Goal: Task Accomplishment & Management: Manage account settings

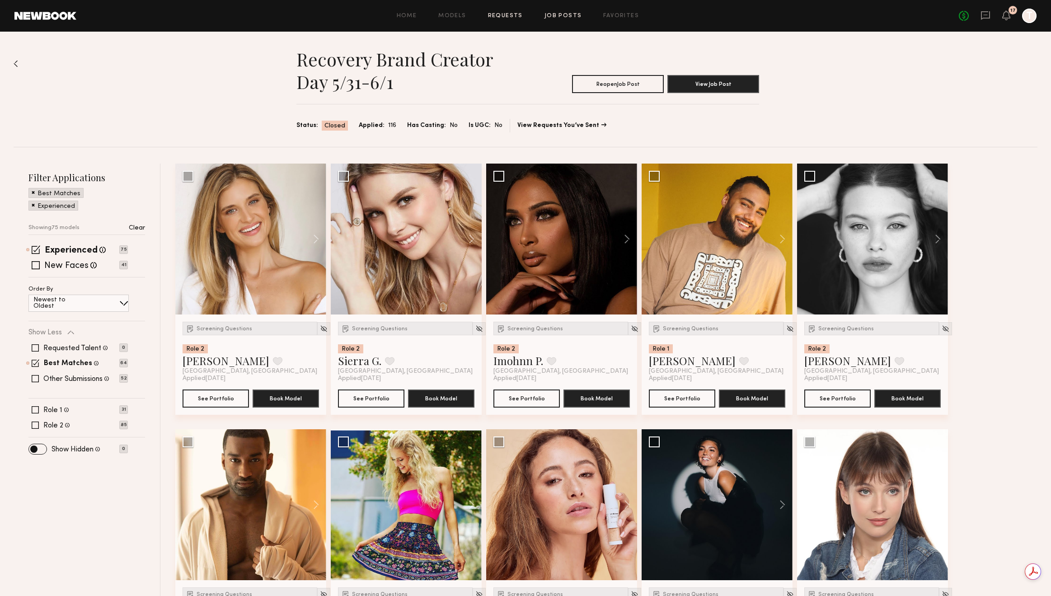
click at [517, 17] on link "Requests" at bounding box center [505, 16] width 35 height 6
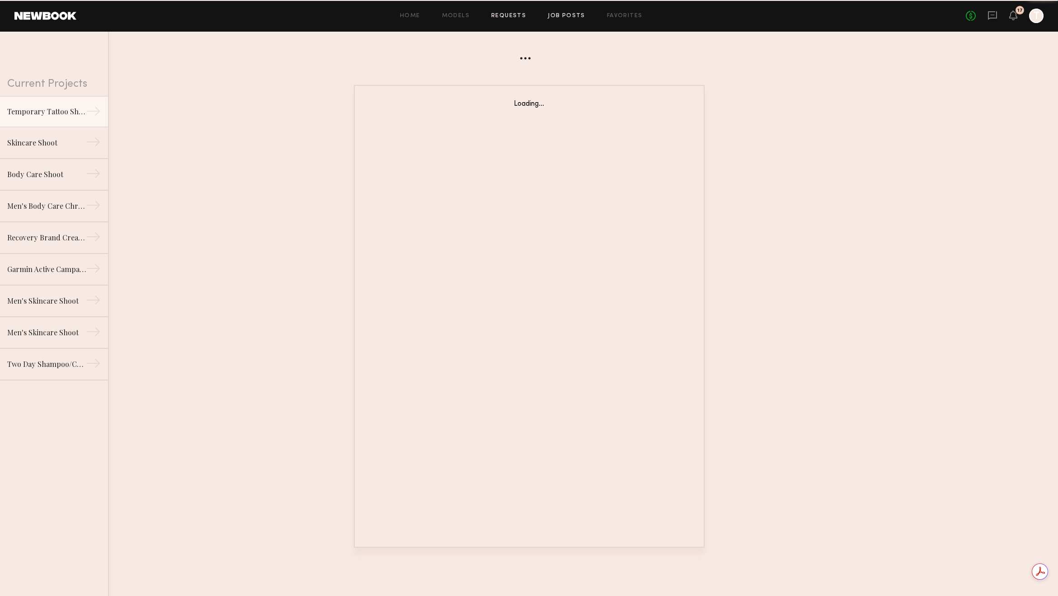
click at [567, 14] on link "Job Posts" at bounding box center [567, 16] width 38 height 6
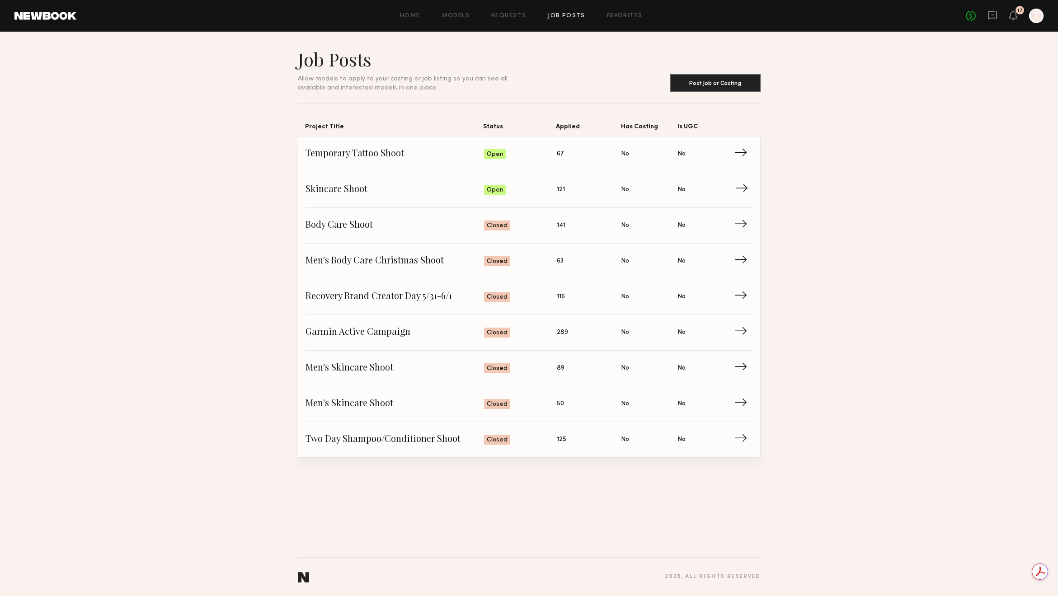
click at [532, 180] on link "Skincare Shoot Status: Open Applied: 121 Has Casting: No Is UGC: No →" at bounding box center [528, 190] width 447 height 36
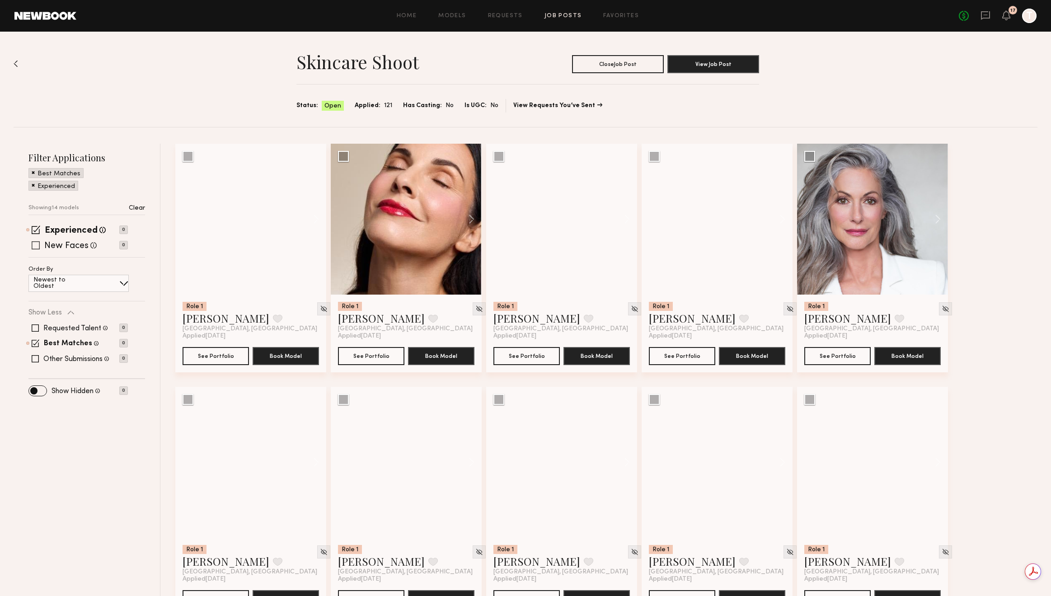
click at [67, 247] on label "New Faces" at bounding box center [66, 246] width 44 height 9
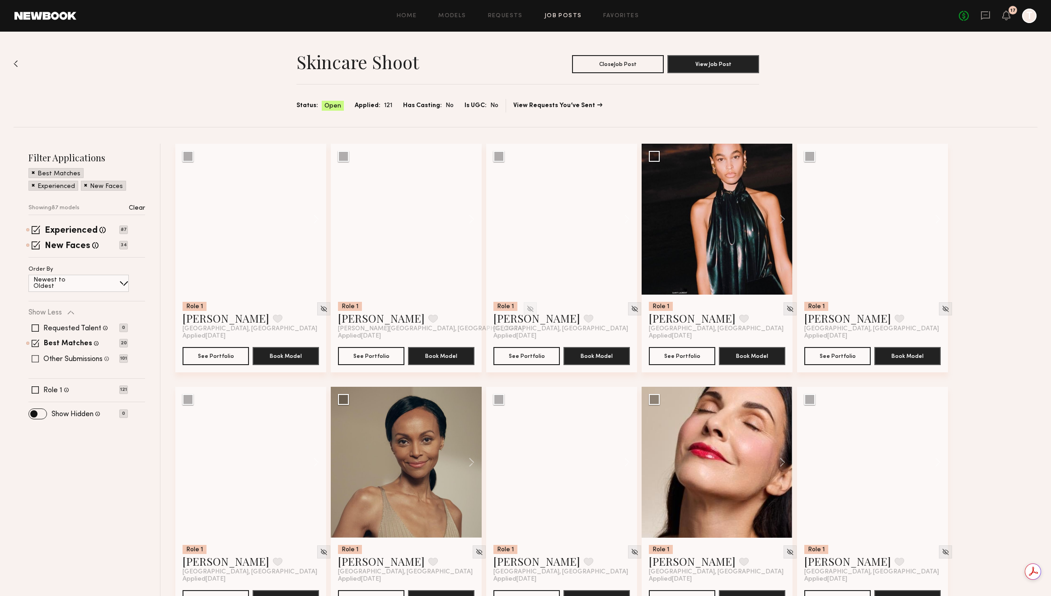
click at [74, 357] on label "Other Submissions" at bounding box center [72, 359] width 59 height 7
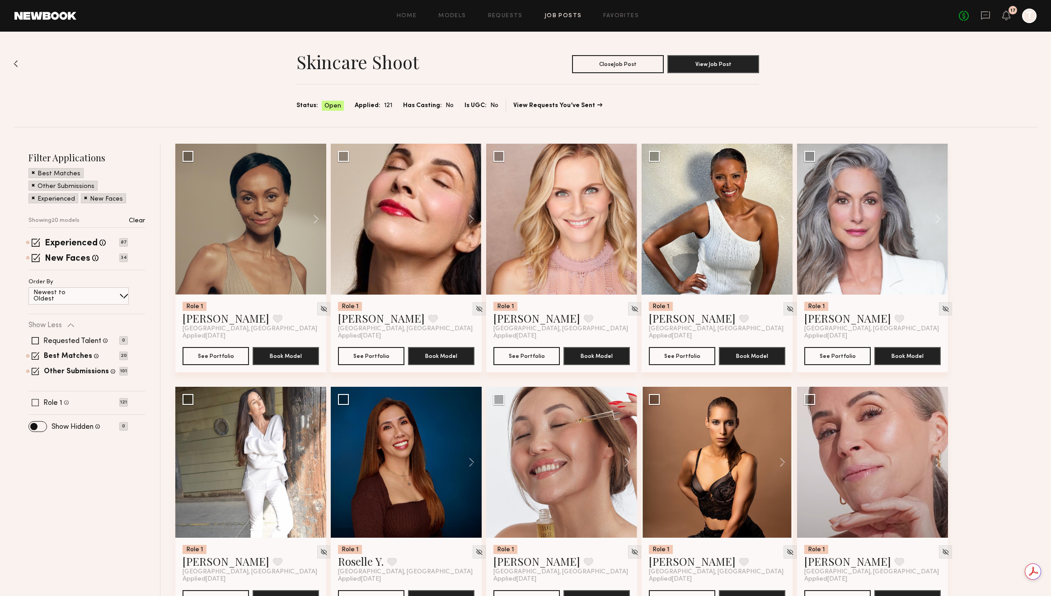
click at [52, 403] on label "Role 1" at bounding box center [52, 402] width 19 height 7
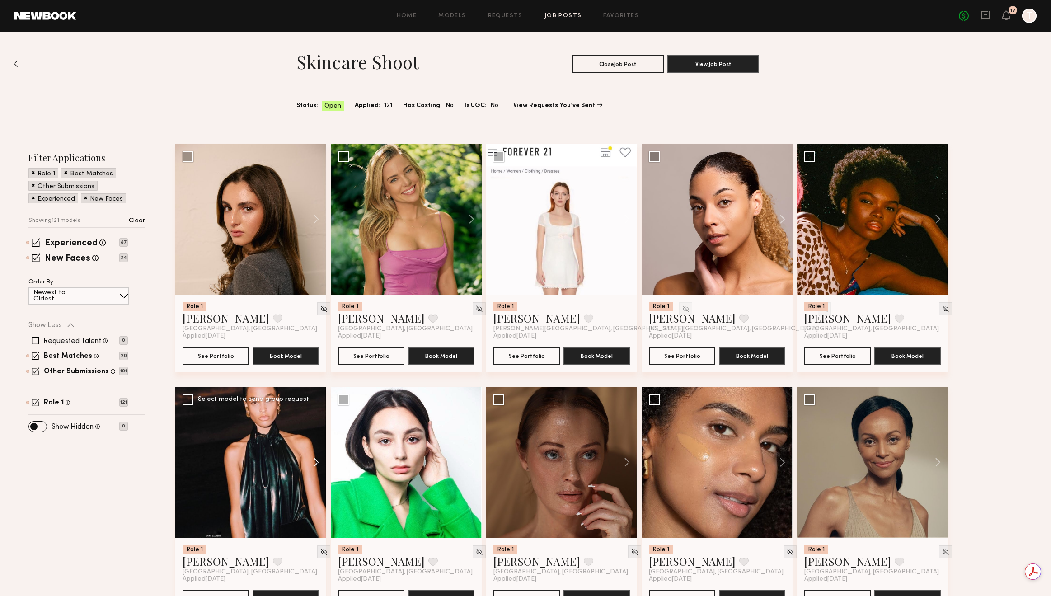
click at [313, 460] on button at bounding box center [311, 462] width 29 height 151
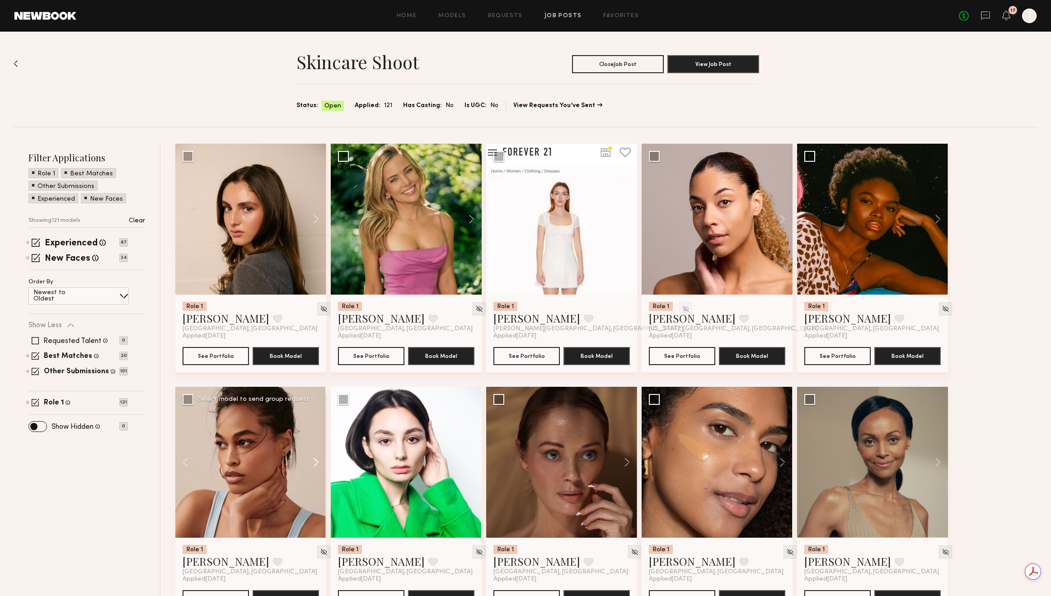
click at [313, 461] on button at bounding box center [311, 462] width 29 height 151
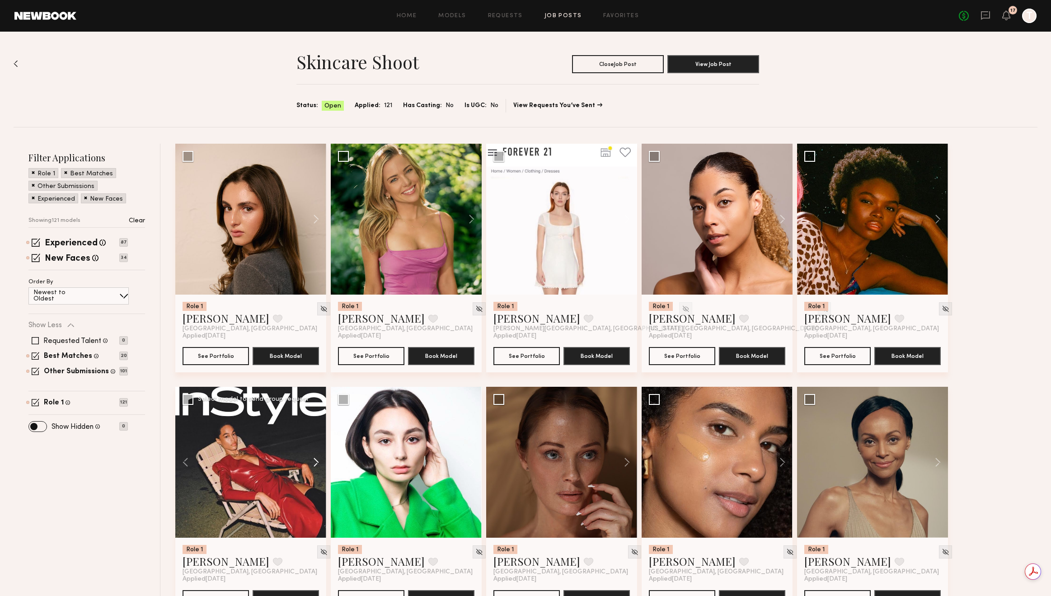
click at [313, 461] on button at bounding box center [311, 462] width 29 height 151
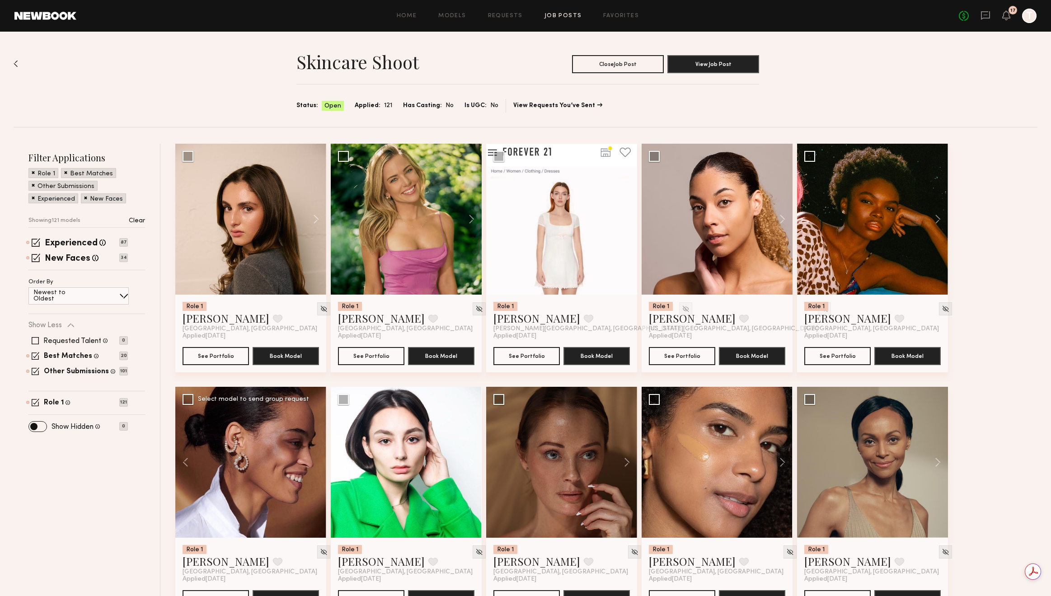
click at [313, 461] on div at bounding box center [250, 462] width 151 height 151
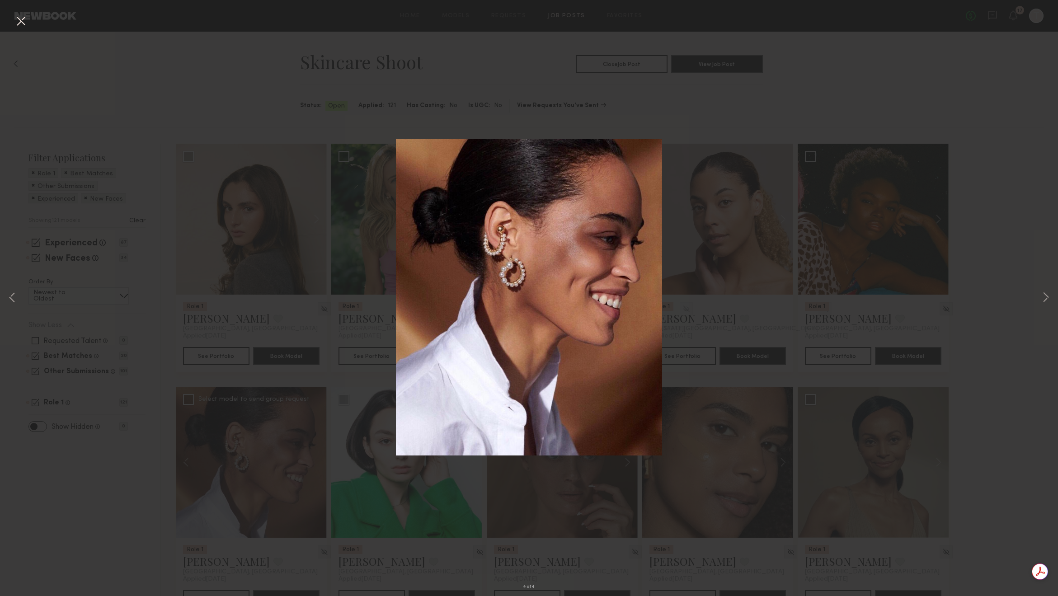
click at [19, 24] on button at bounding box center [21, 22] width 14 height 16
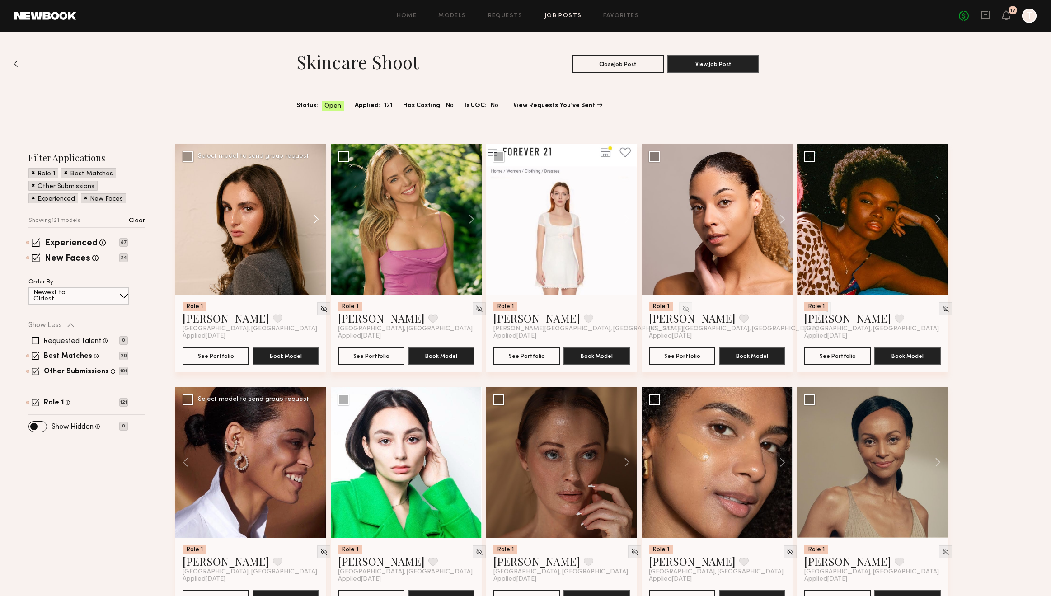
click at [313, 218] on button at bounding box center [311, 219] width 29 height 151
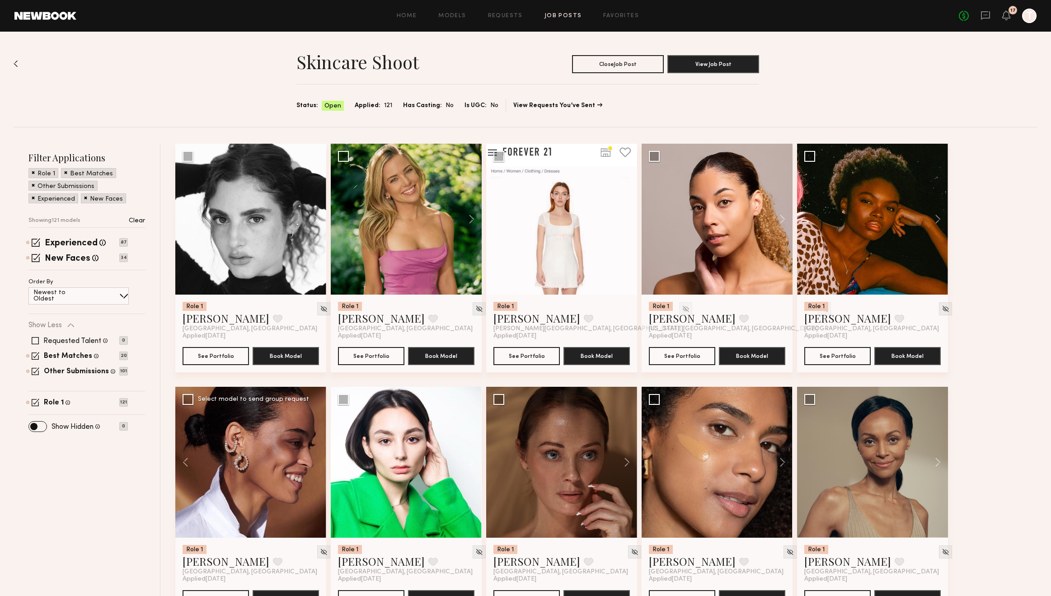
click at [564, 14] on link "Job Posts" at bounding box center [564, 16] width 38 height 6
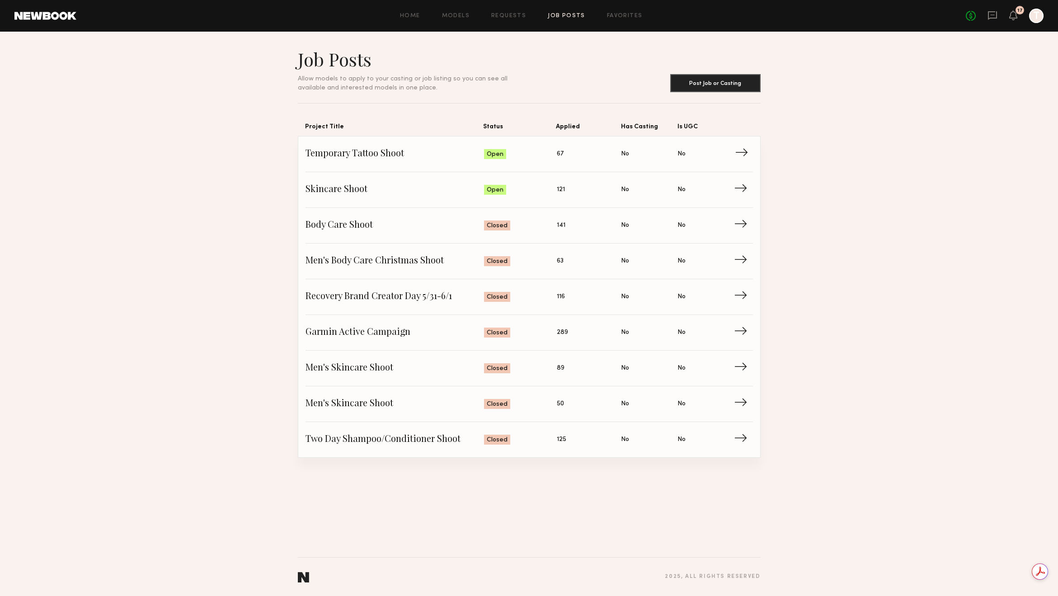
click at [545, 155] on span "Status: Open" at bounding box center [520, 154] width 73 height 14
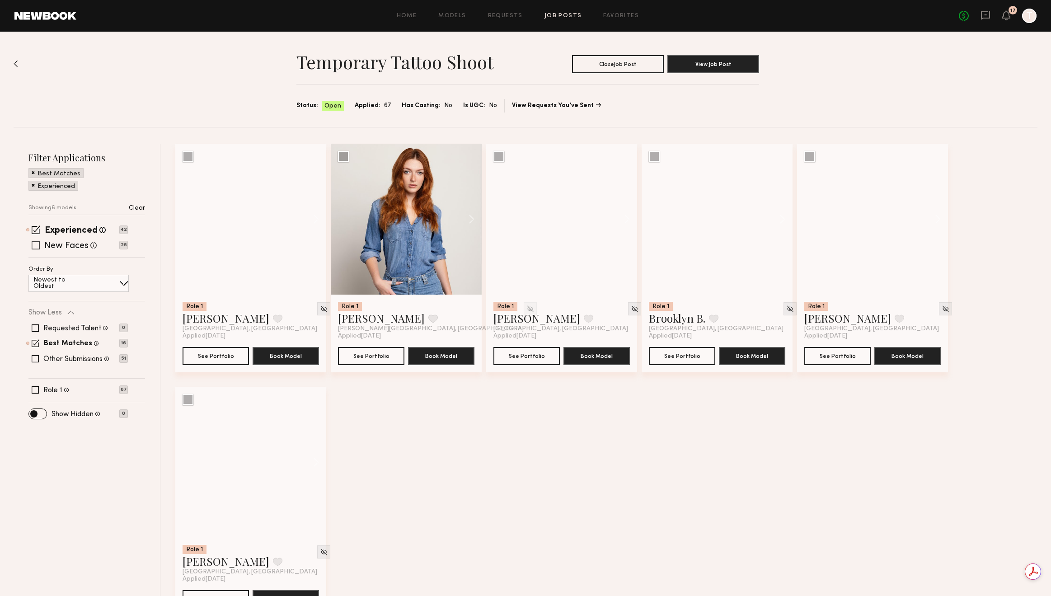
click at [66, 245] on label "New Faces" at bounding box center [66, 246] width 44 height 9
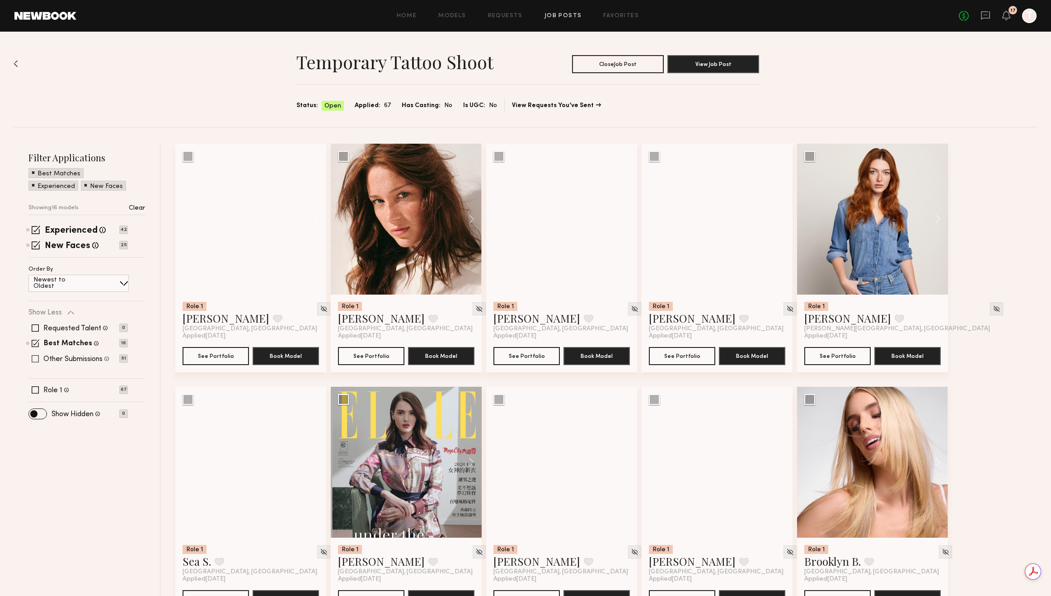
click at [56, 363] on label "Other Submissions" at bounding box center [72, 359] width 59 height 7
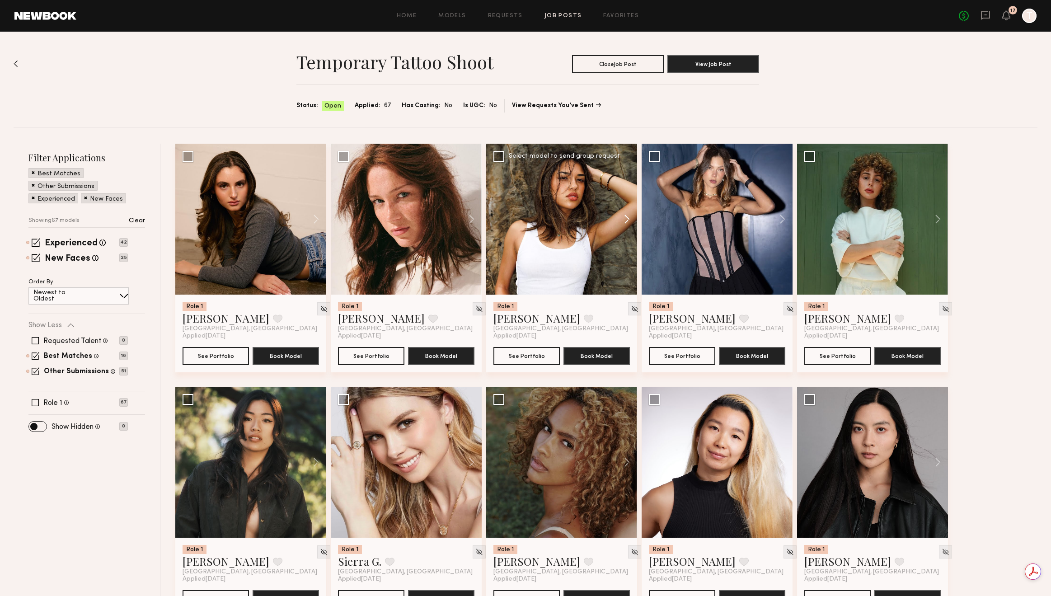
click at [626, 221] on button at bounding box center [622, 219] width 29 height 151
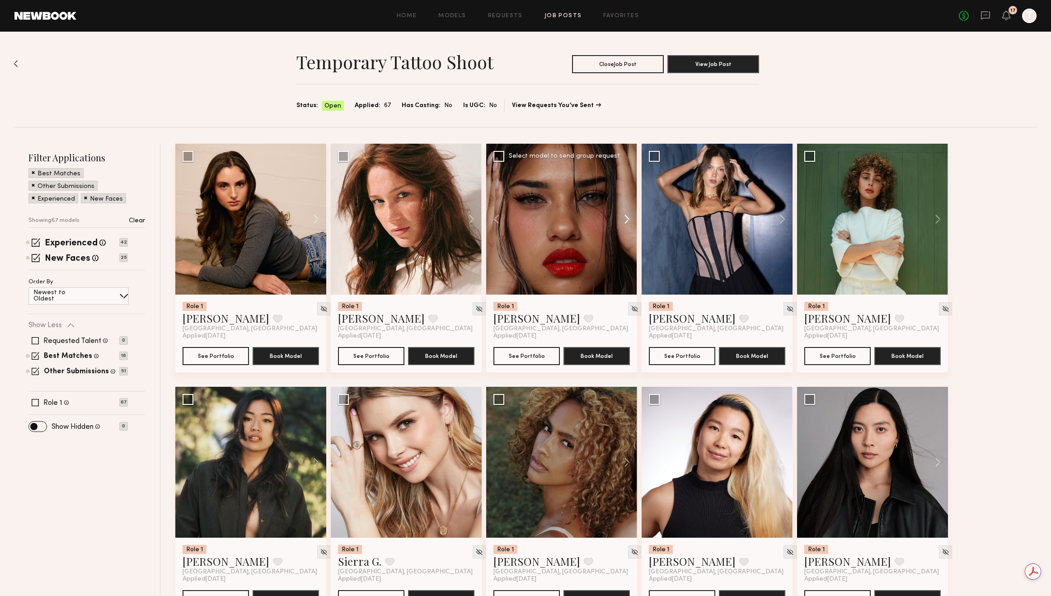
click at [626, 221] on button at bounding box center [622, 219] width 29 height 151
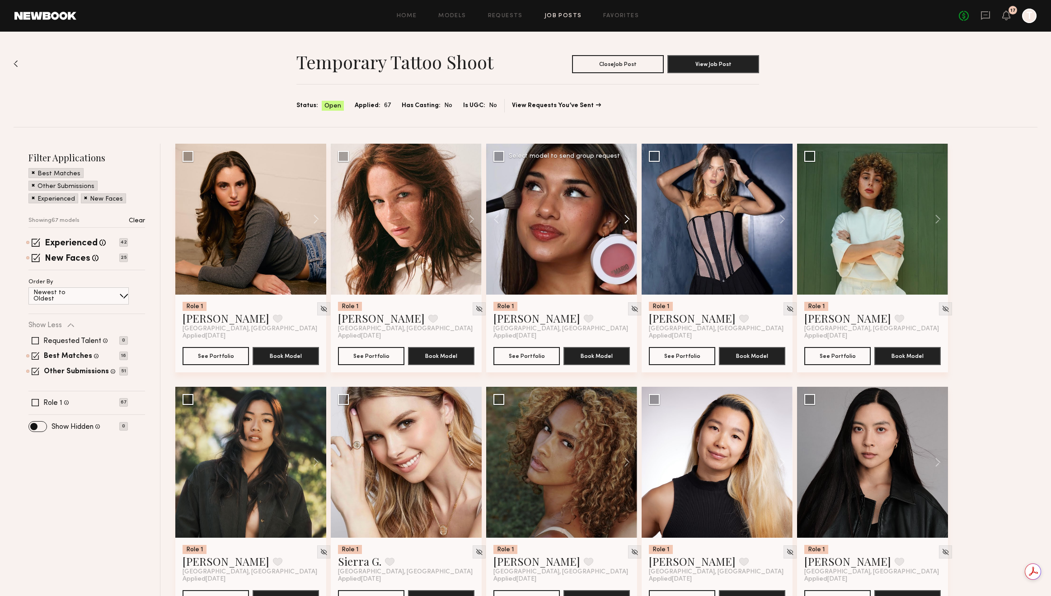
click at [626, 221] on button at bounding box center [622, 219] width 29 height 151
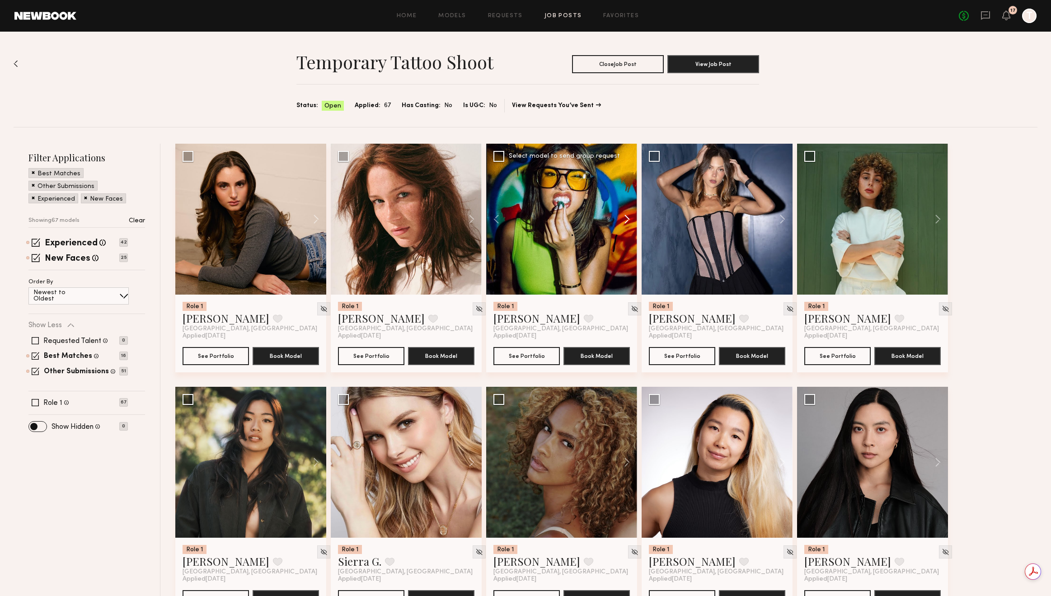
click at [626, 221] on button at bounding box center [622, 219] width 29 height 151
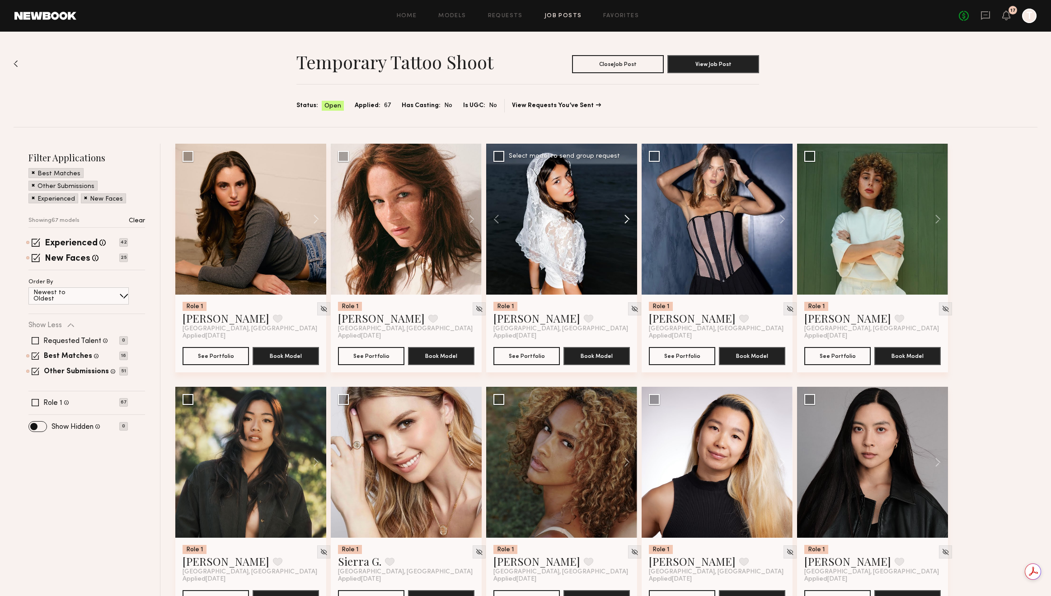
click at [626, 221] on button at bounding box center [622, 219] width 29 height 151
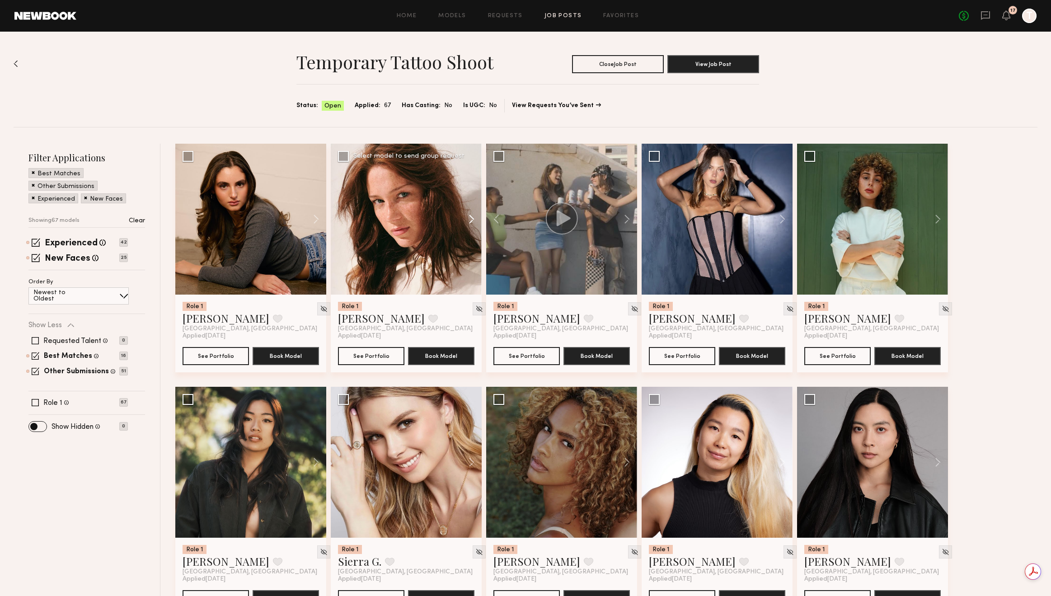
click at [469, 222] on button at bounding box center [467, 219] width 29 height 151
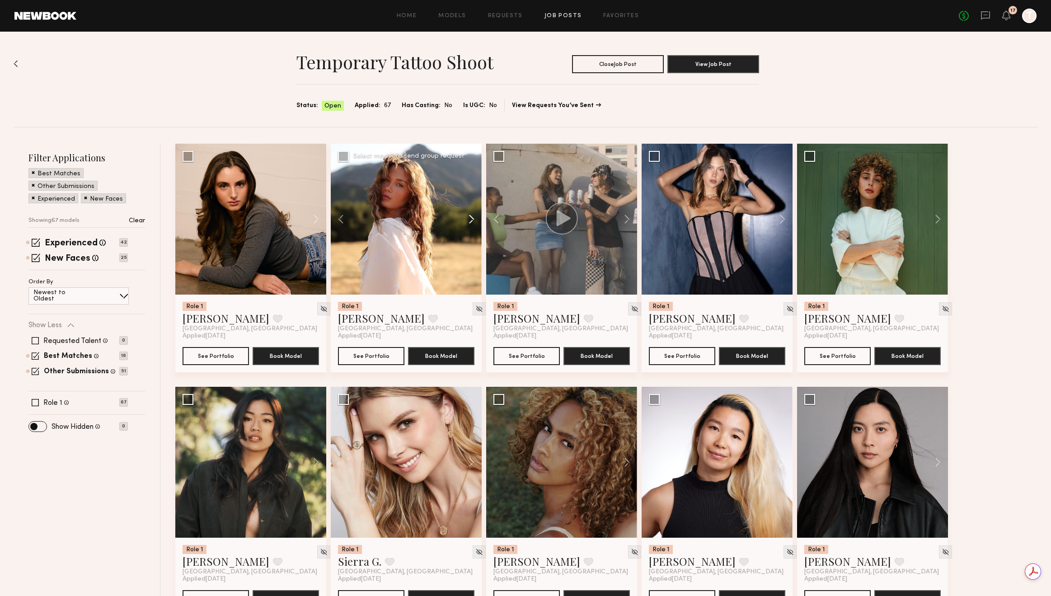
click at [469, 222] on button at bounding box center [467, 219] width 29 height 151
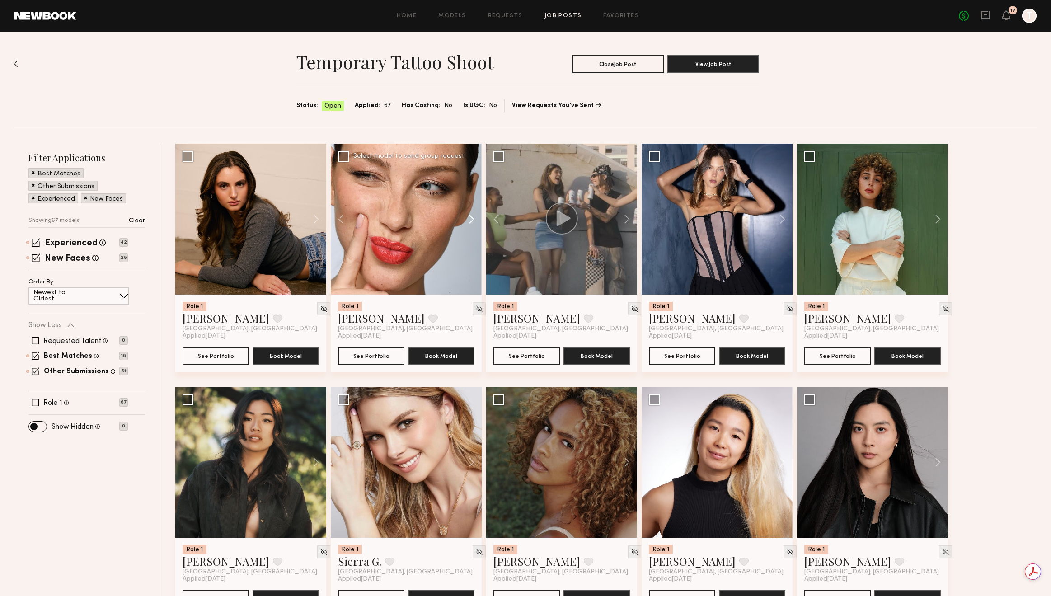
click at [469, 222] on button at bounding box center [467, 219] width 29 height 151
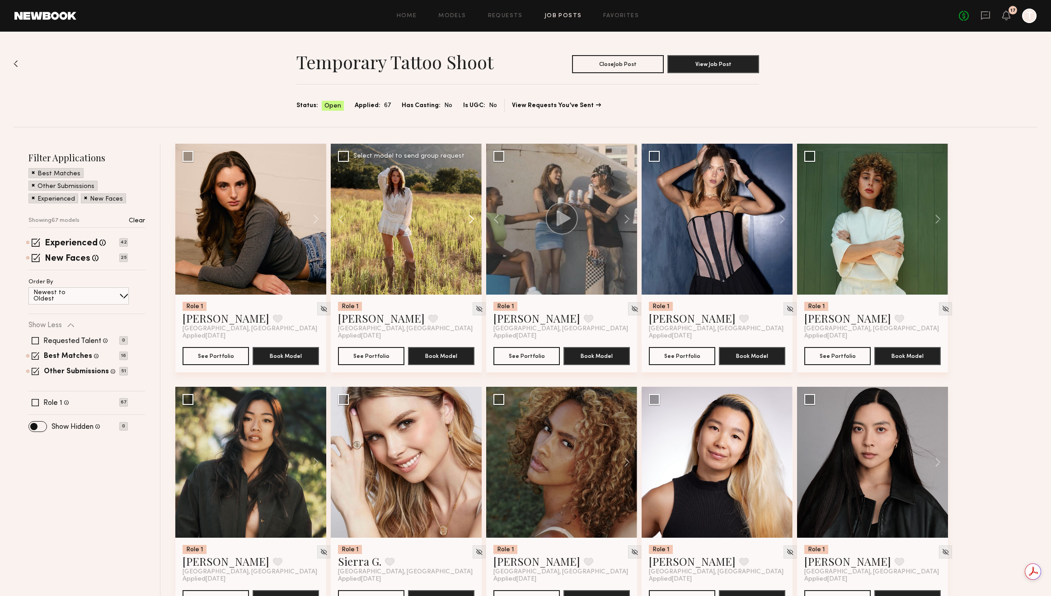
click at [469, 222] on button at bounding box center [467, 219] width 29 height 151
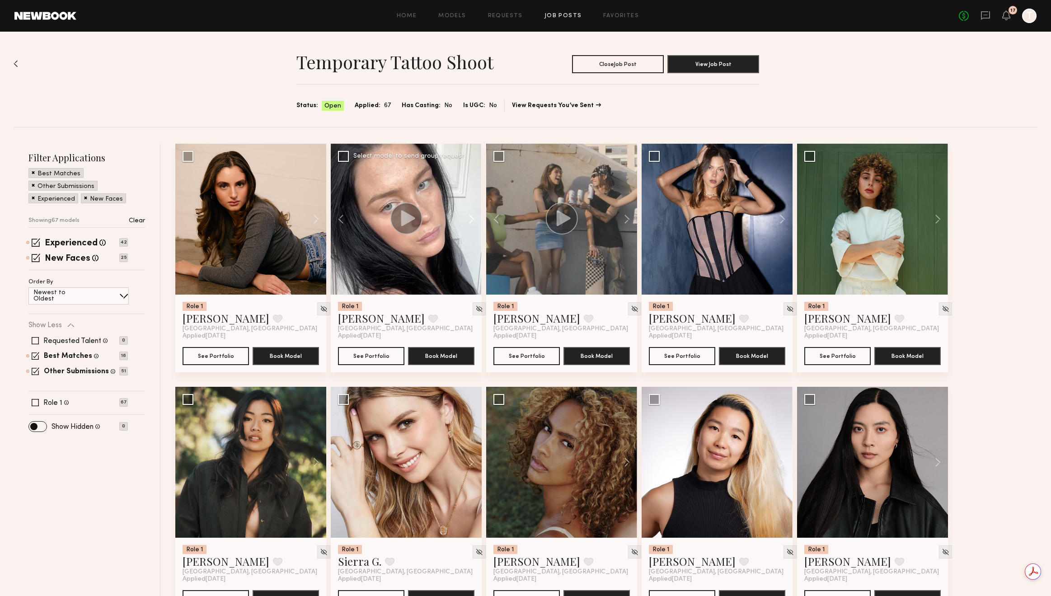
click at [469, 222] on button at bounding box center [467, 219] width 29 height 151
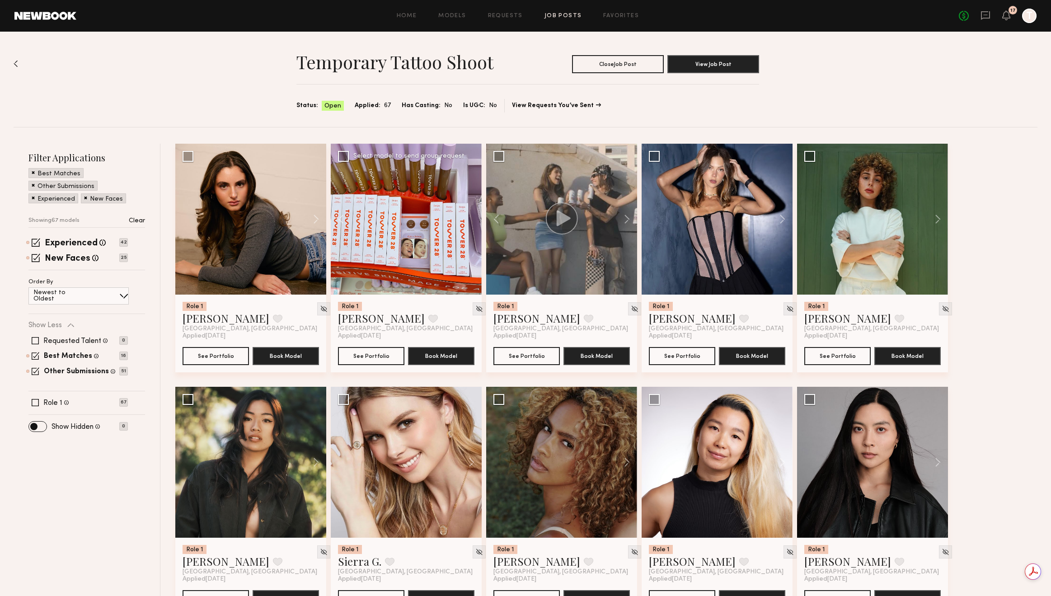
click at [469, 222] on div at bounding box center [406, 219] width 151 height 151
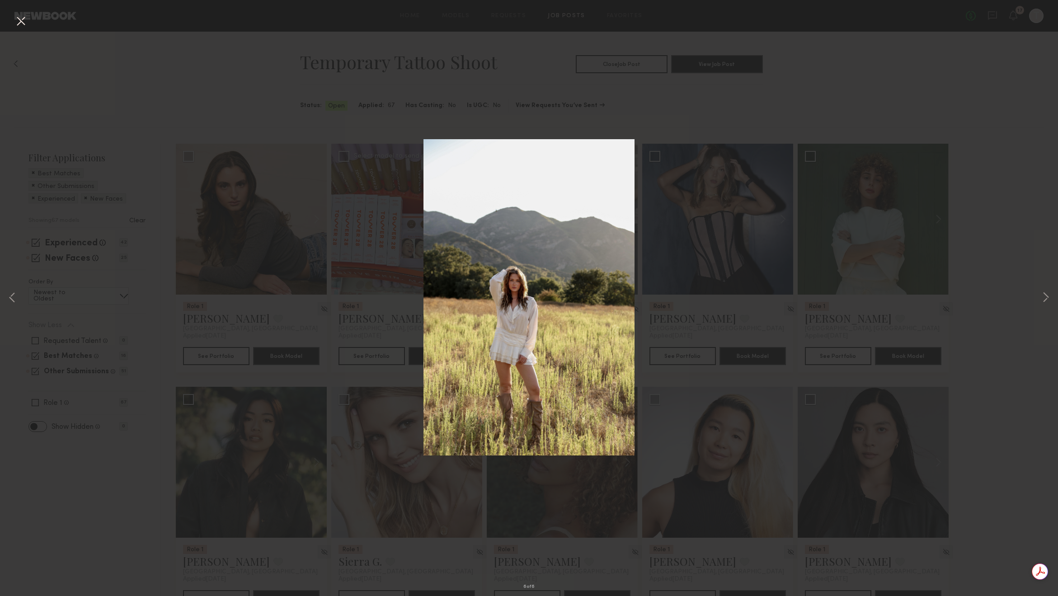
click at [17, 20] on button at bounding box center [21, 22] width 14 height 16
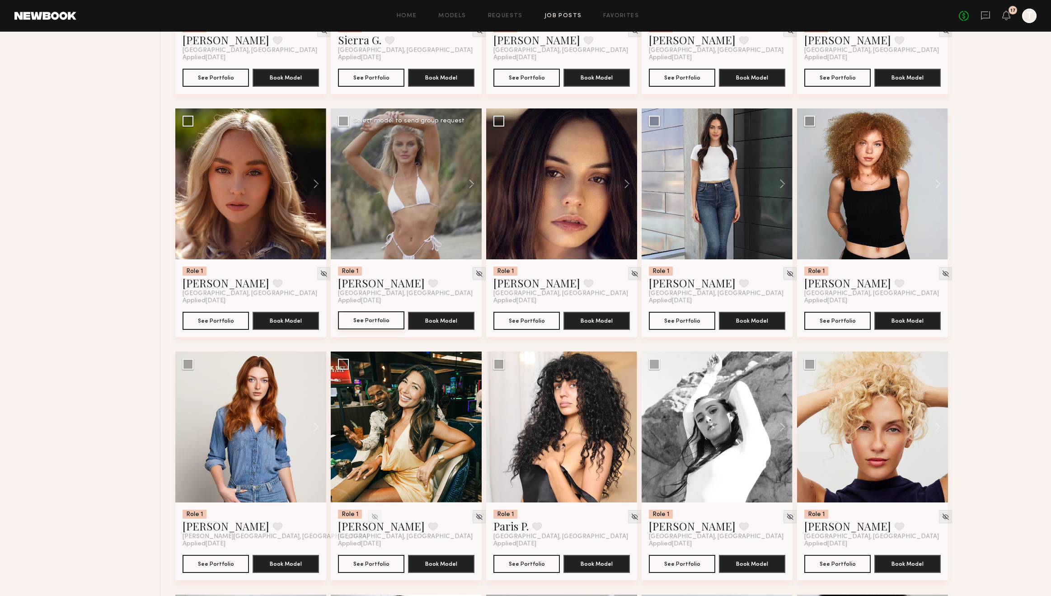
scroll to position [1006, 0]
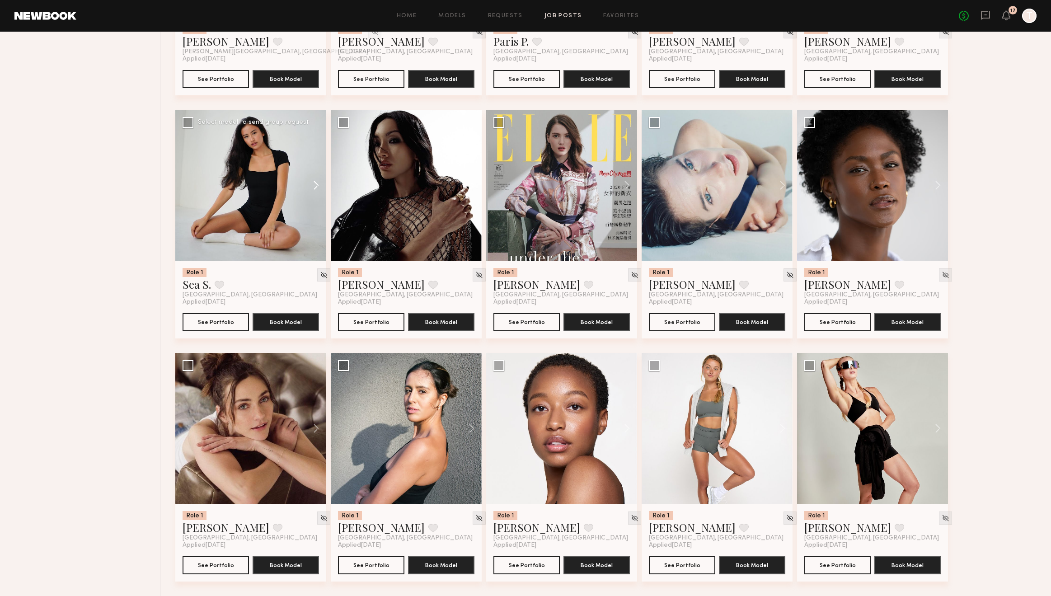
click at [315, 183] on button at bounding box center [311, 185] width 29 height 151
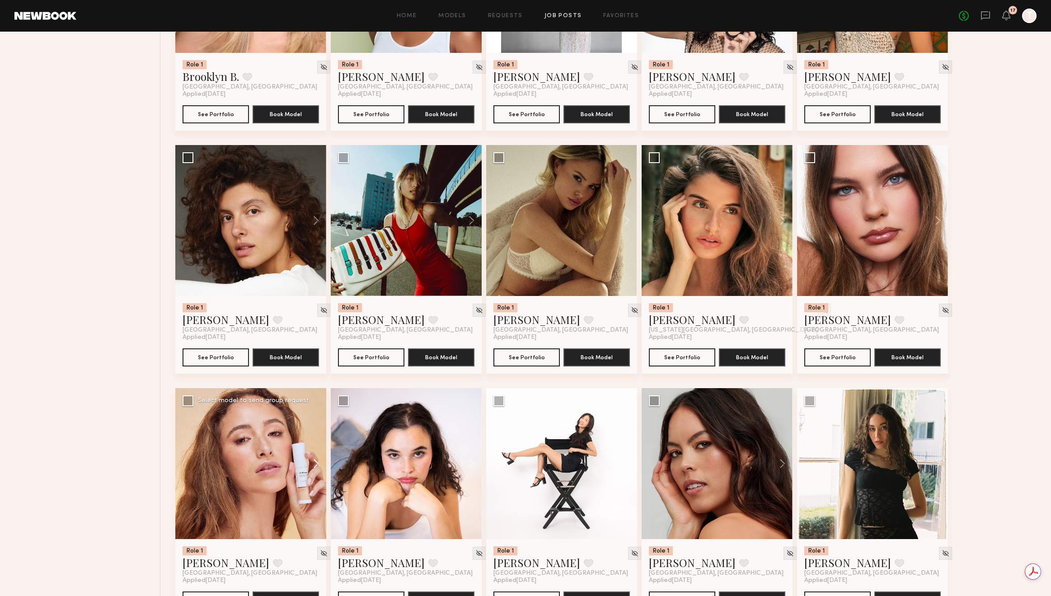
scroll to position [0, 0]
click at [316, 467] on button at bounding box center [311, 463] width 29 height 151
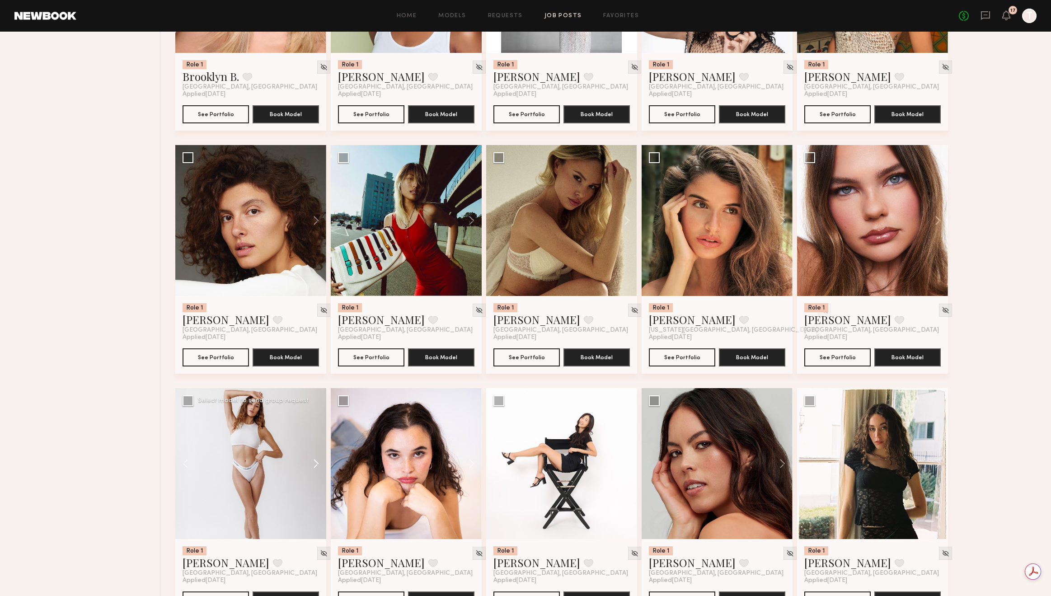
click at [316, 467] on button at bounding box center [311, 463] width 29 height 151
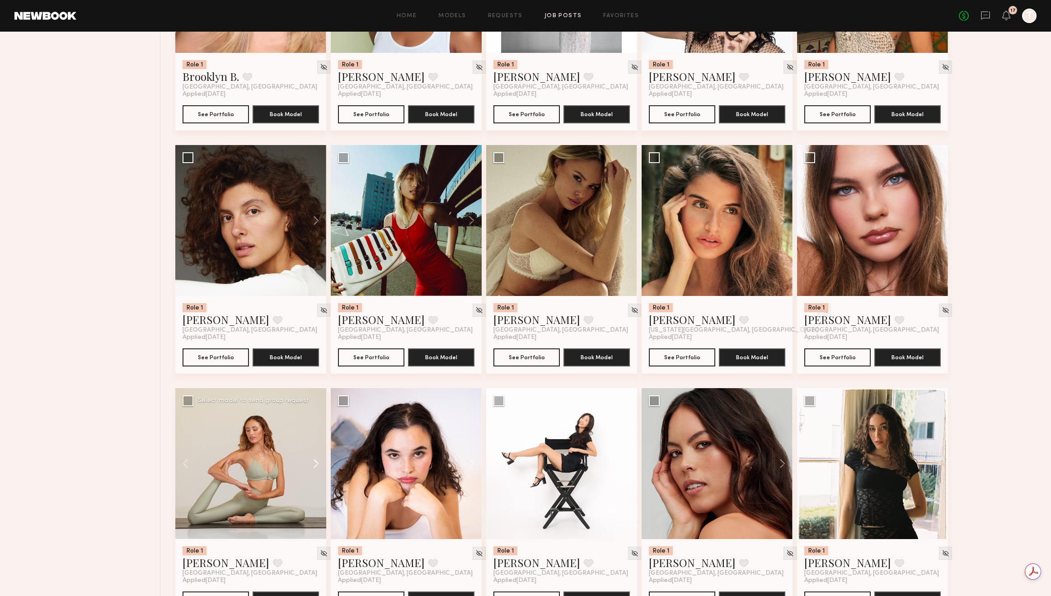
click at [316, 466] on button at bounding box center [311, 463] width 29 height 151
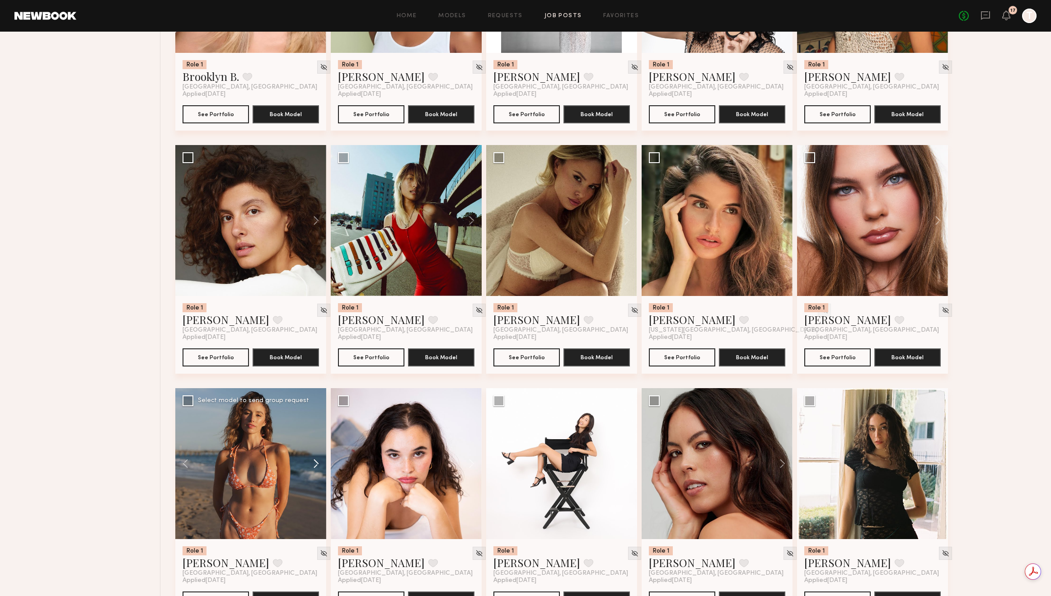
click at [316, 465] on button at bounding box center [311, 463] width 29 height 151
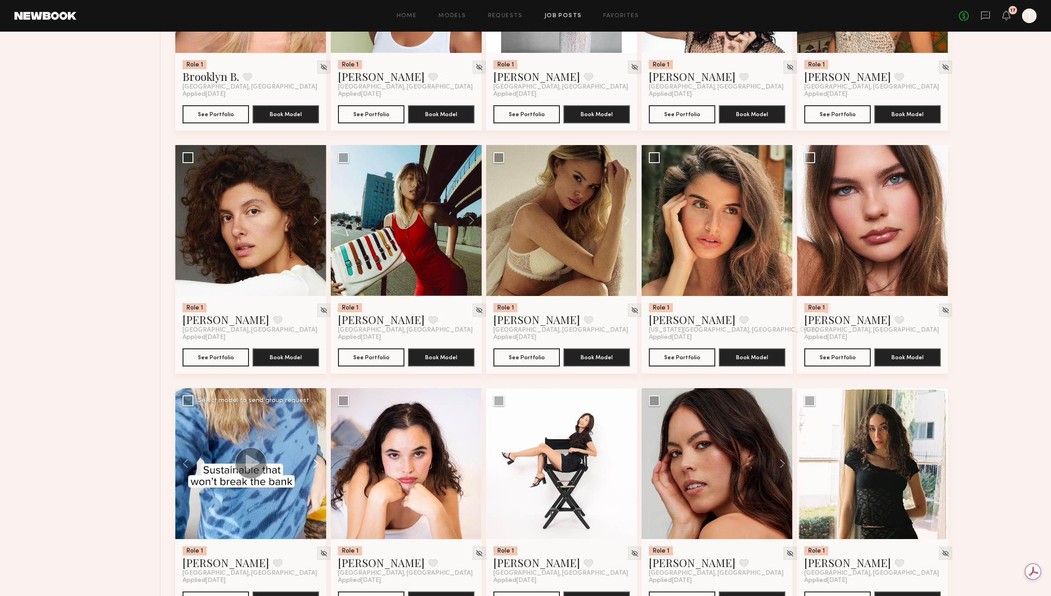
click at [316, 465] on button at bounding box center [311, 463] width 29 height 151
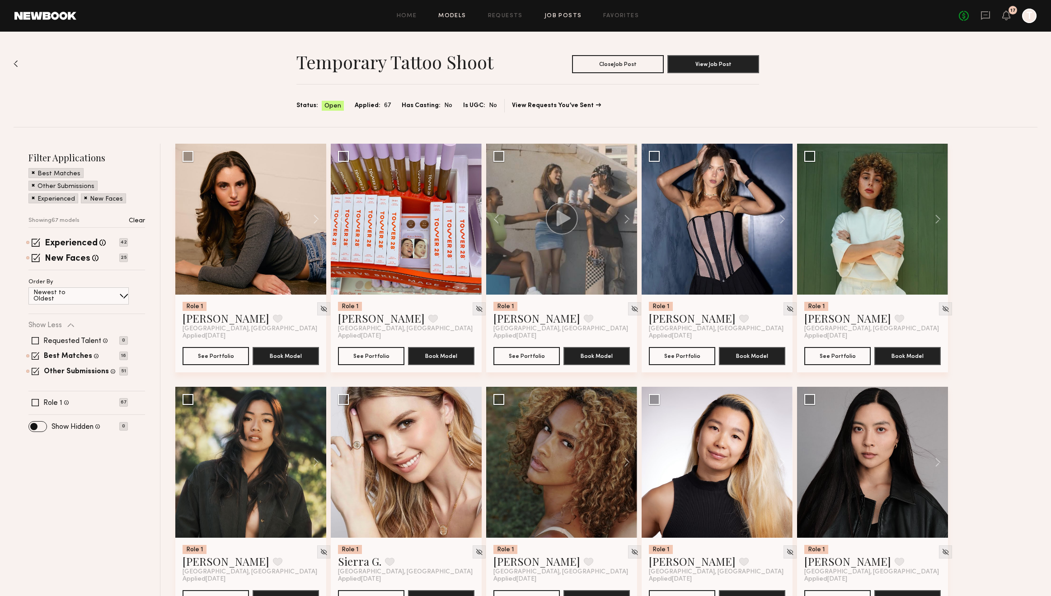
click at [456, 14] on link "Models" at bounding box center [452, 16] width 28 height 6
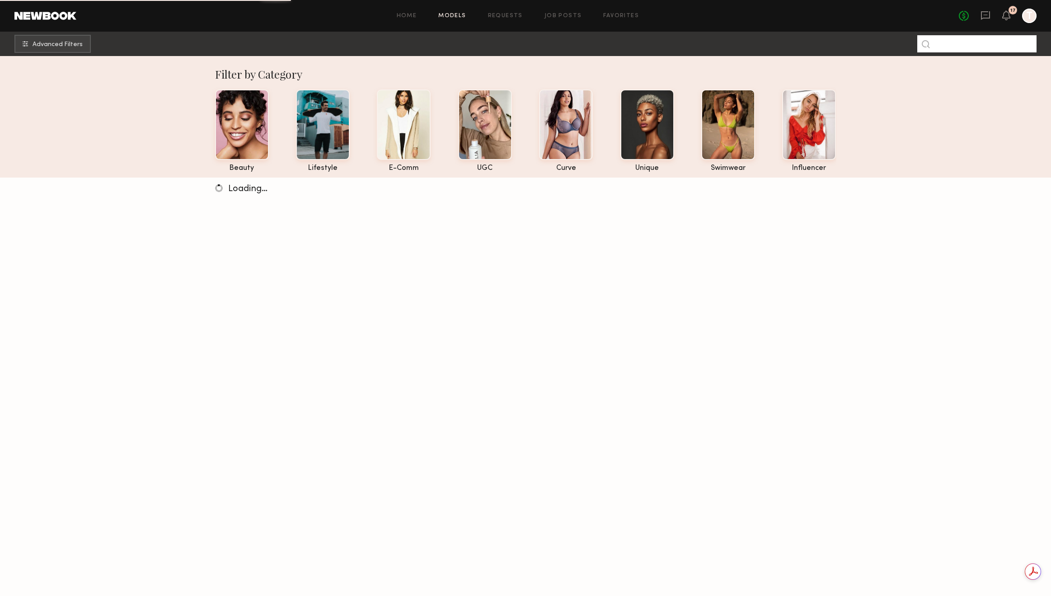
click at [945, 42] on input at bounding box center [976, 43] width 119 height 17
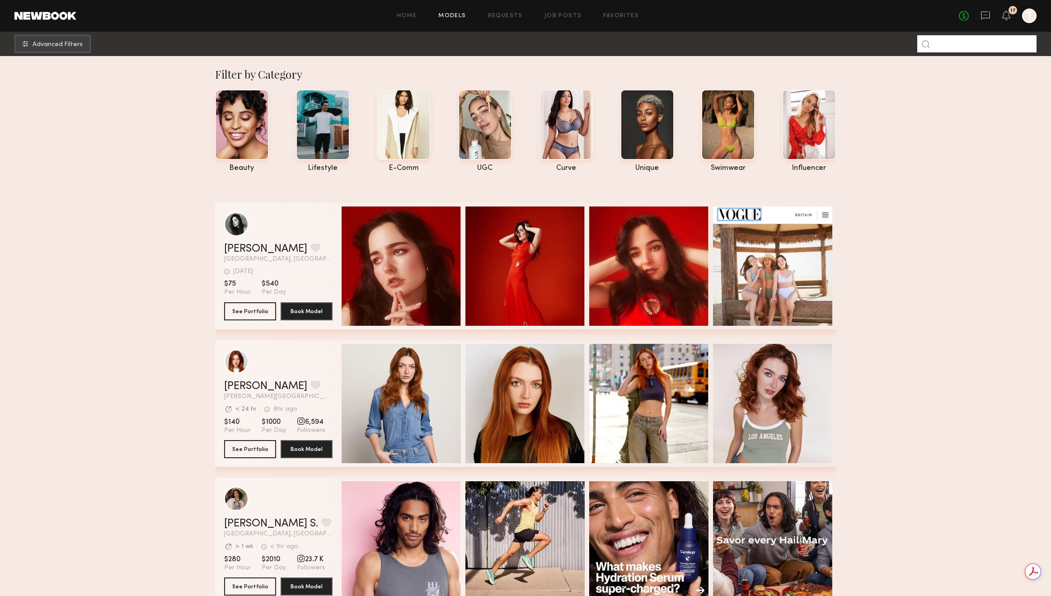
click at [947, 41] on input at bounding box center [976, 43] width 119 height 17
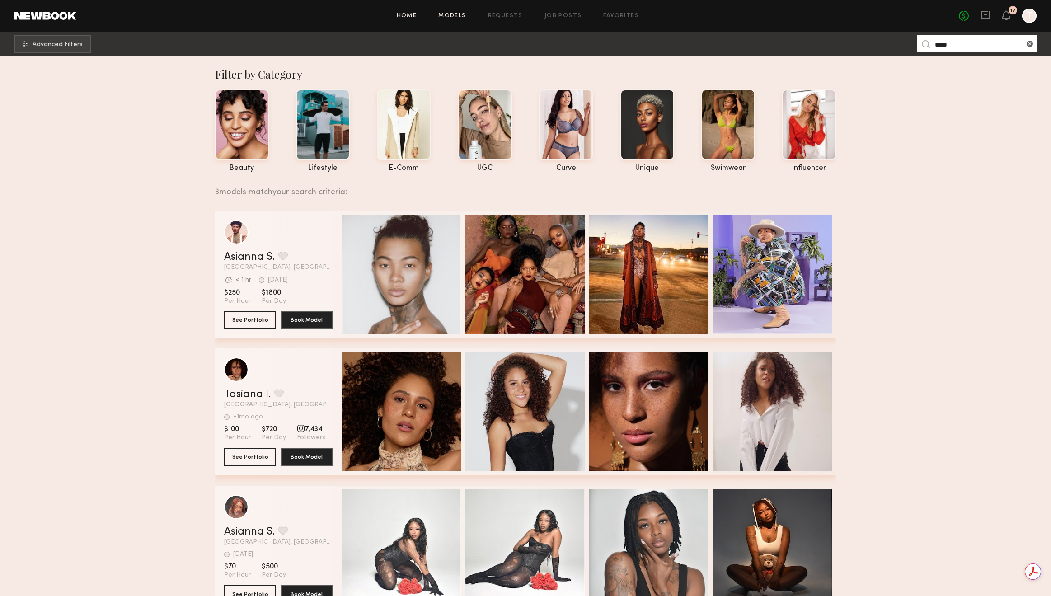
type input "*****"
click at [408, 15] on link "Home" at bounding box center [407, 16] width 20 height 6
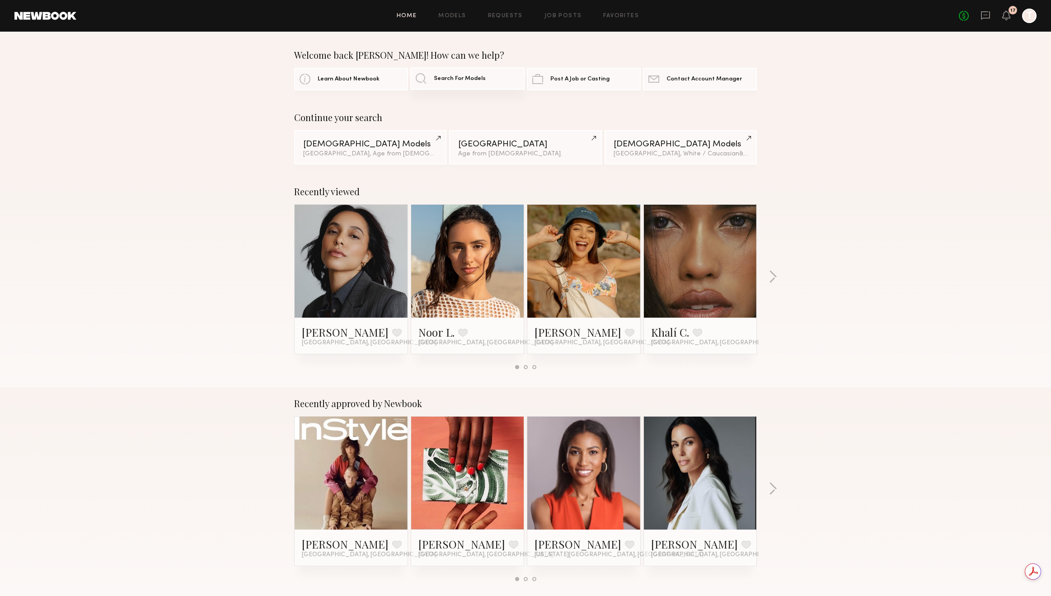
click at [432, 78] on link "Search For Models" at bounding box center [467, 78] width 114 height 23
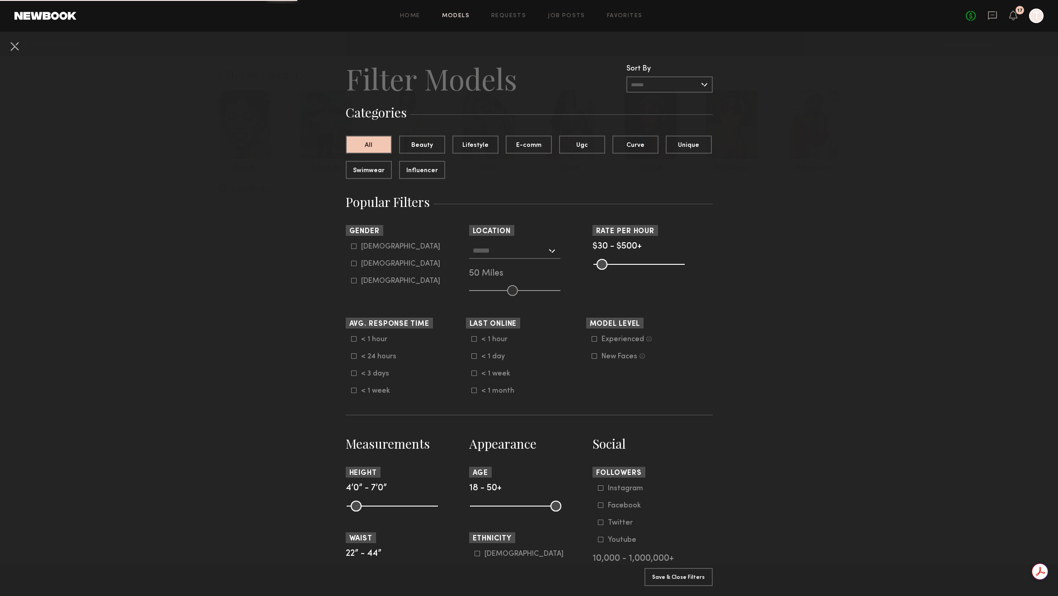
click at [366, 248] on div "Male" at bounding box center [400, 246] width 79 height 5
type input "*"
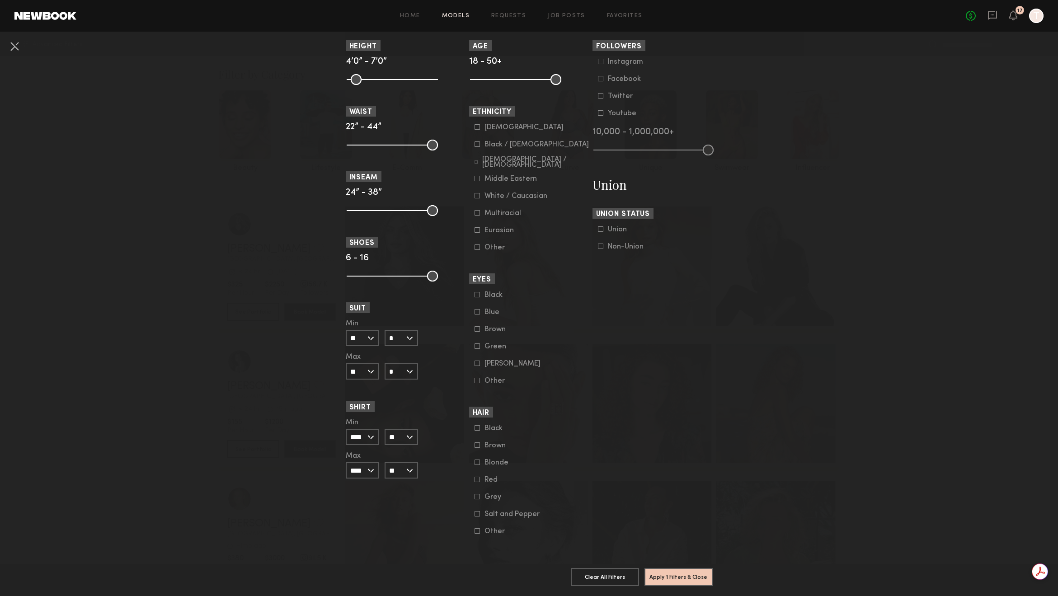
click at [474, 124] on div at bounding box center [476, 126] width 5 height 5
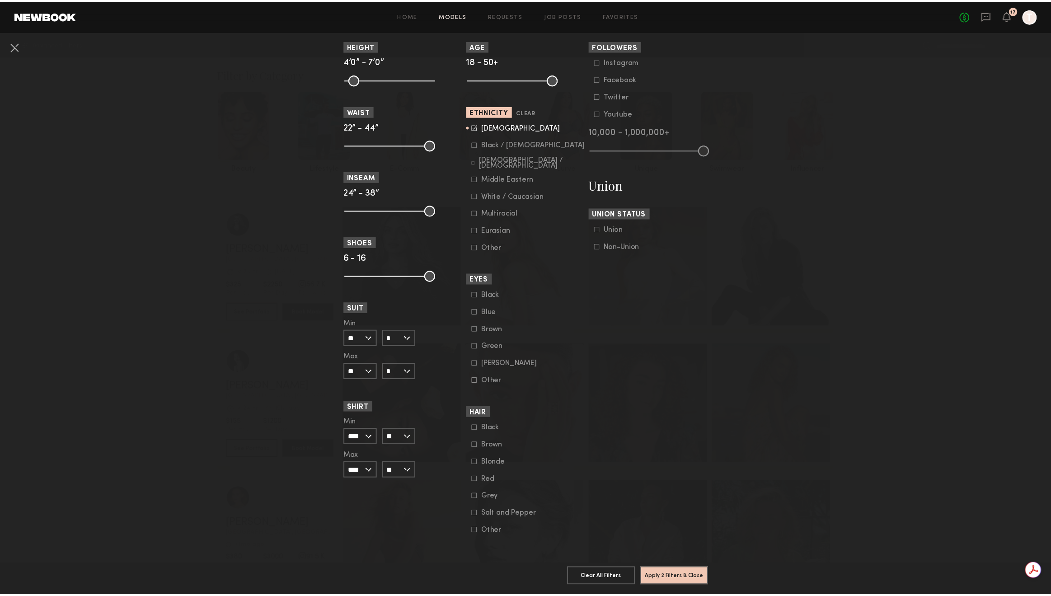
scroll to position [0, 0]
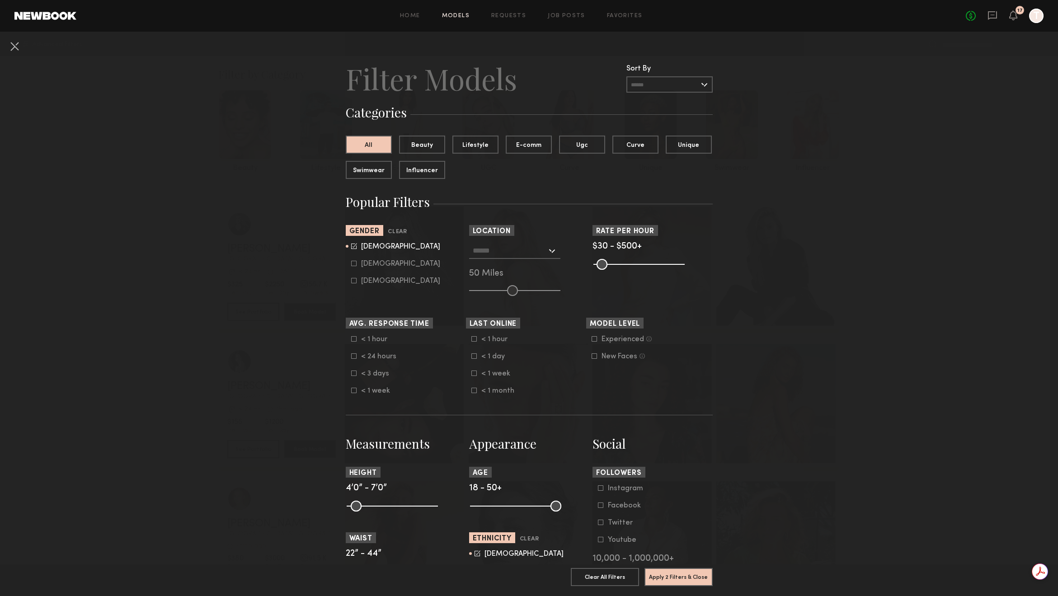
click at [531, 252] on input "text" at bounding box center [510, 250] width 74 height 15
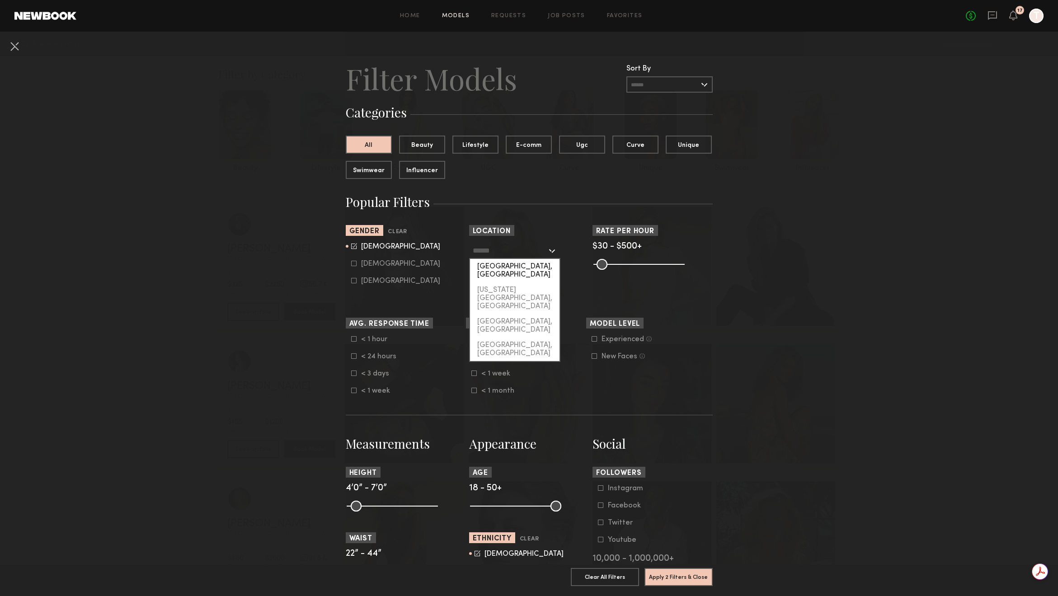
click at [522, 267] on div "[GEOGRAPHIC_DATA], [GEOGRAPHIC_DATA]" at bounding box center [514, 270] width 89 height 23
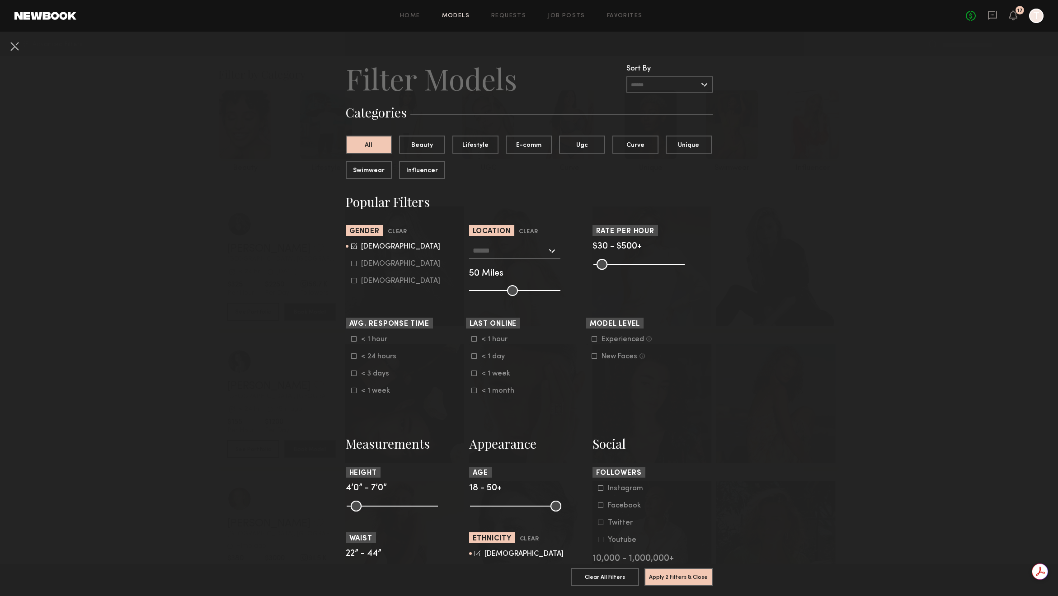
type input "**********"
click at [688, 568] on button "Apply 3 Filters & Close" at bounding box center [678, 577] width 68 height 18
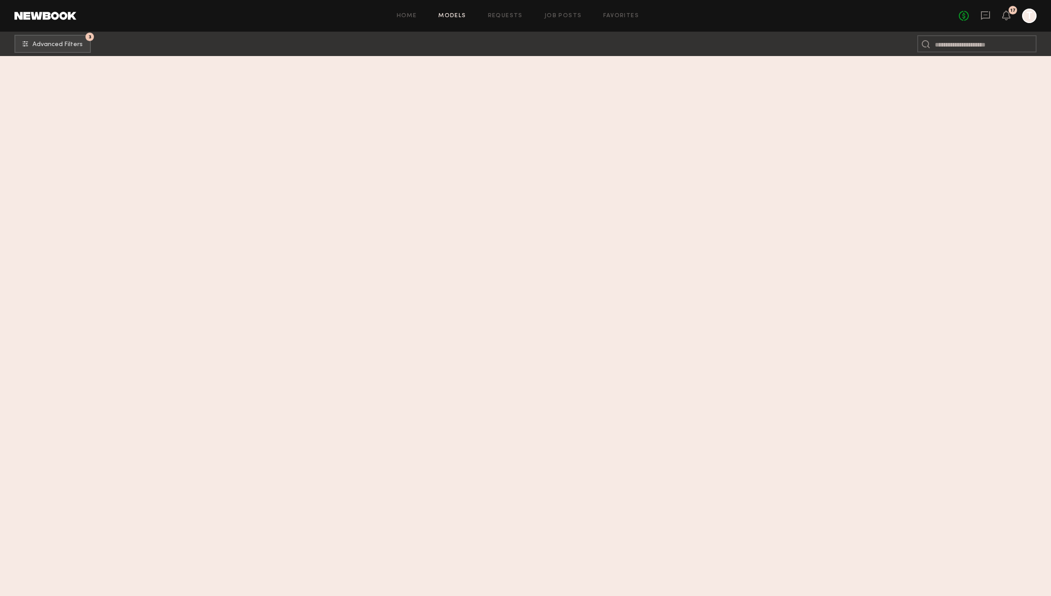
scroll to position [936, 0]
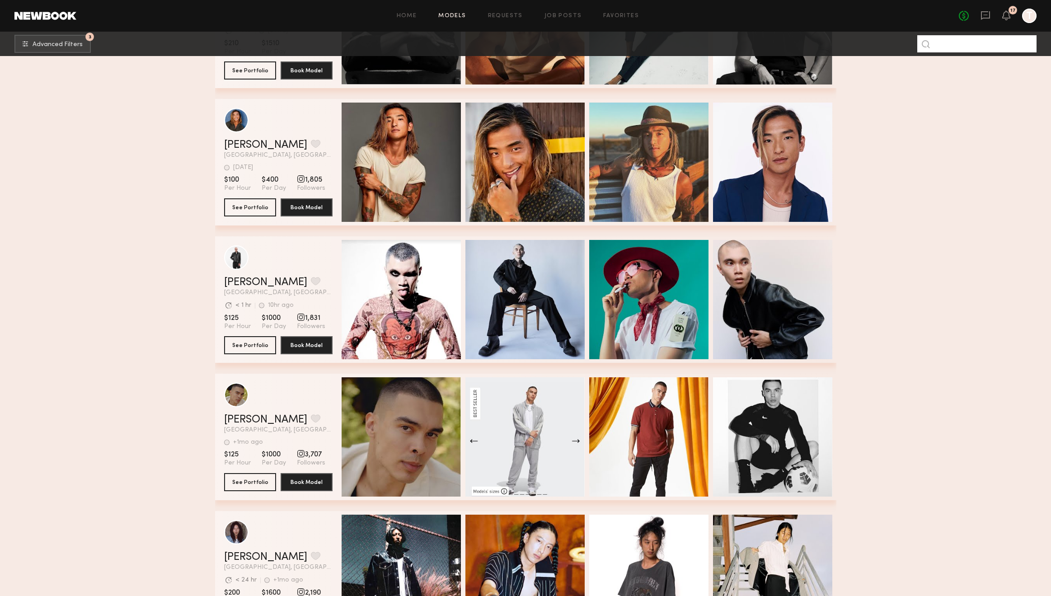
click at [944, 47] on input at bounding box center [976, 43] width 119 height 17
type input "*****"
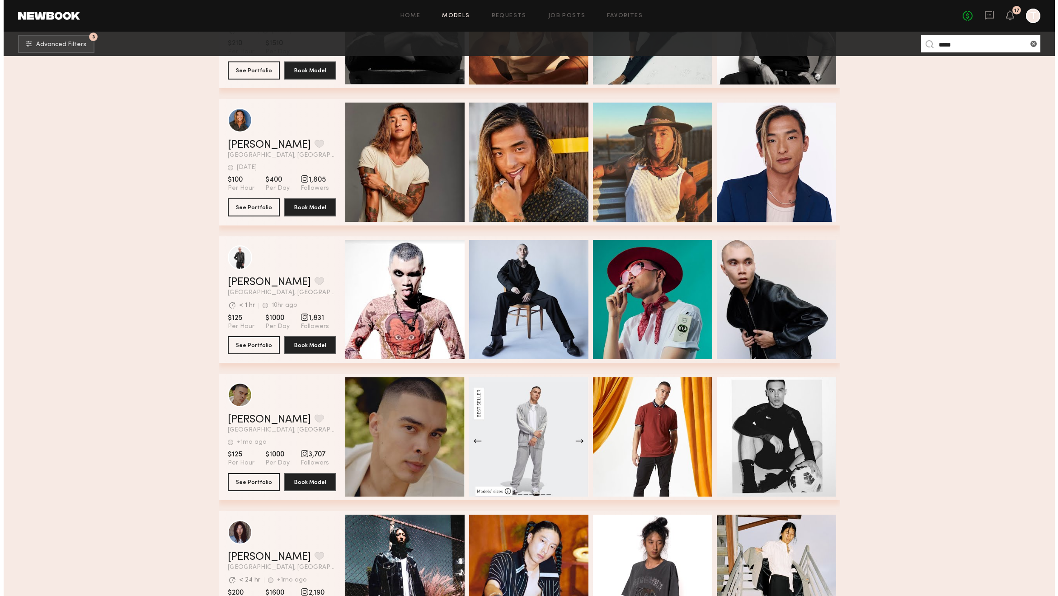
scroll to position [0, 0]
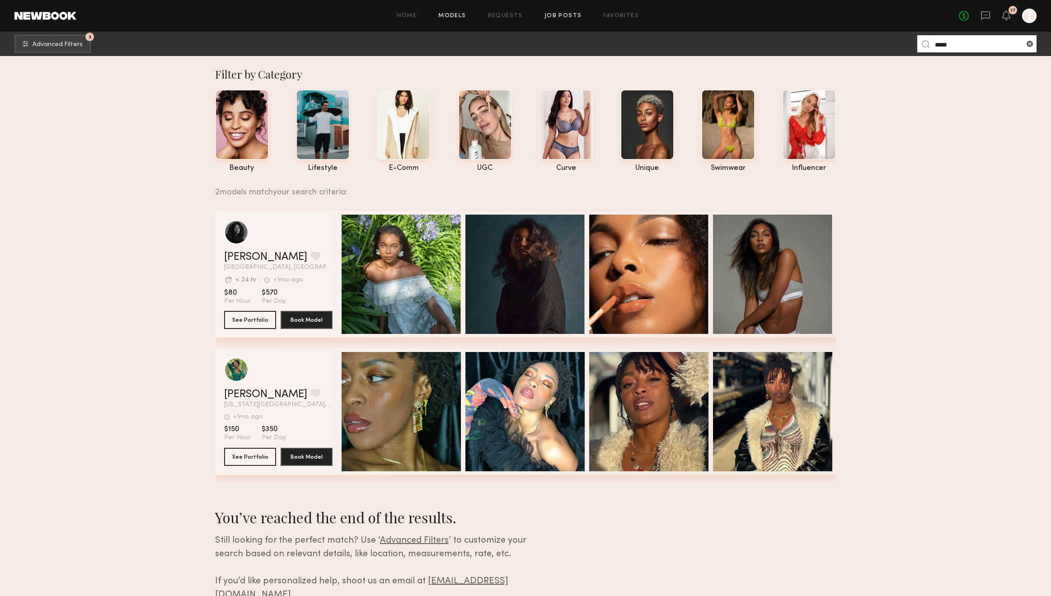
click at [568, 18] on link "Job Posts" at bounding box center [564, 16] width 38 height 6
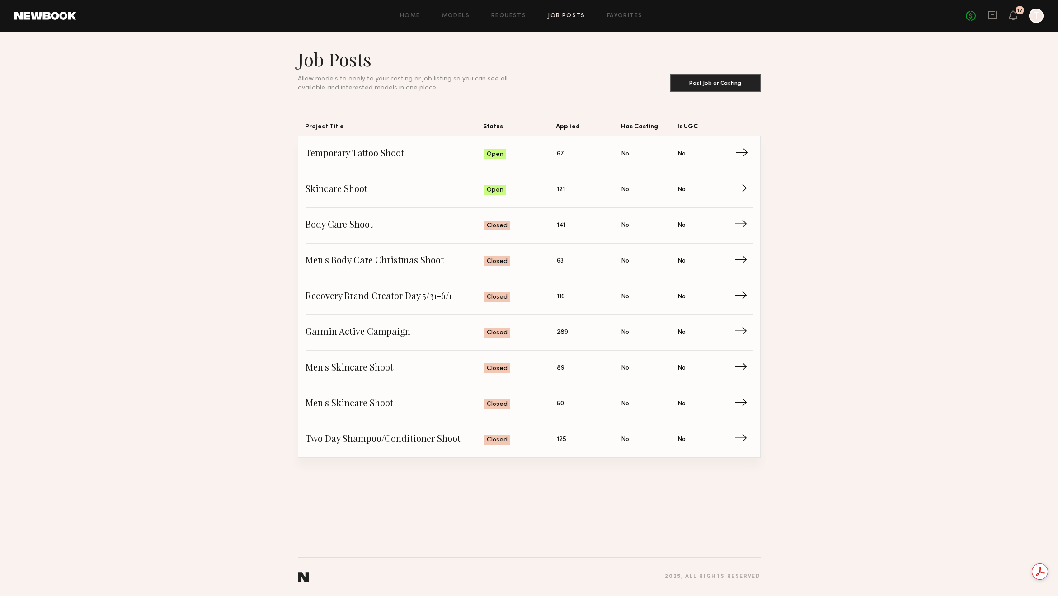
click at [514, 150] on span "Status: Open" at bounding box center [520, 154] width 73 height 14
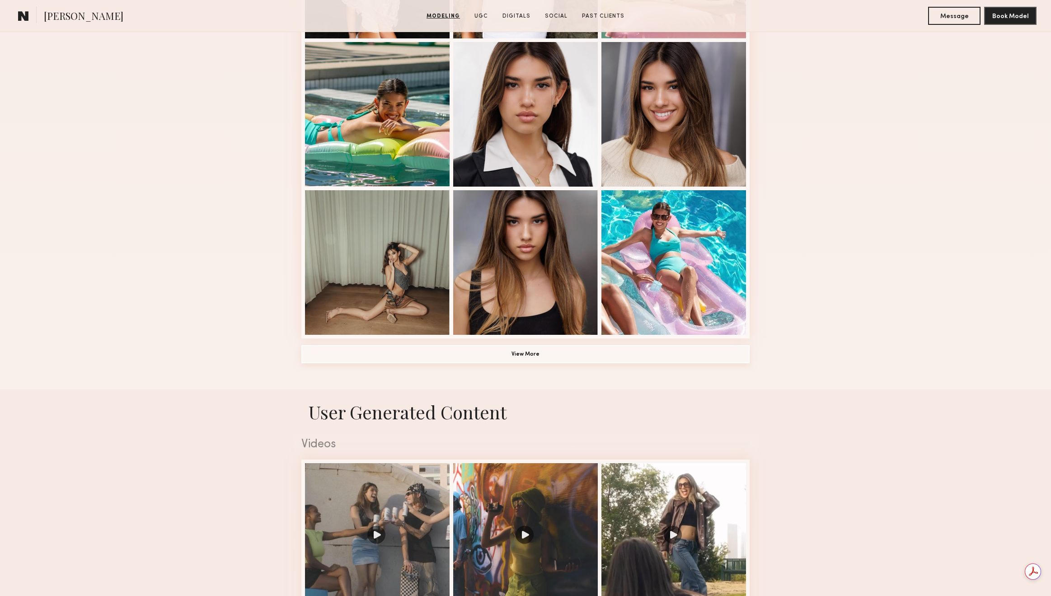
click at [523, 353] on button "View More" at bounding box center [525, 354] width 448 height 18
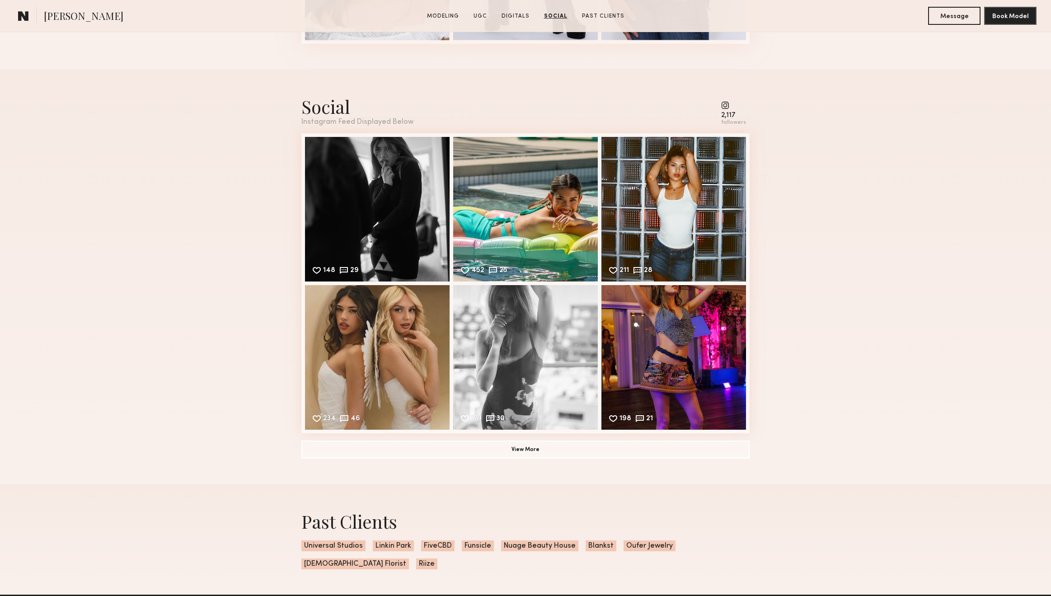
scroll to position [1564, 0]
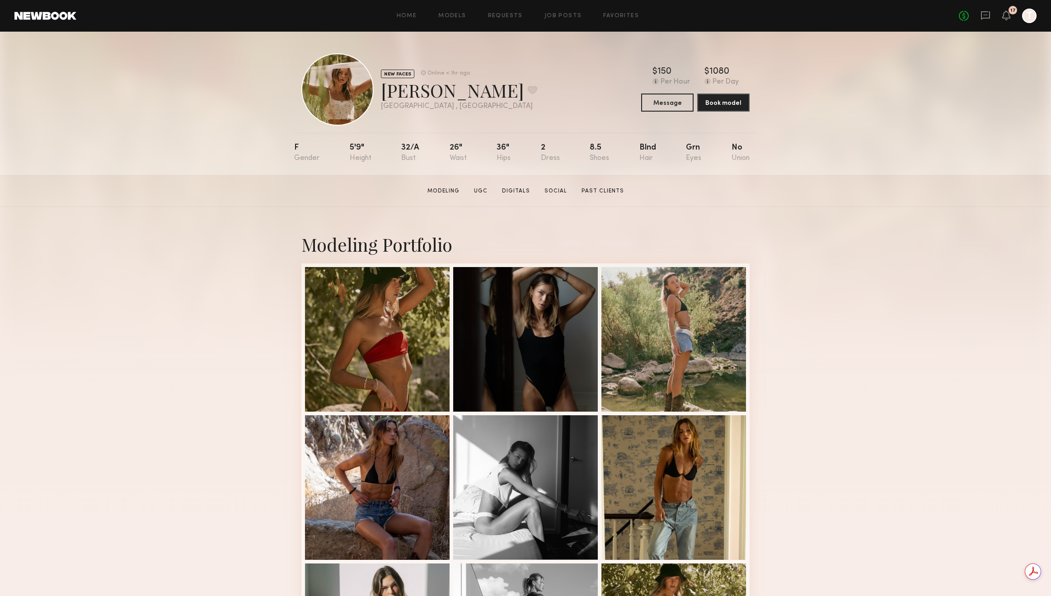
scroll to position [521, 0]
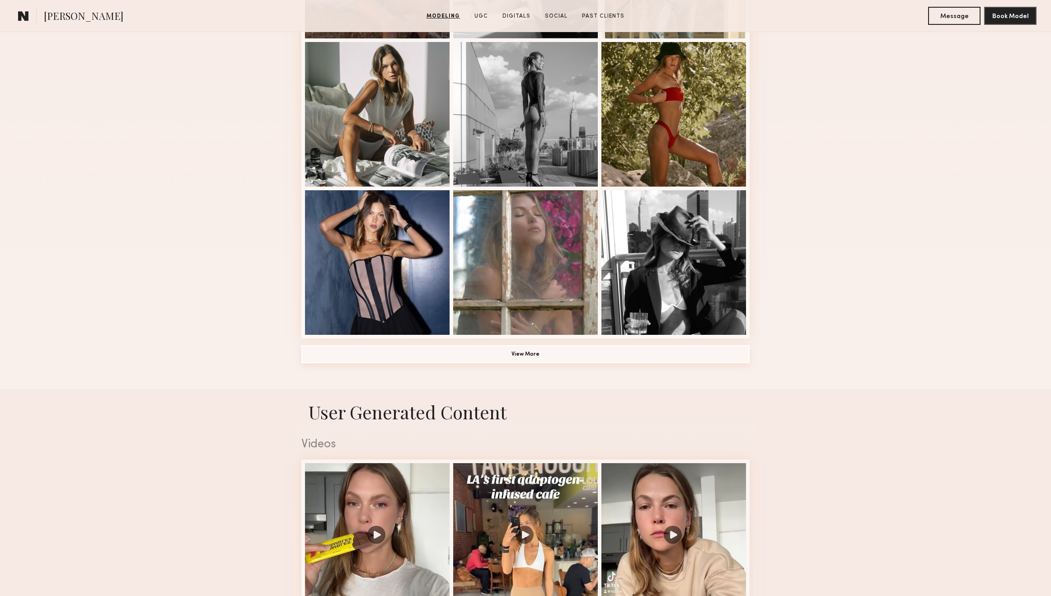
click at [559, 358] on button "View More" at bounding box center [525, 354] width 448 height 18
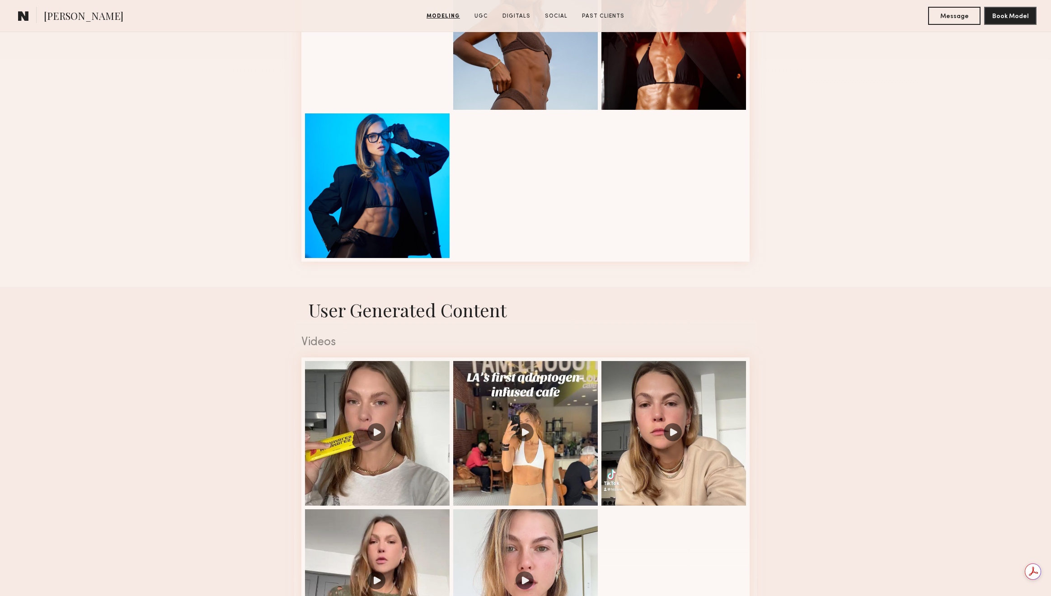
scroll to position [0, 0]
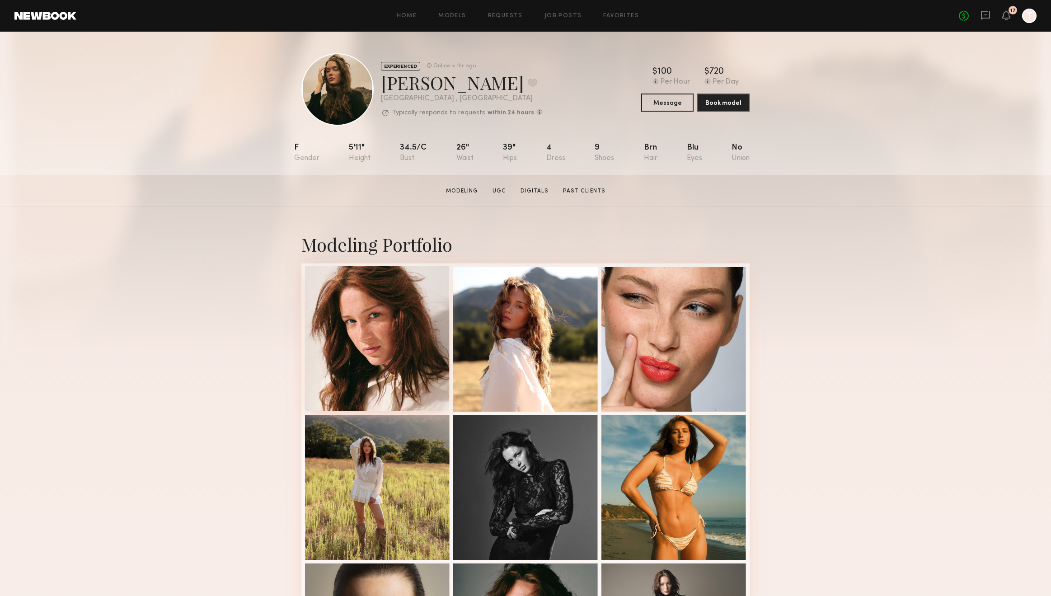
click at [416, 312] on div at bounding box center [377, 338] width 145 height 145
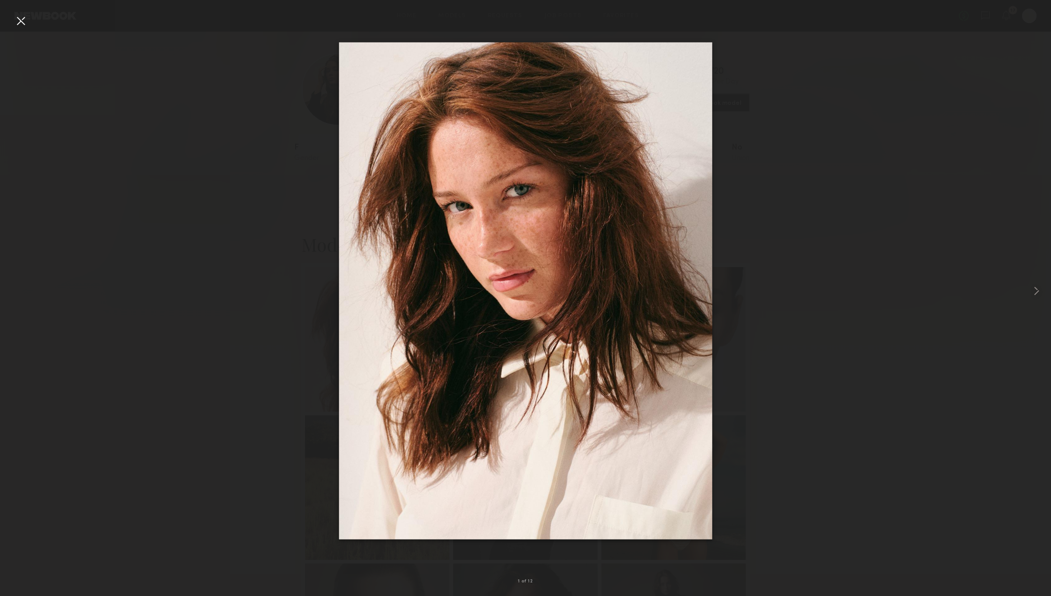
click at [21, 22] on div at bounding box center [21, 21] width 14 height 14
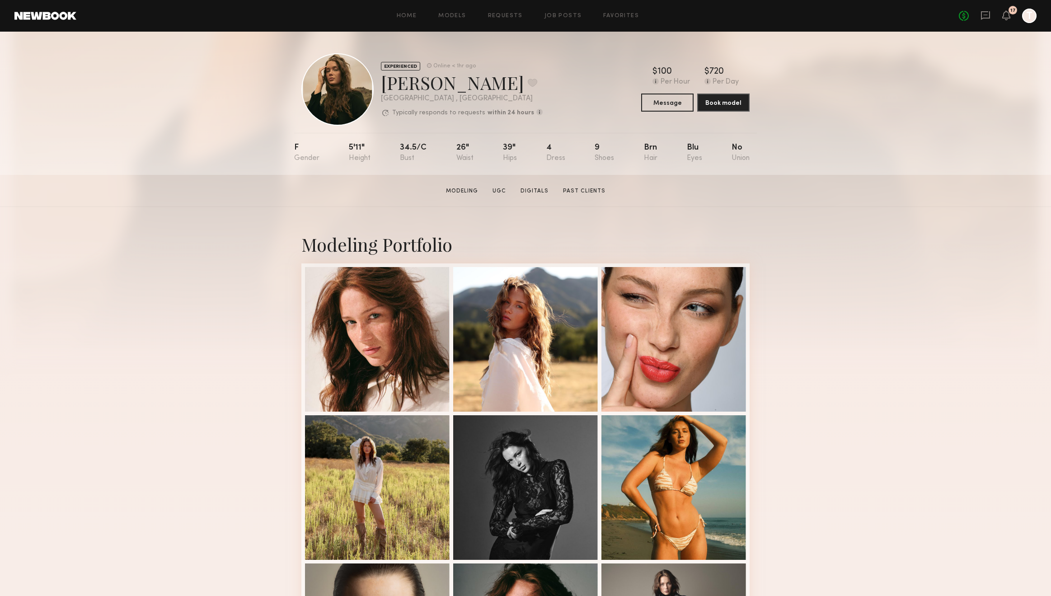
scroll to position [521, 0]
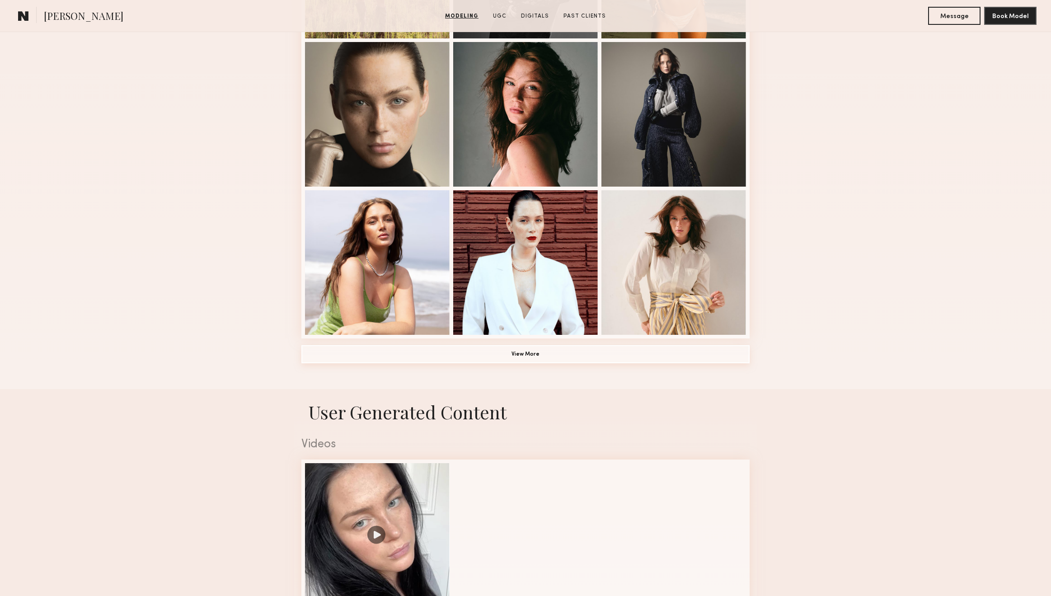
click at [546, 356] on button "View More" at bounding box center [525, 354] width 448 height 18
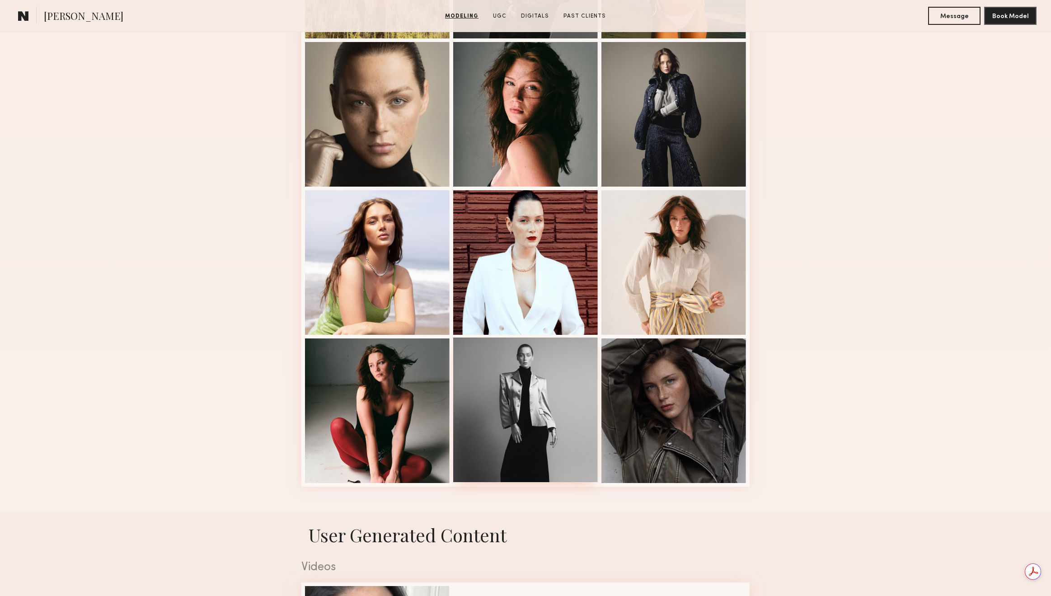
scroll to position [0, 0]
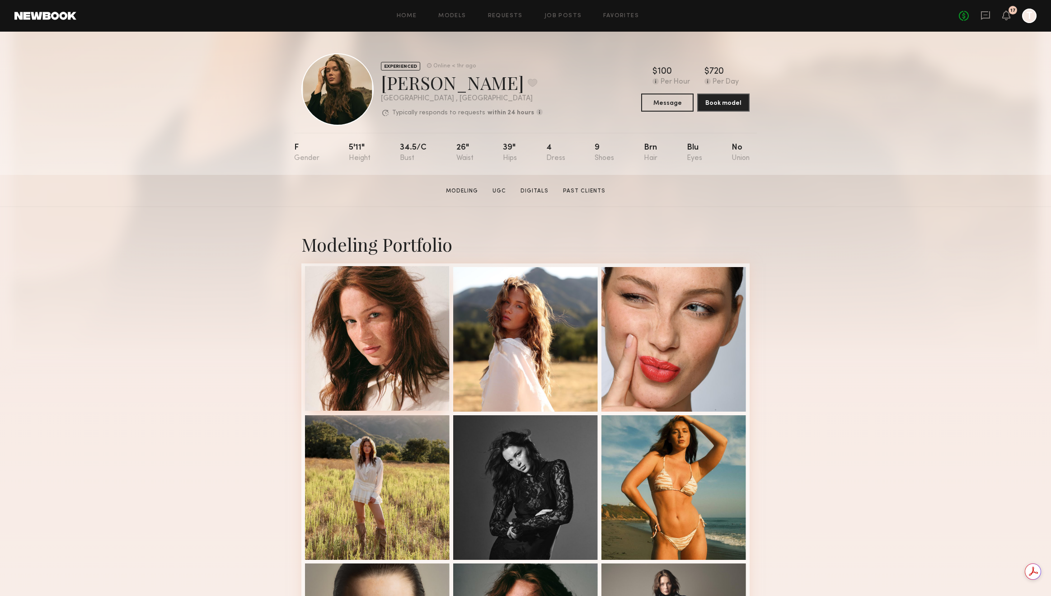
click at [375, 291] on div at bounding box center [377, 338] width 145 height 145
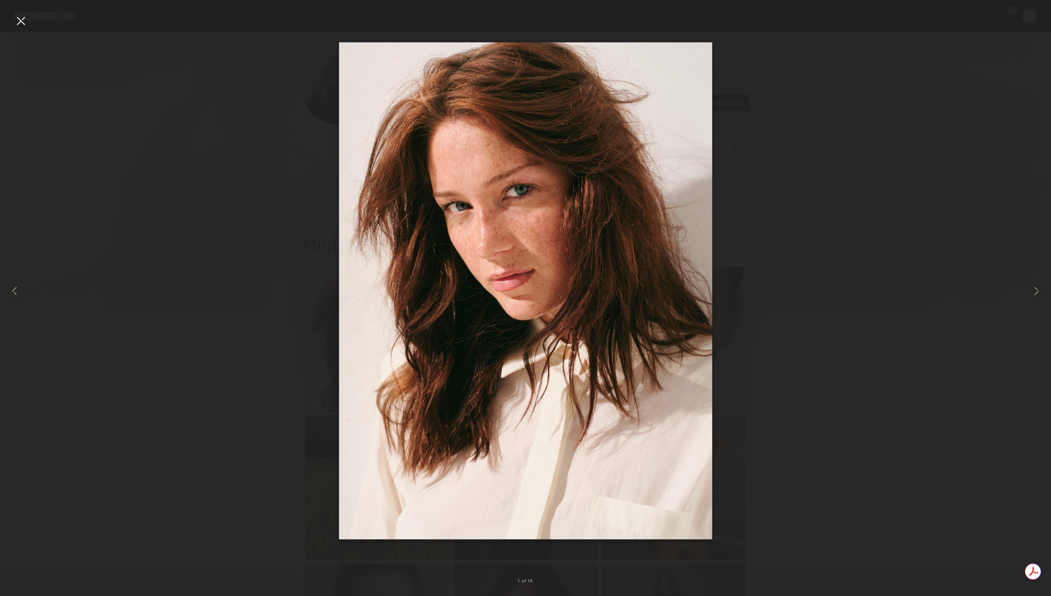
click at [18, 24] on div at bounding box center [21, 21] width 14 height 14
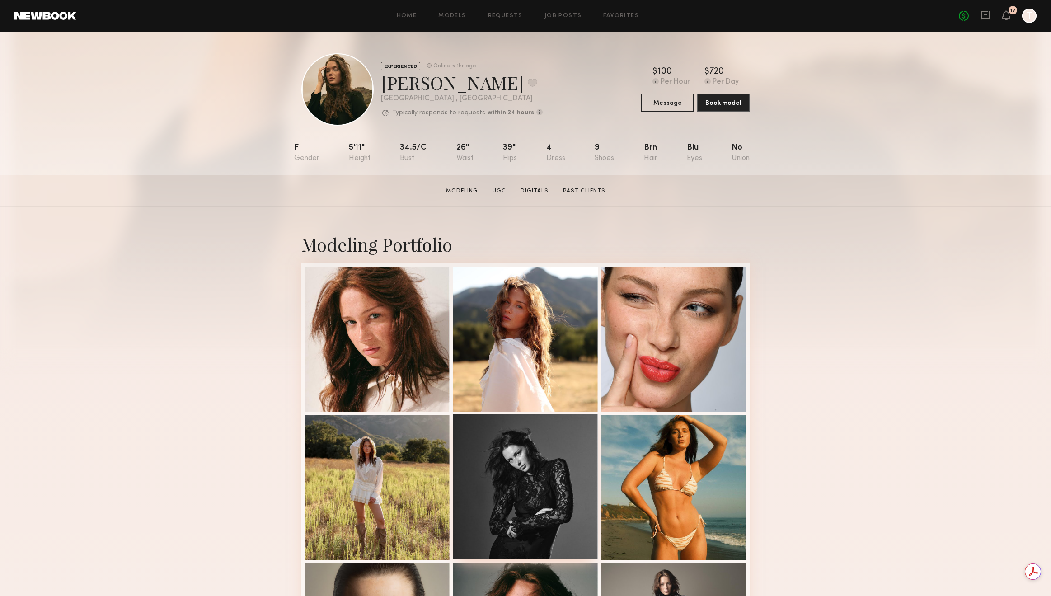
click at [545, 457] on div at bounding box center [525, 486] width 145 height 145
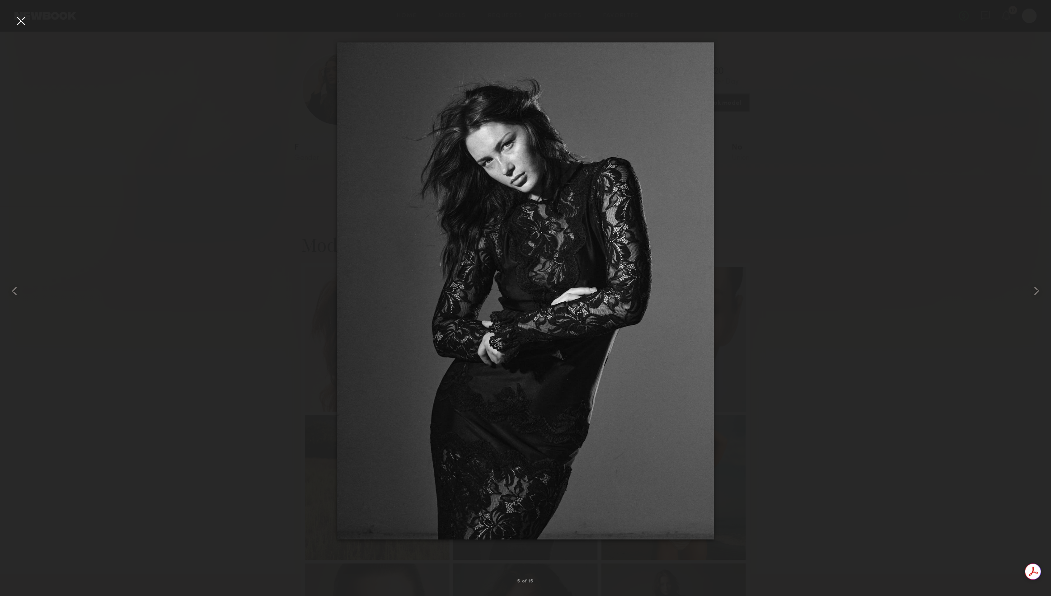
click at [30, 11] on nb-gallery-light "5 of 15" at bounding box center [525, 298] width 1051 height 596
click at [23, 20] on div at bounding box center [21, 21] width 14 height 14
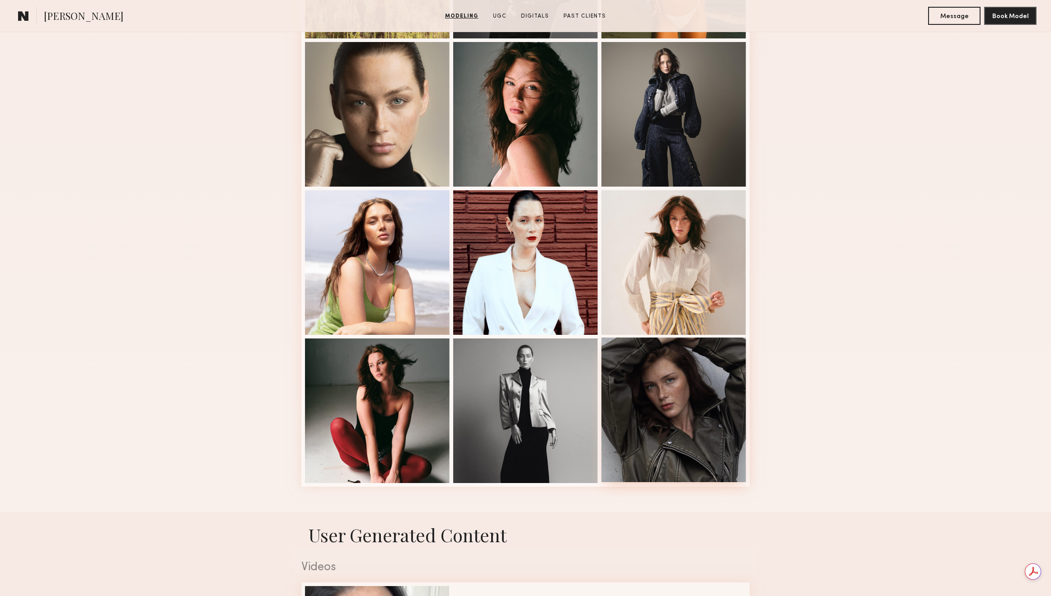
click at [705, 424] on div at bounding box center [673, 410] width 145 height 145
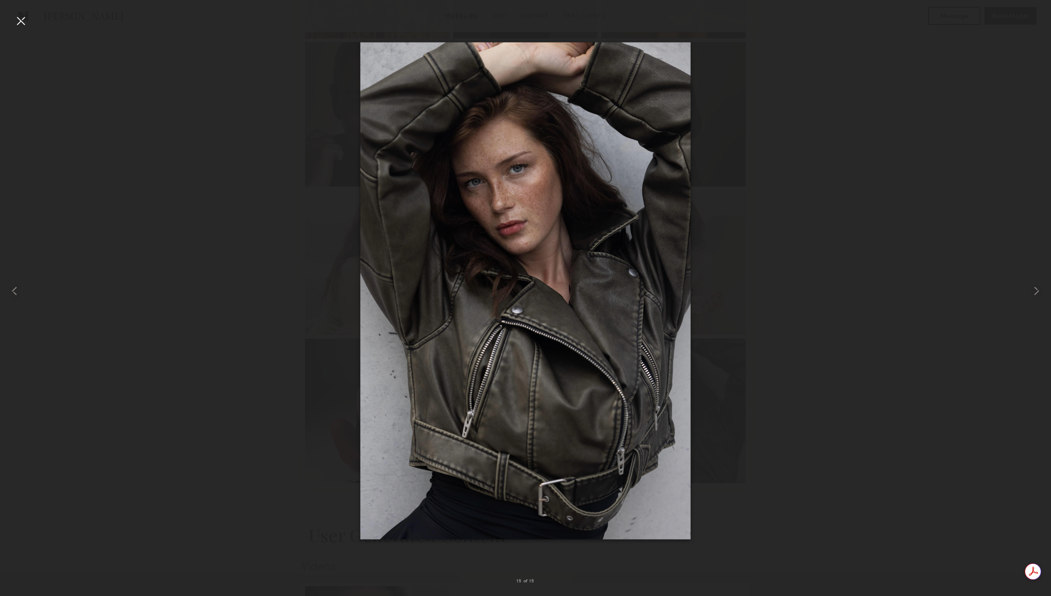
click at [23, 23] on div at bounding box center [21, 21] width 14 height 14
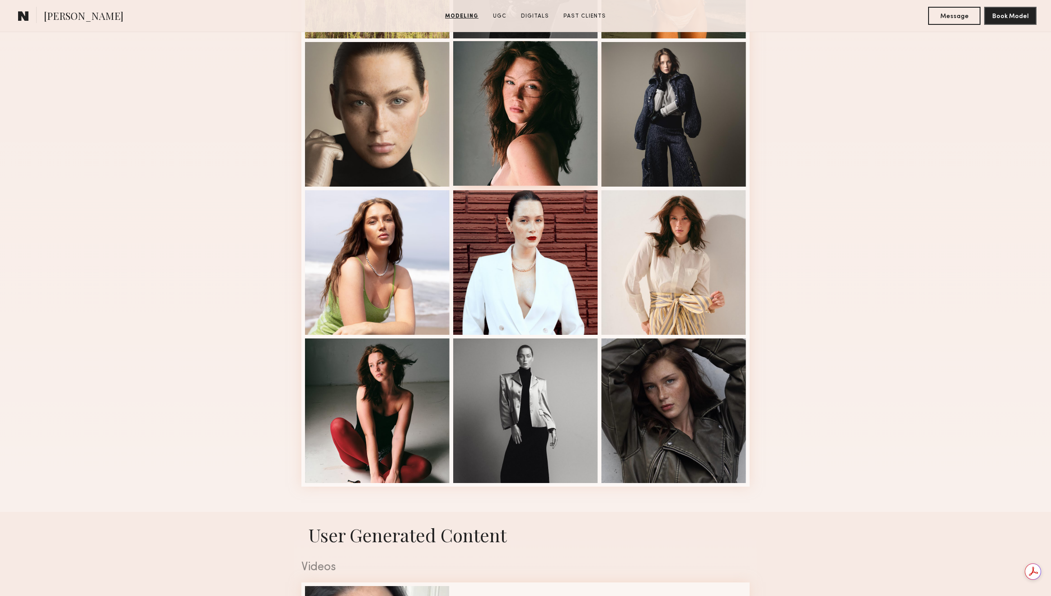
click at [556, 135] on div at bounding box center [525, 113] width 145 height 145
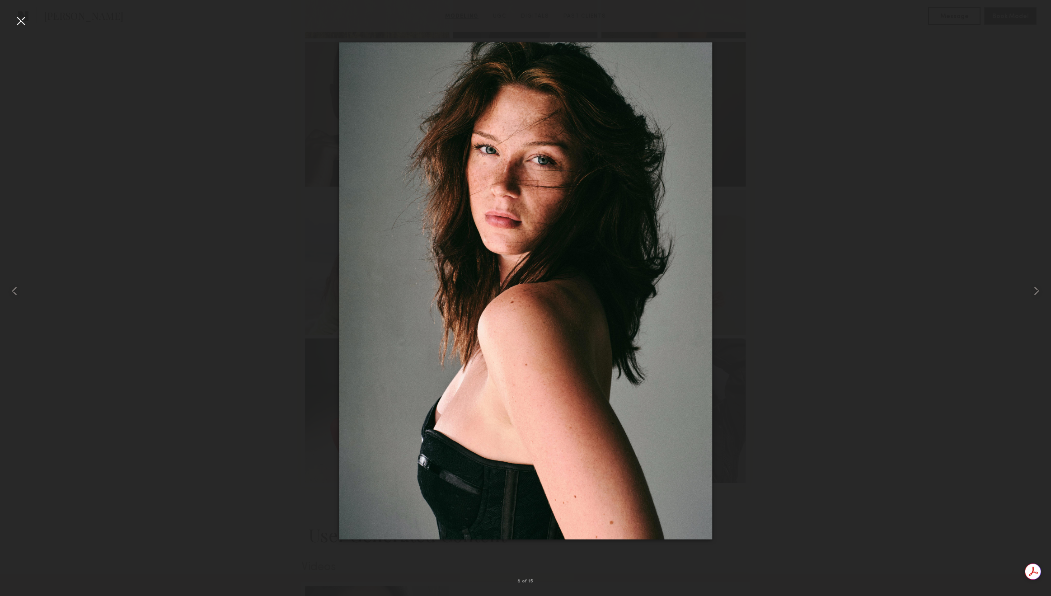
click at [28, 26] on div at bounding box center [21, 21] width 14 height 14
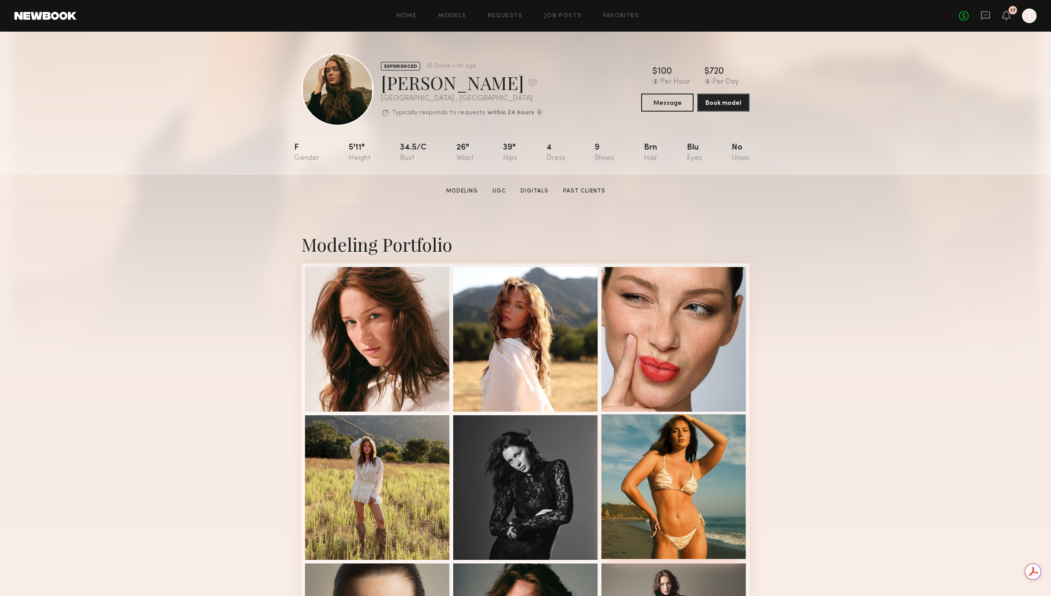
click at [647, 455] on div at bounding box center [673, 486] width 145 height 145
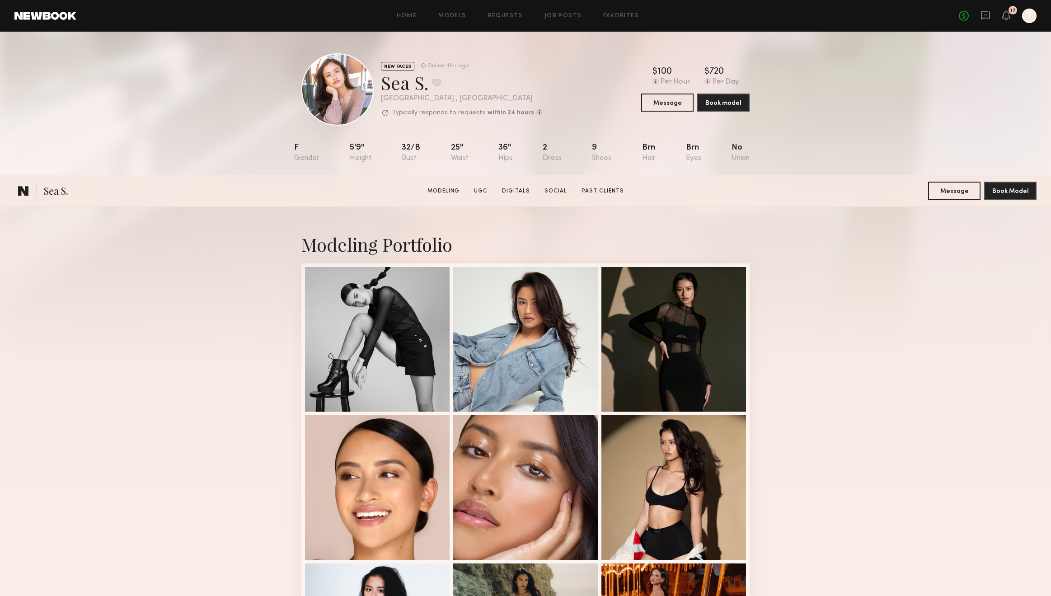
scroll to position [521, 0]
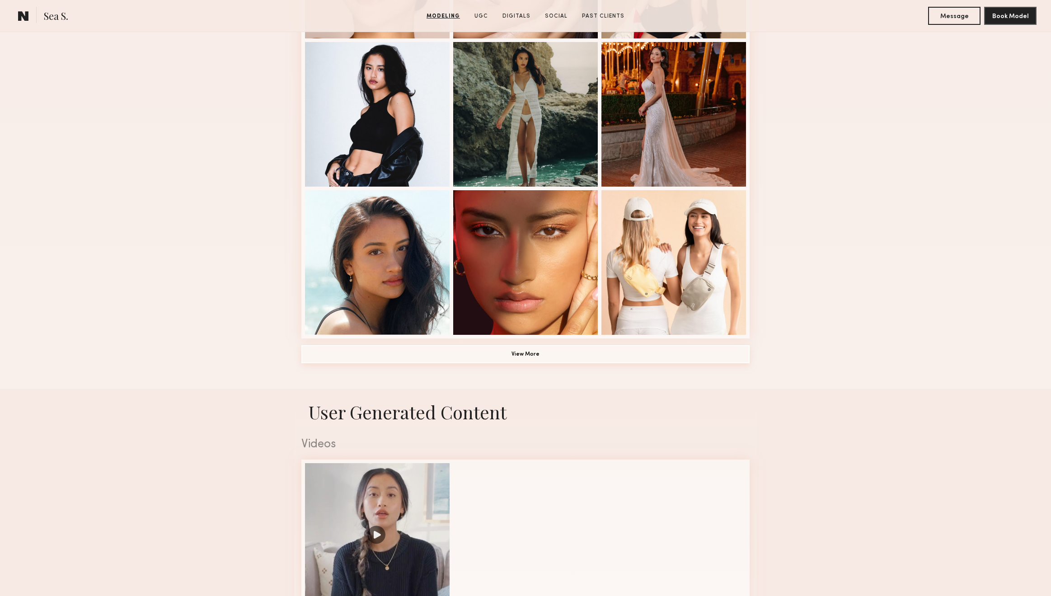
click at [515, 357] on button "View More" at bounding box center [525, 354] width 448 height 18
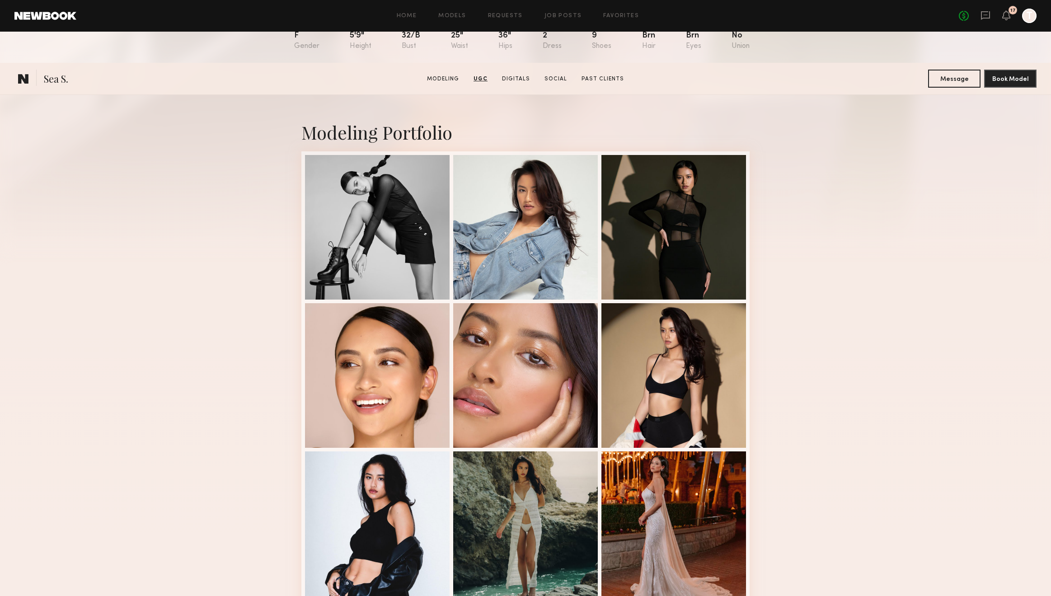
scroll to position [0, 0]
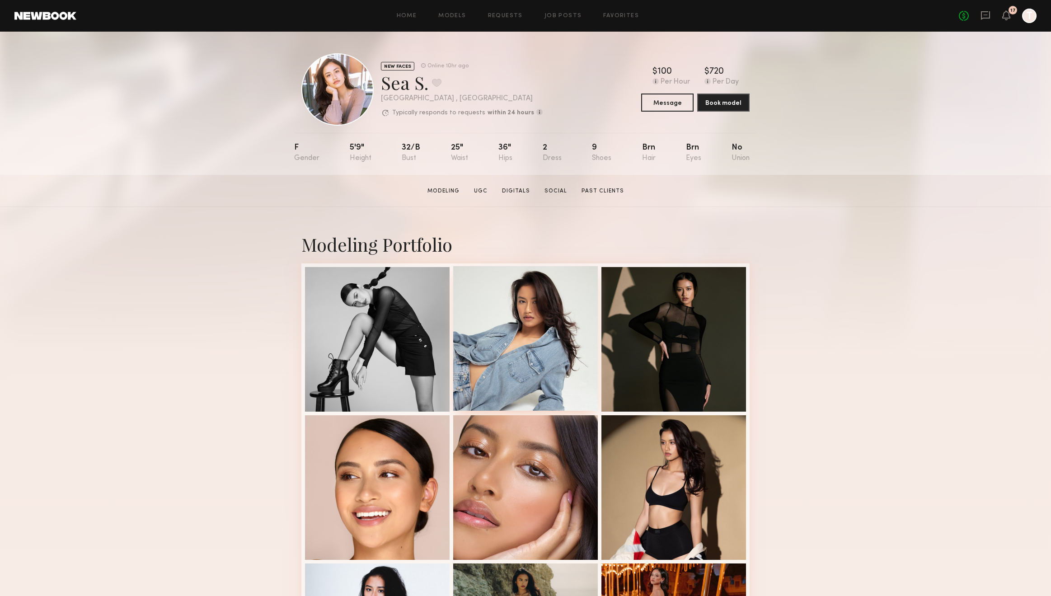
click at [518, 298] on div at bounding box center [525, 338] width 145 height 145
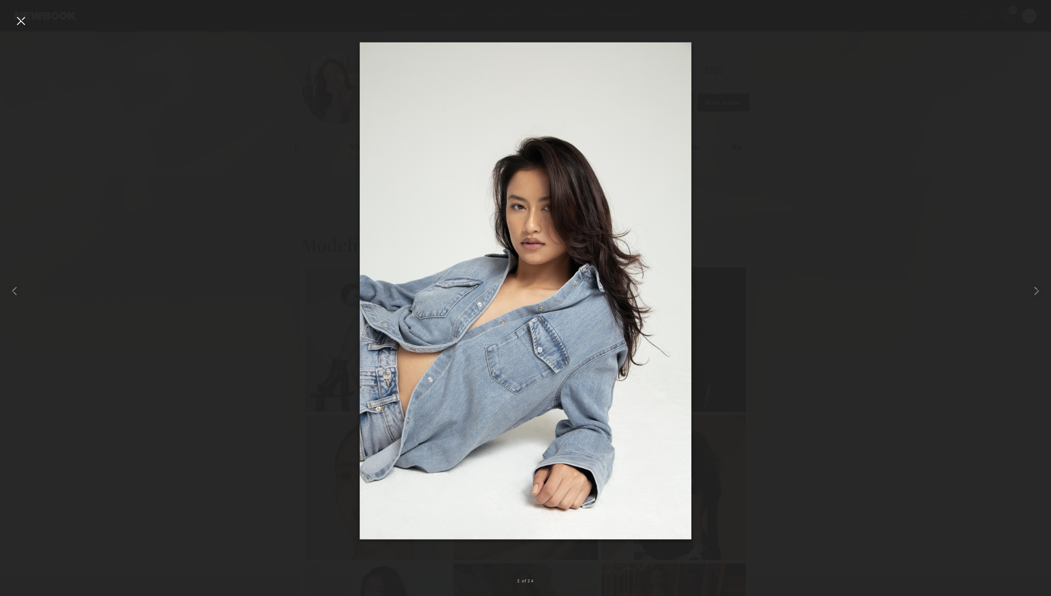
click at [21, 23] on div at bounding box center [21, 21] width 14 height 14
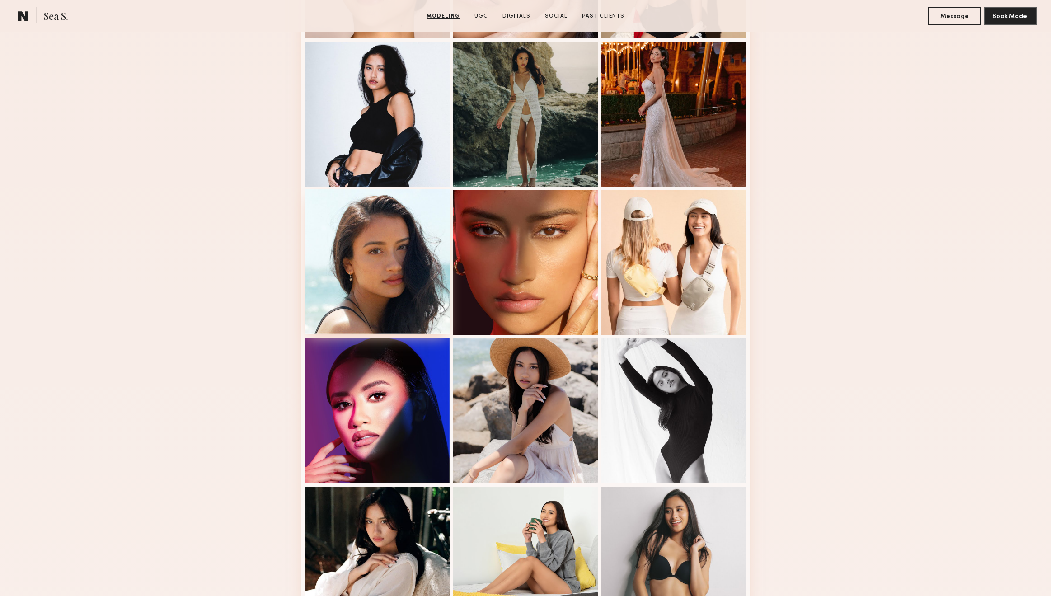
scroll to position [1043, 0]
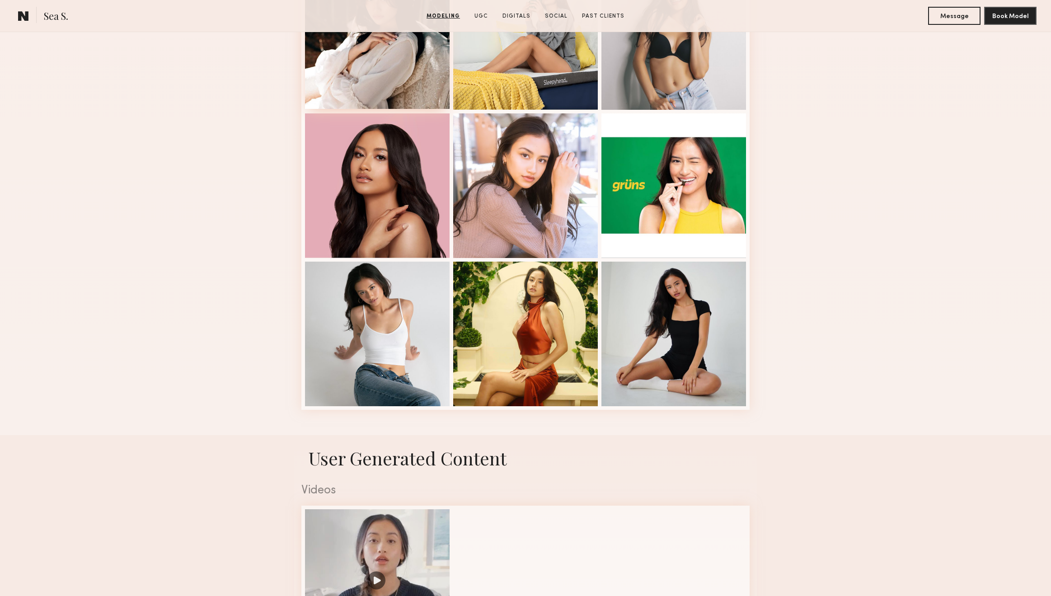
click at [393, 87] on div at bounding box center [377, 36] width 145 height 145
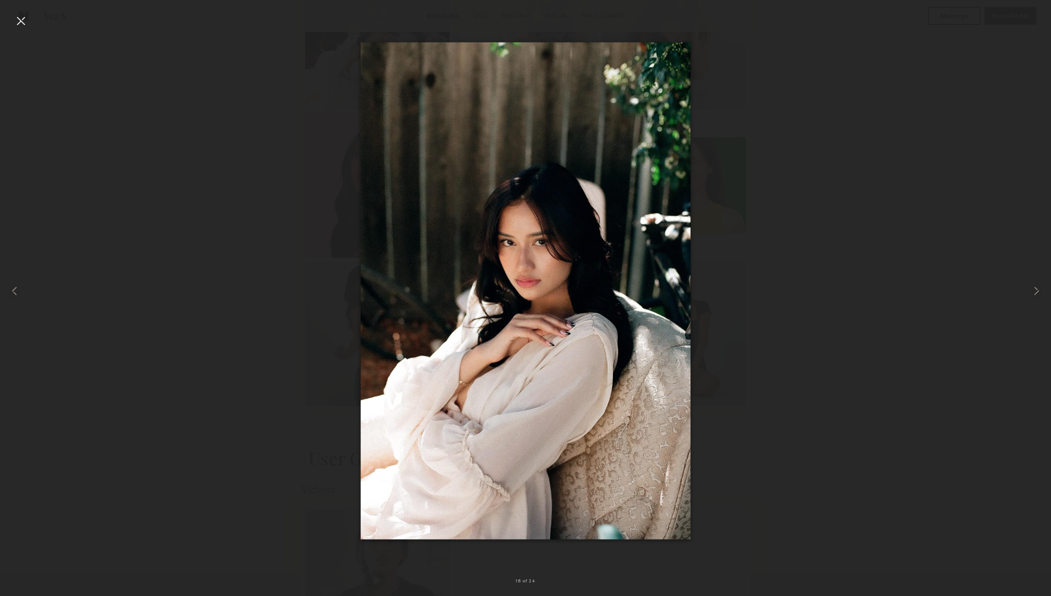
click at [23, 26] on div at bounding box center [21, 21] width 14 height 14
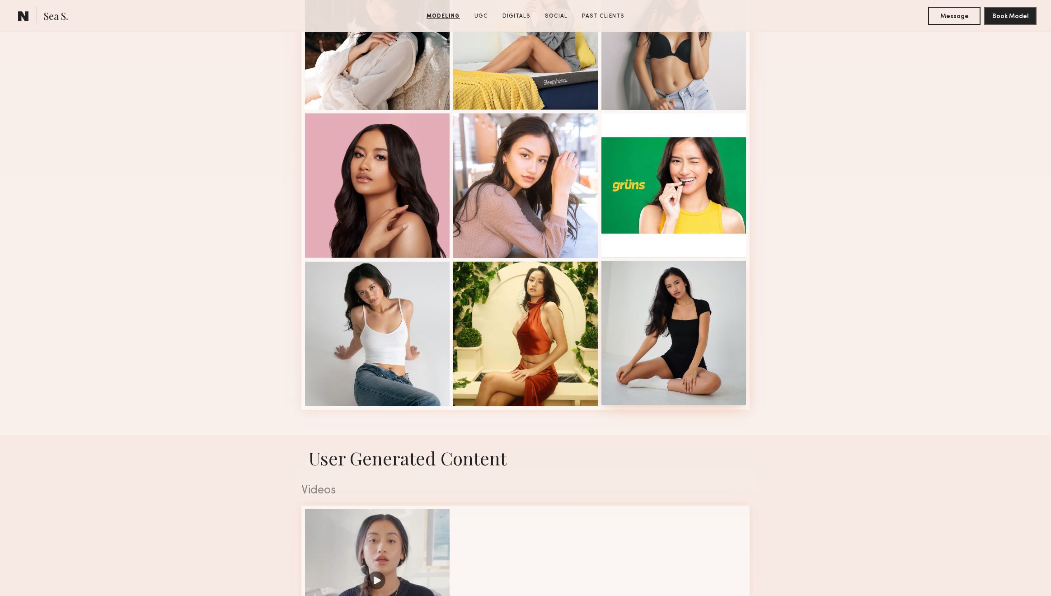
click at [667, 306] on div at bounding box center [673, 333] width 145 height 145
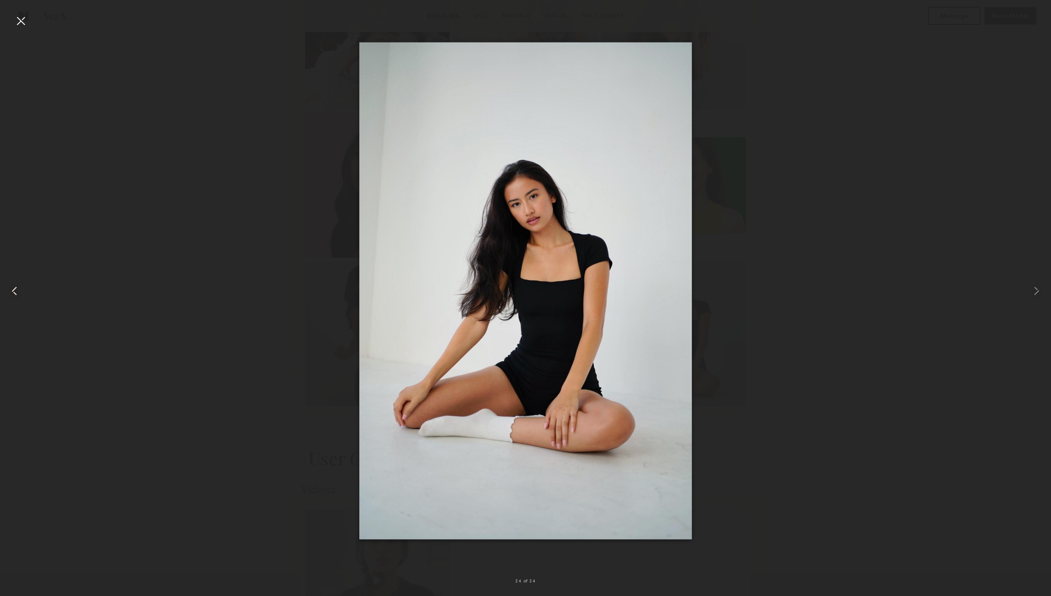
click at [36, 22] on div at bounding box center [21, 290] width 42 height 553
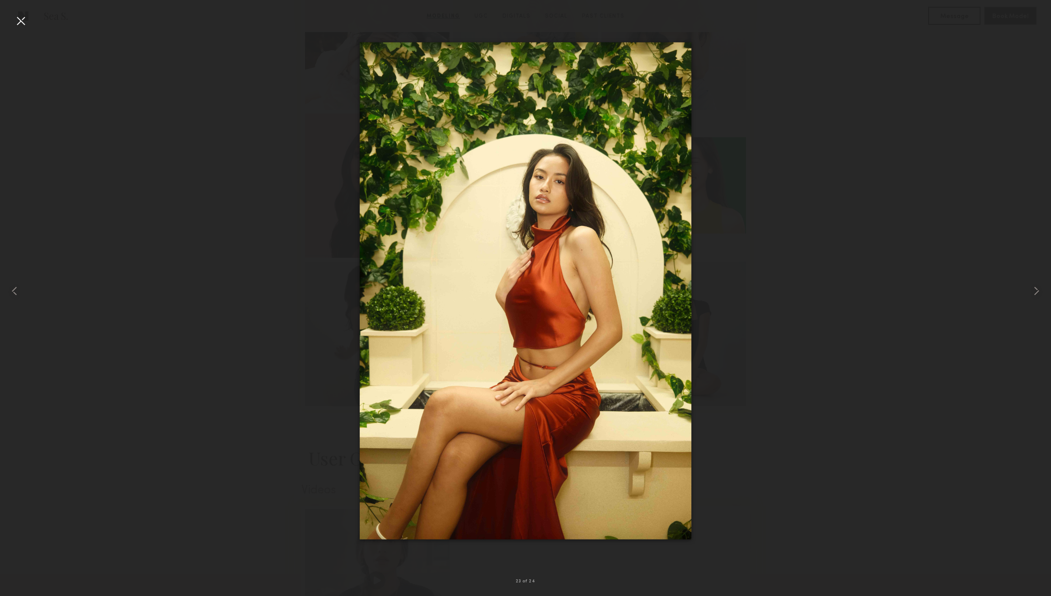
click at [27, 23] on div at bounding box center [21, 21] width 14 height 14
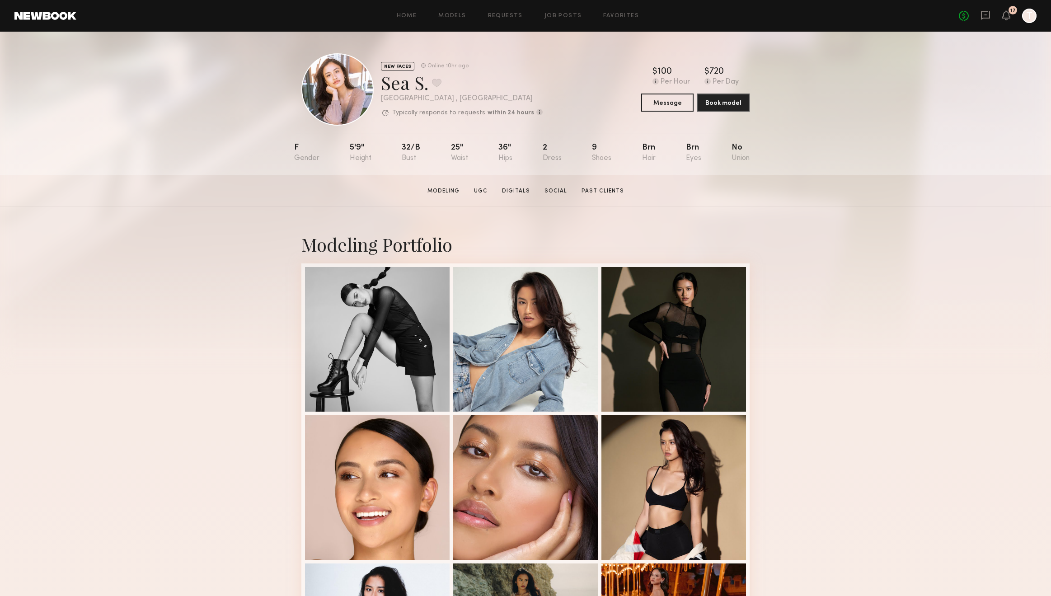
scroll to position [521, 0]
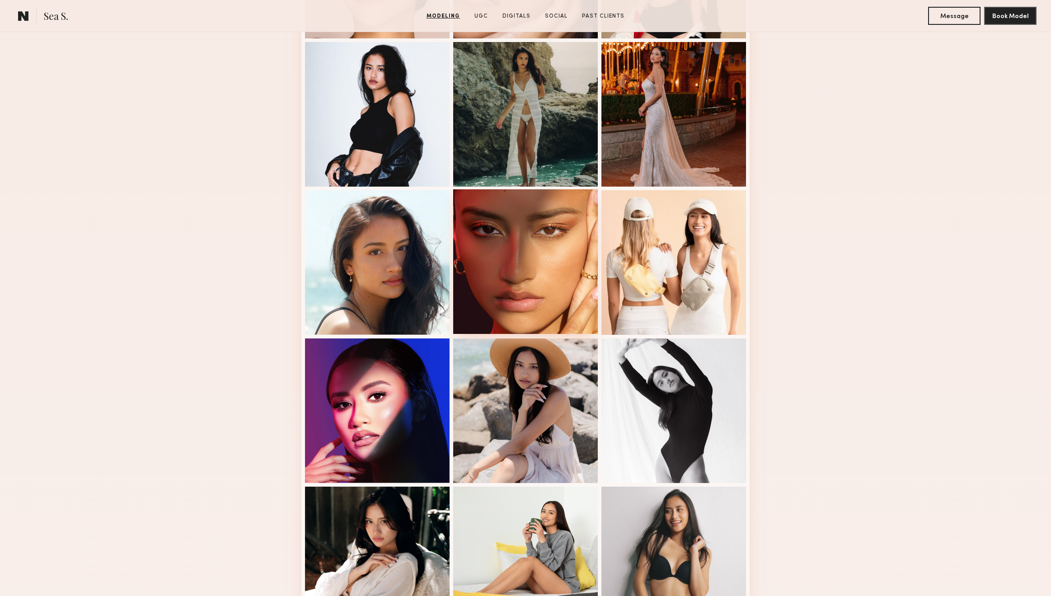
click at [534, 219] on div at bounding box center [525, 261] width 145 height 145
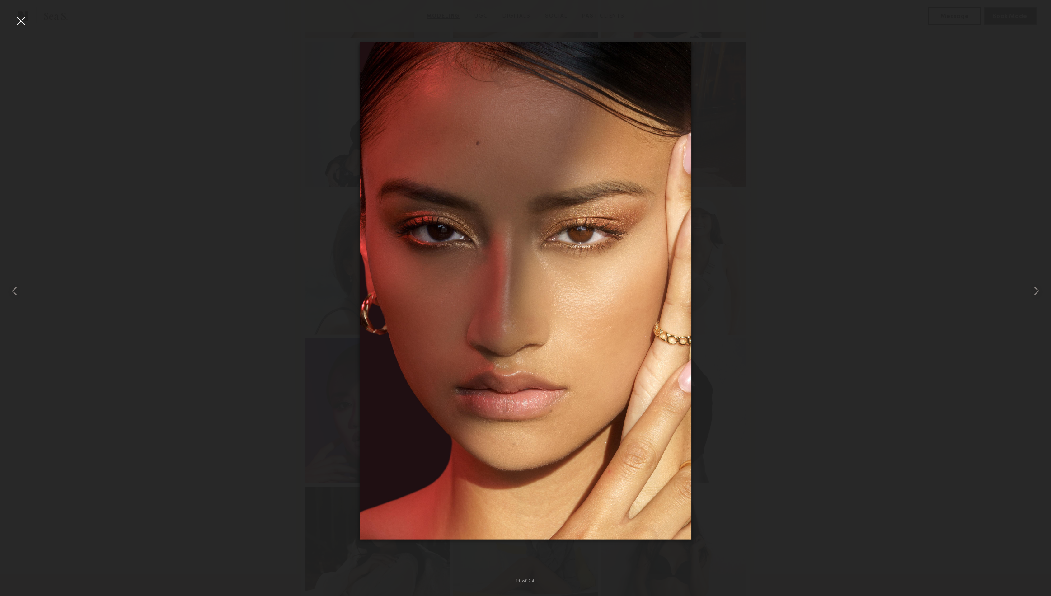
drag, startPoint x: 535, startPoint y: 219, endPoint x: 27, endPoint y: 20, distance: 544.9
click at [27, 20] on div at bounding box center [21, 21] width 14 height 14
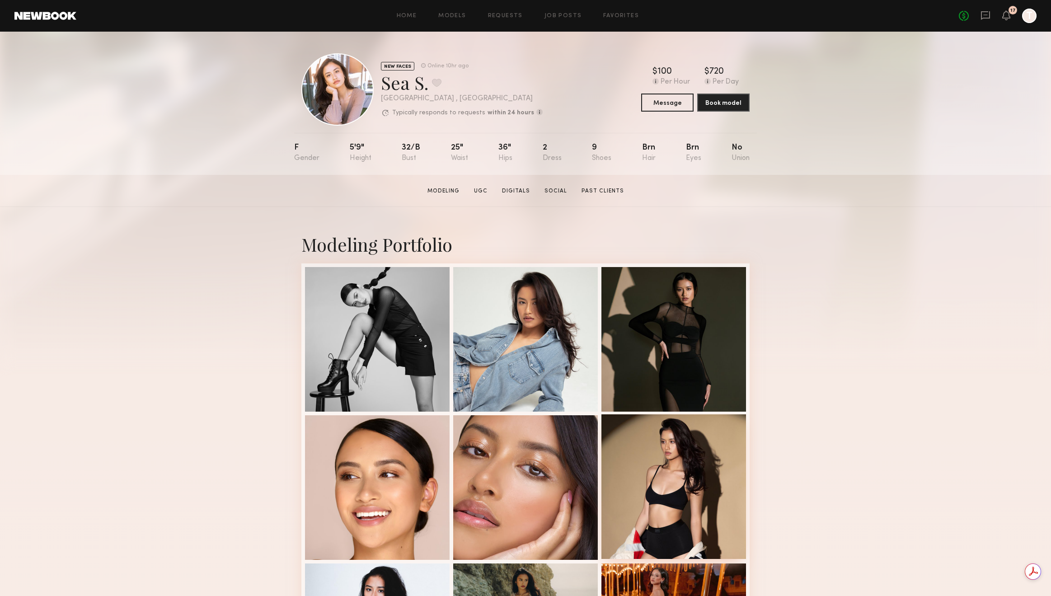
scroll to position [0, 0]
click at [669, 467] on div at bounding box center [673, 486] width 145 height 145
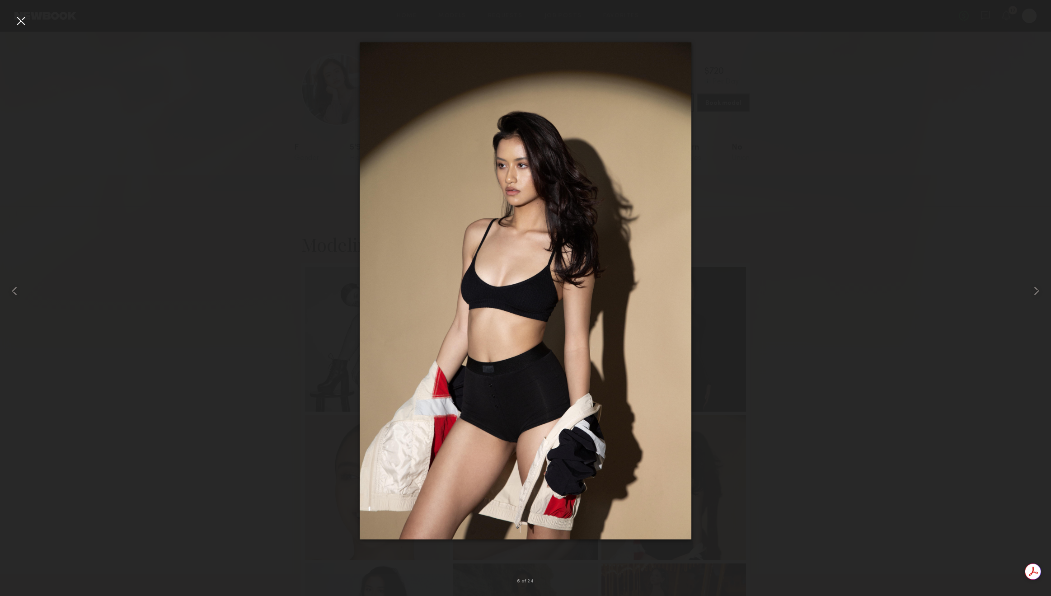
click at [16, 22] on div at bounding box center [21, 21] width 14 height 14
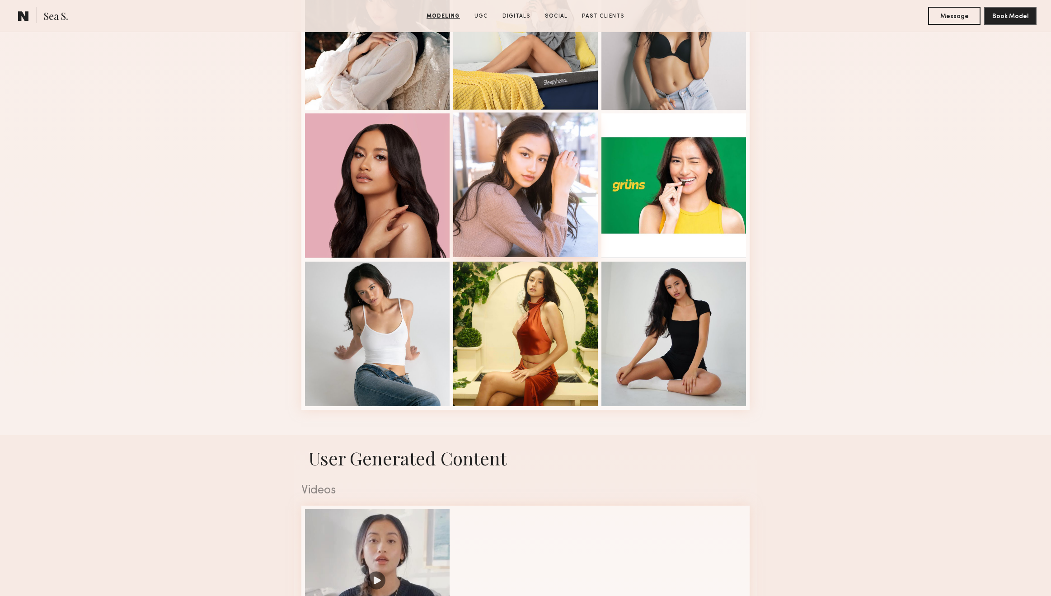
scroll to position [521, 0]
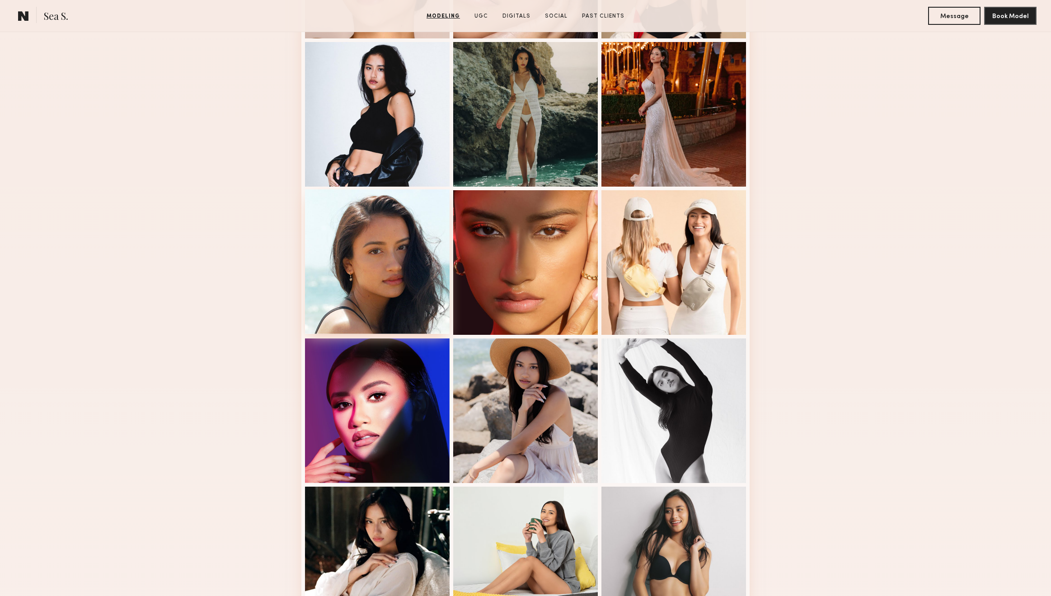
click at [398, 250] on div at bounding box center [377, 261] width 145 height 145
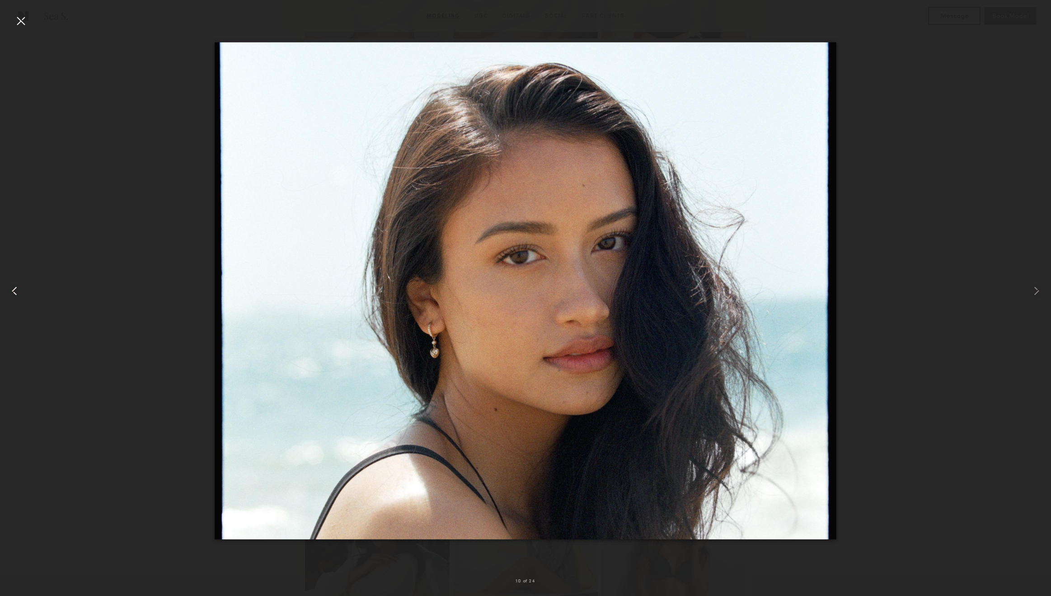
click at [9, 21] on div at bounding box center [21, 290] width 42 height 553
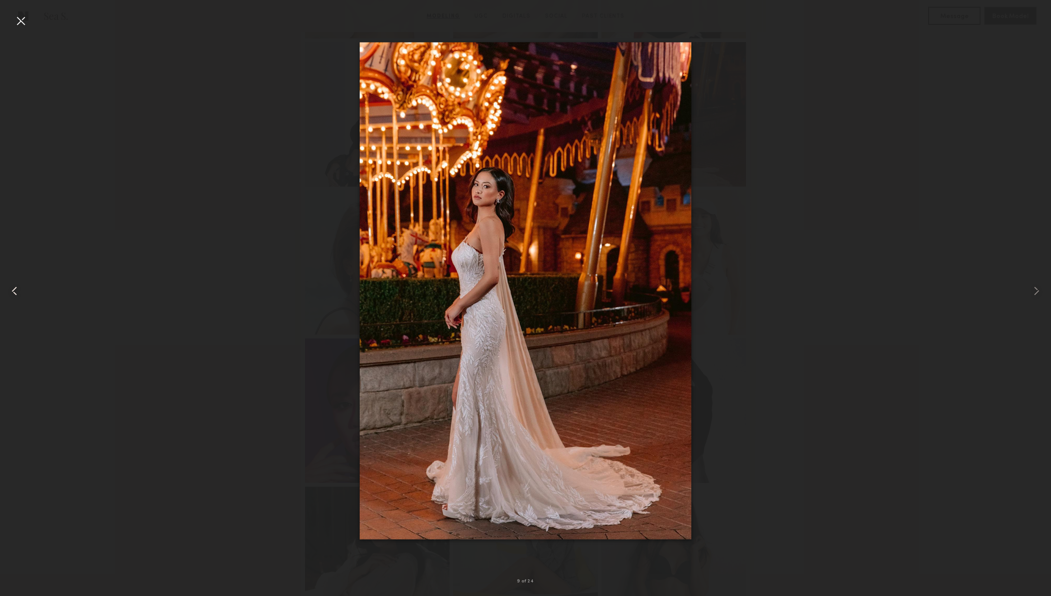
click at [13, 22] on div at bounding box center [21, 290] width 42 height 553
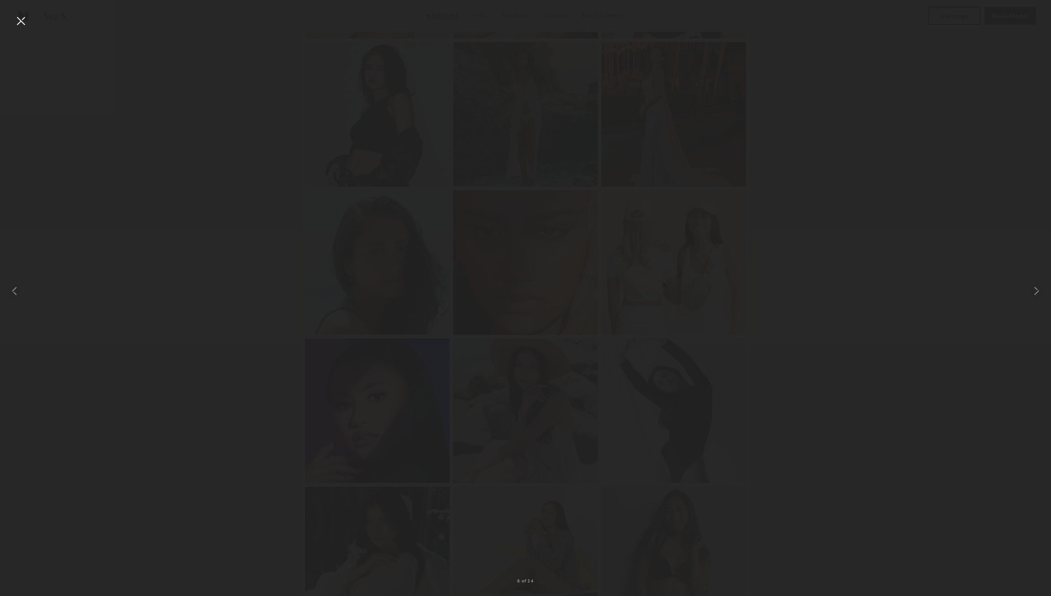
click at [25, 20] on div at bounding box center [21, 21] width 14 height 14
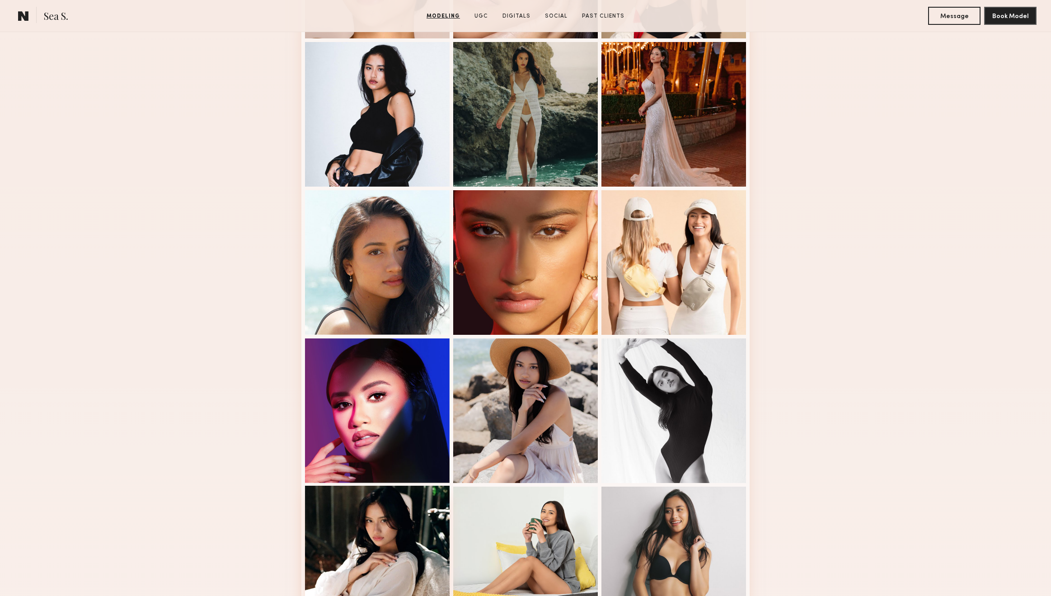
click at [385, 533] on div at bounding box center [377, 558] width 145 height 145
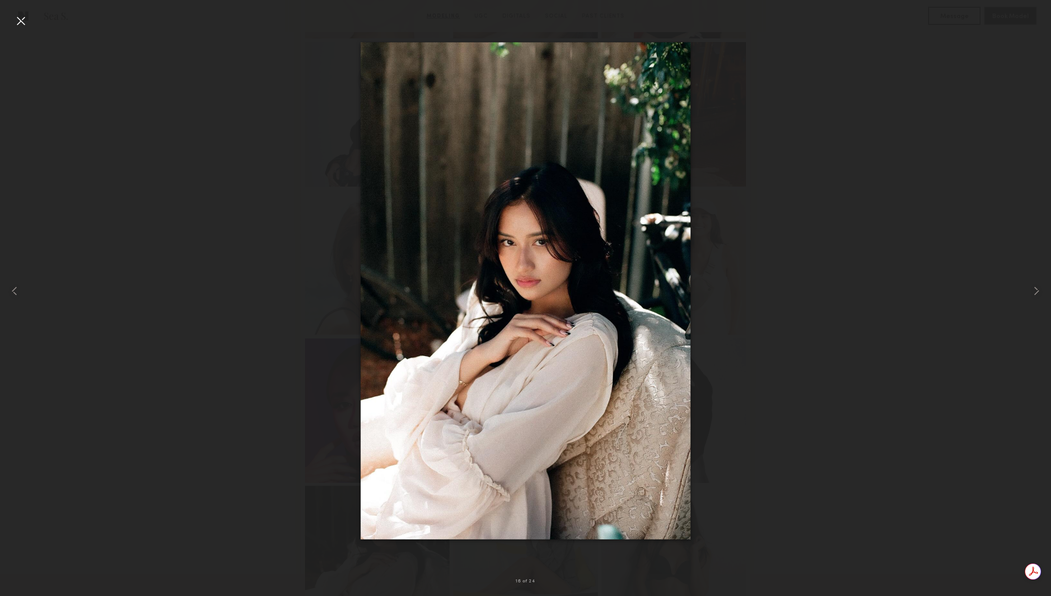
scroll to position [0, 0]
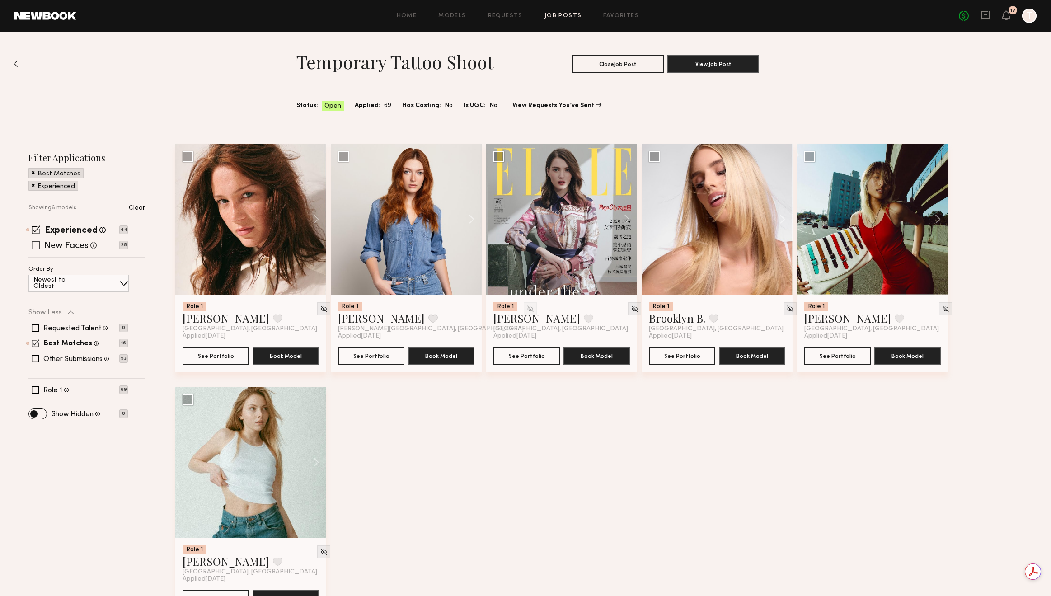
click at [82, 244] on label "New Faces" at bounding box center [66, 246] width 44 height 9
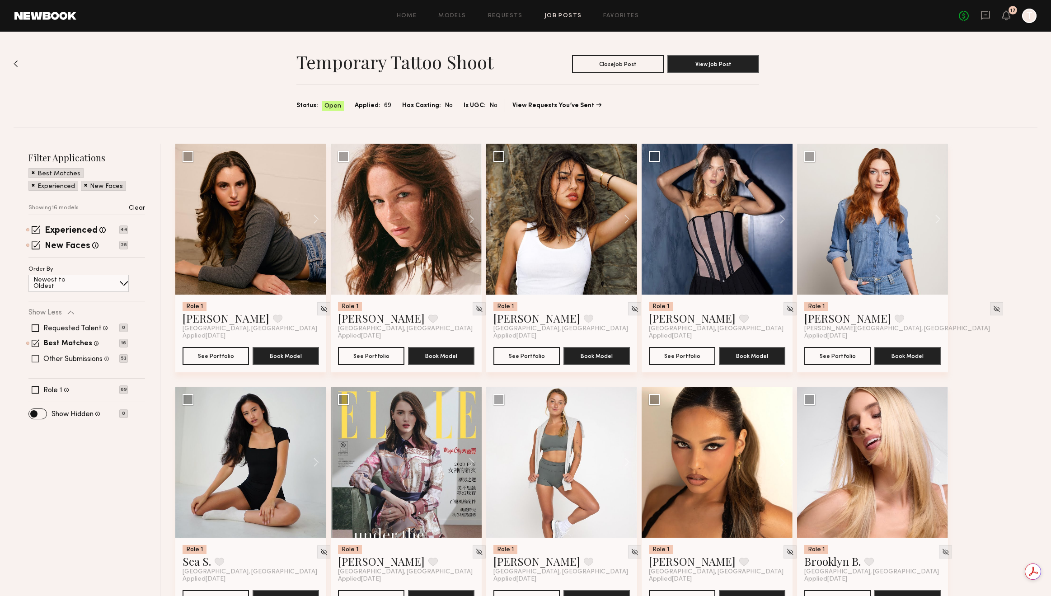
click at [75, 362] on label "Other Submissions" at bounding box center [72, 359] width 59 height 7
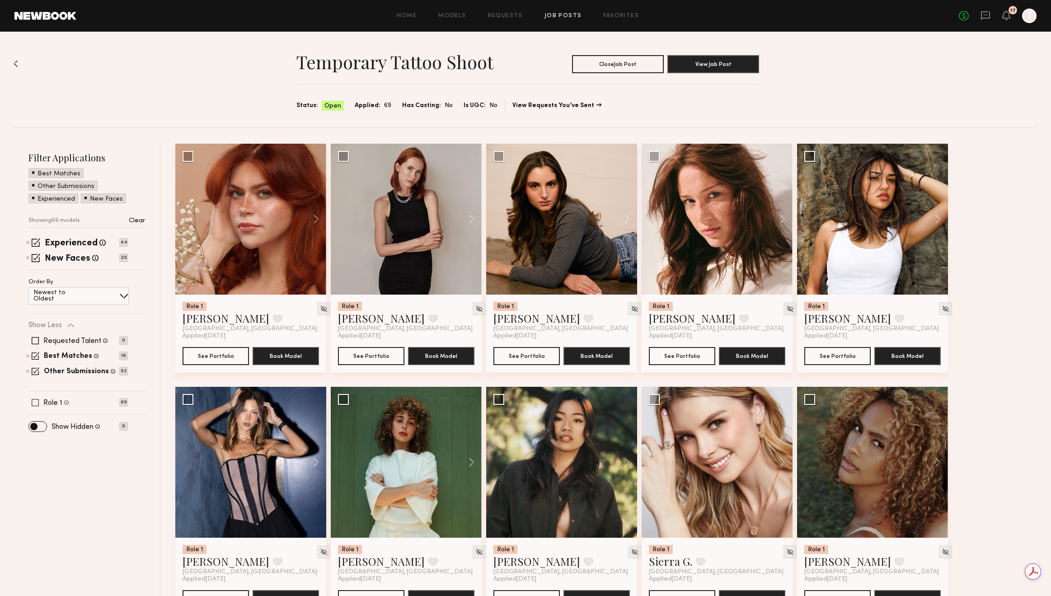
click at [57, 403] on label "Role 1" at bounding box center [52, 402] width 19 height 7
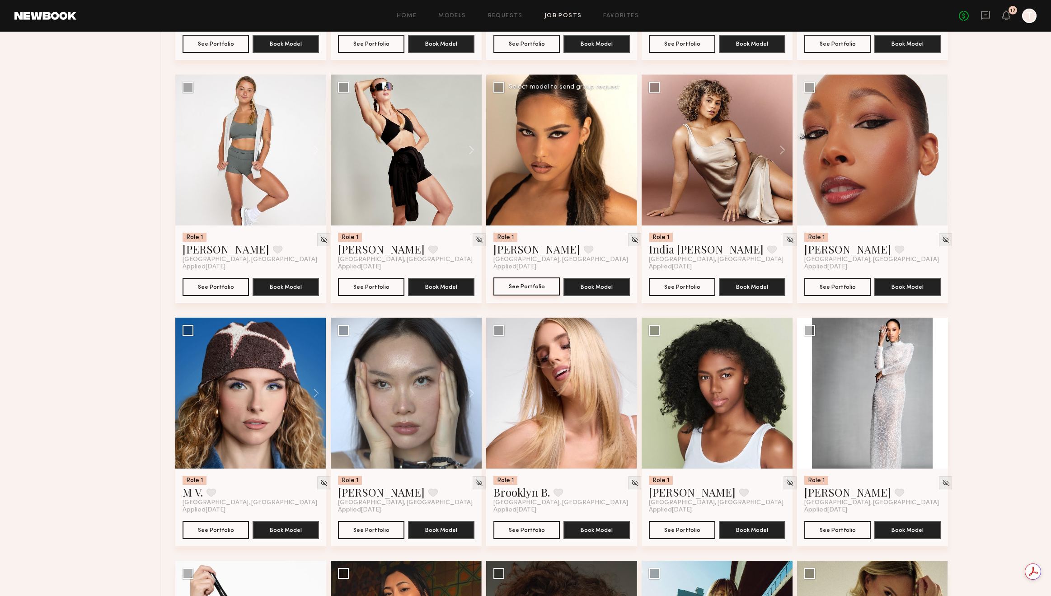
scroll to position [2049, 0]
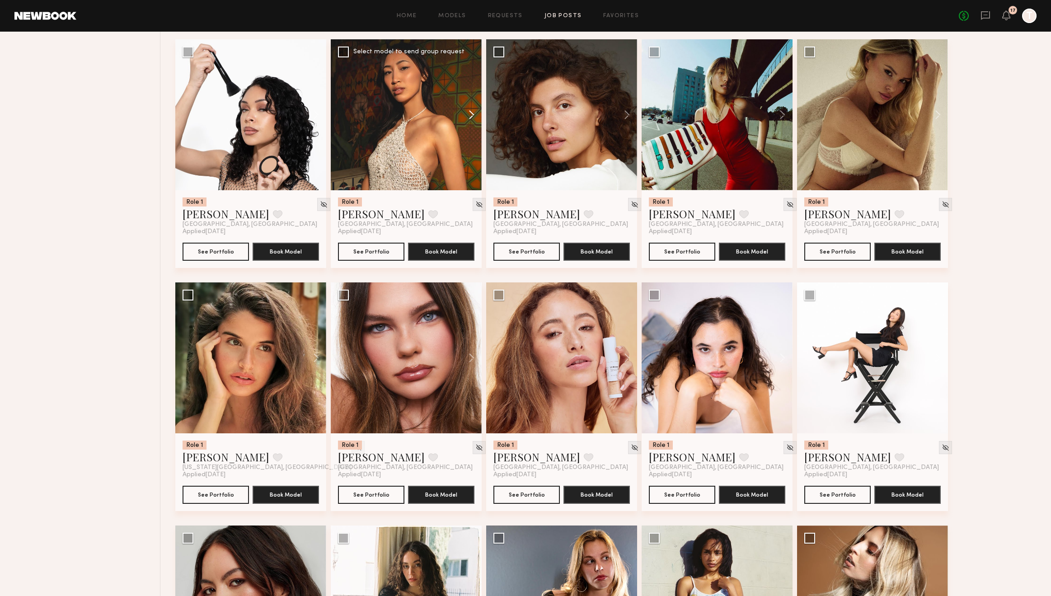
click at [465, 117] on button at bounding box center [467, 114] width 29 height 151
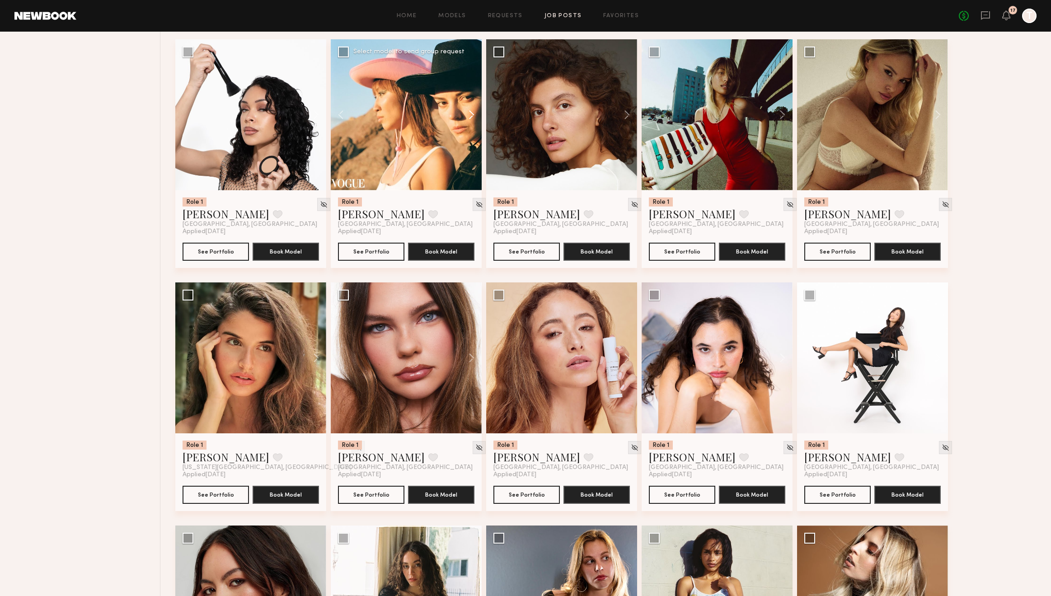
click at [465, 117] on button at bounding box center [467, 114] width 29 height 151
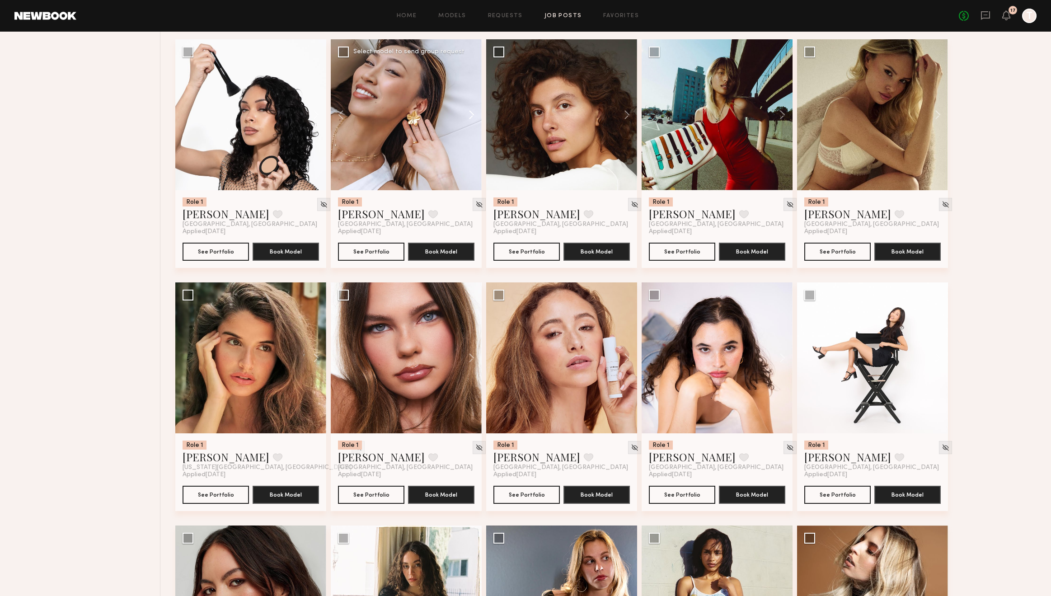
click at [465, 117] on button at bounding box center [467, 114] width 29 height 151
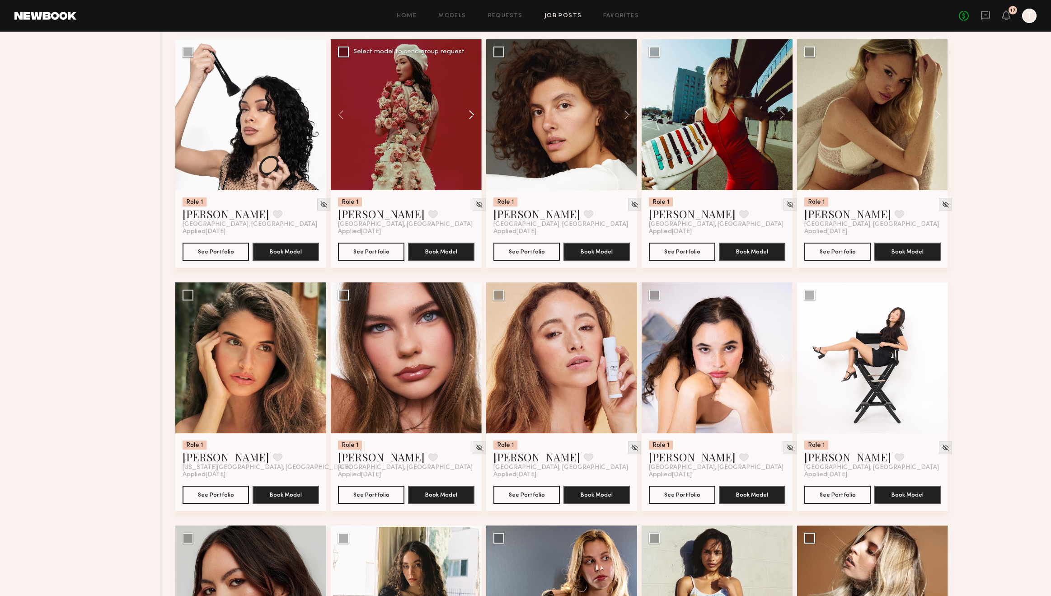
click at [465, 117] on button at bounding box center [467, 114] width 29 height 151
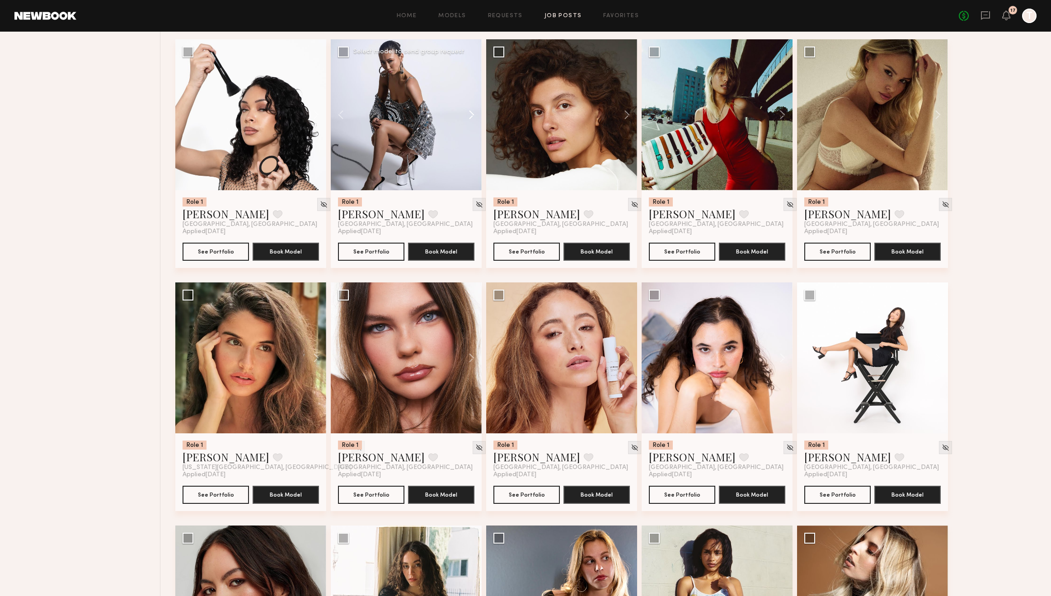
click at [465, 117] on button at bounding box center [467, 114] width 29 height 151
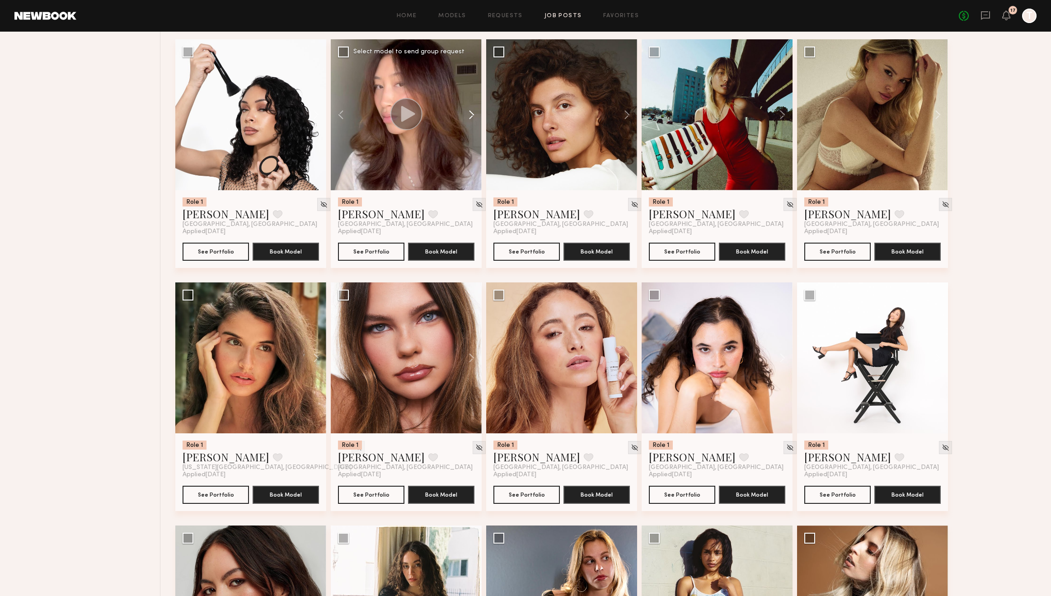
click at [465, 117] on button at bounding box center [467, 114] width 29 height 151
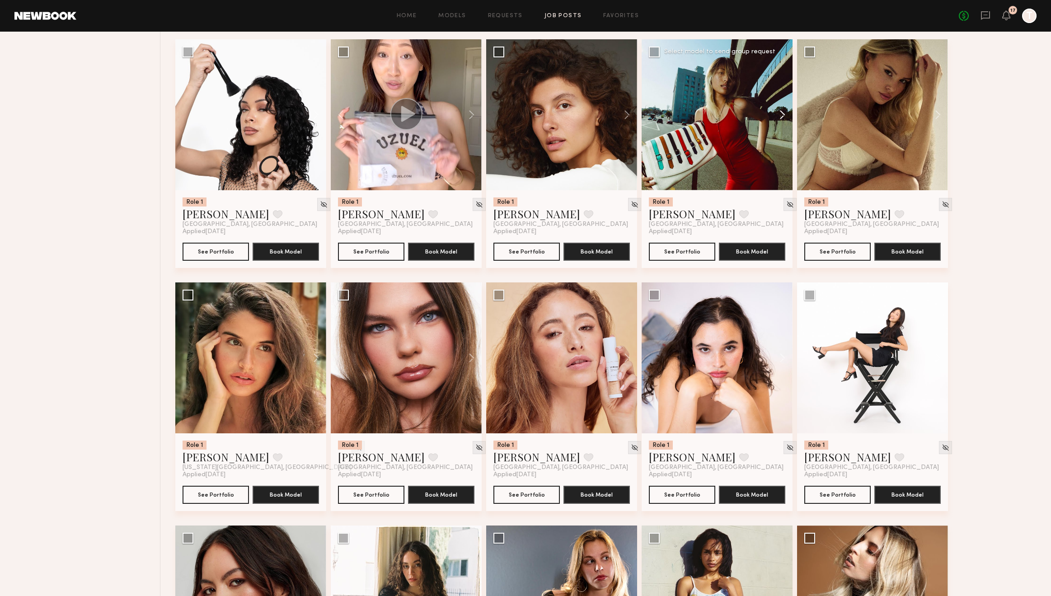
click at [781, 113] on button at bounding box center [778, 114] width 29 height 151
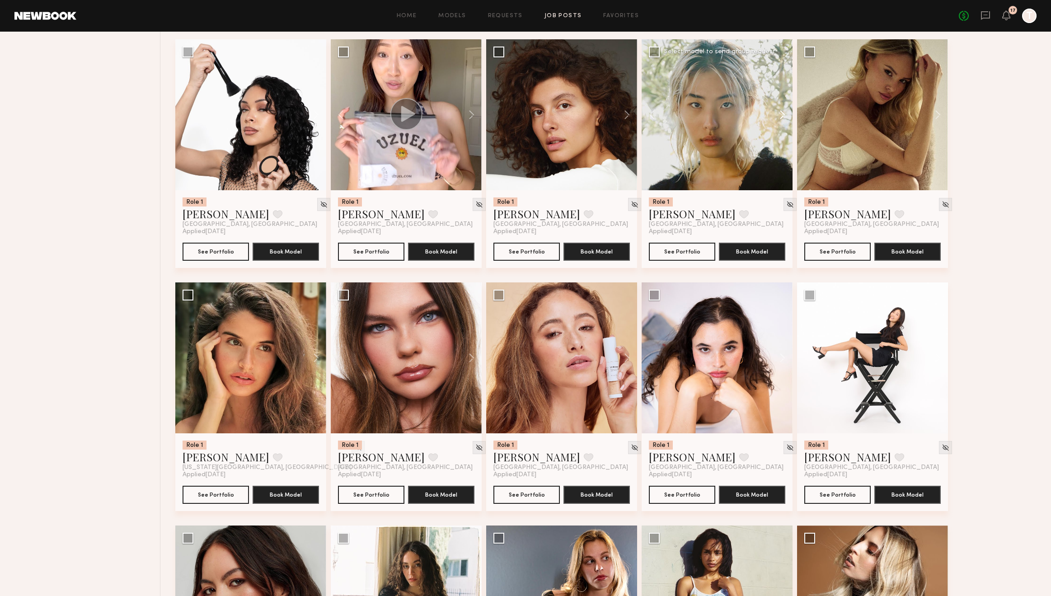
click at [781, 113] on button at bounding box center [778, 114] width 29 height 151
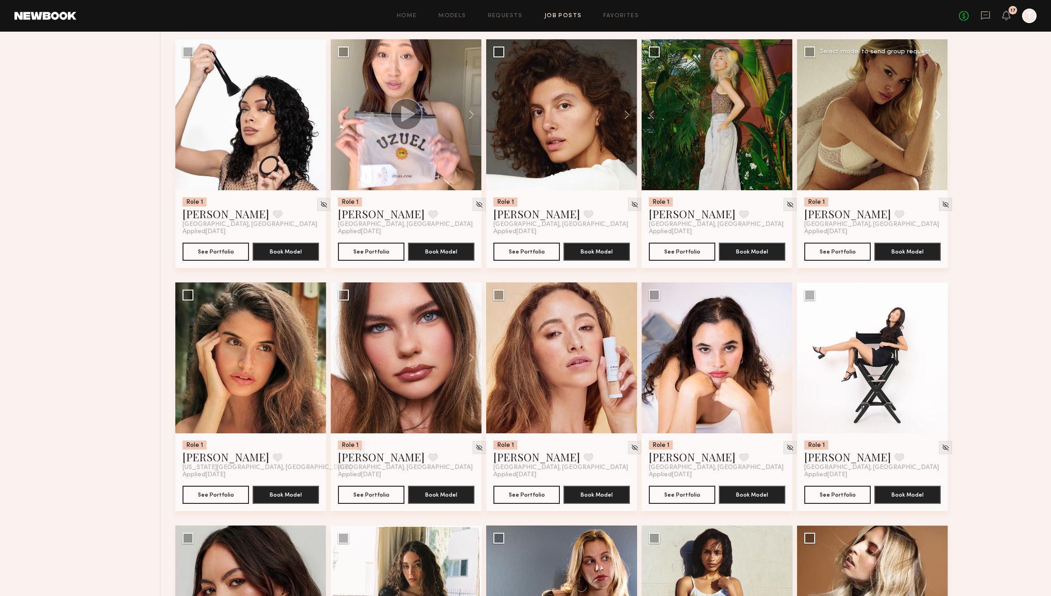
click at [935, 114] on button at bounding box center [933, 114] width 29 height 151
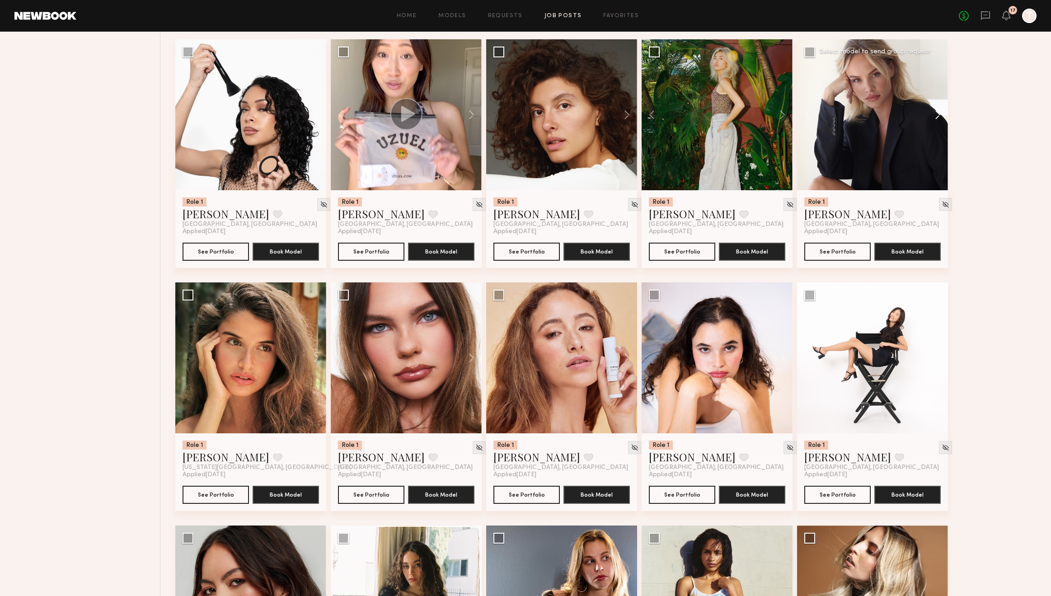
click at [935, 114] on button at bounding box center [933, 114] width 29 height 151
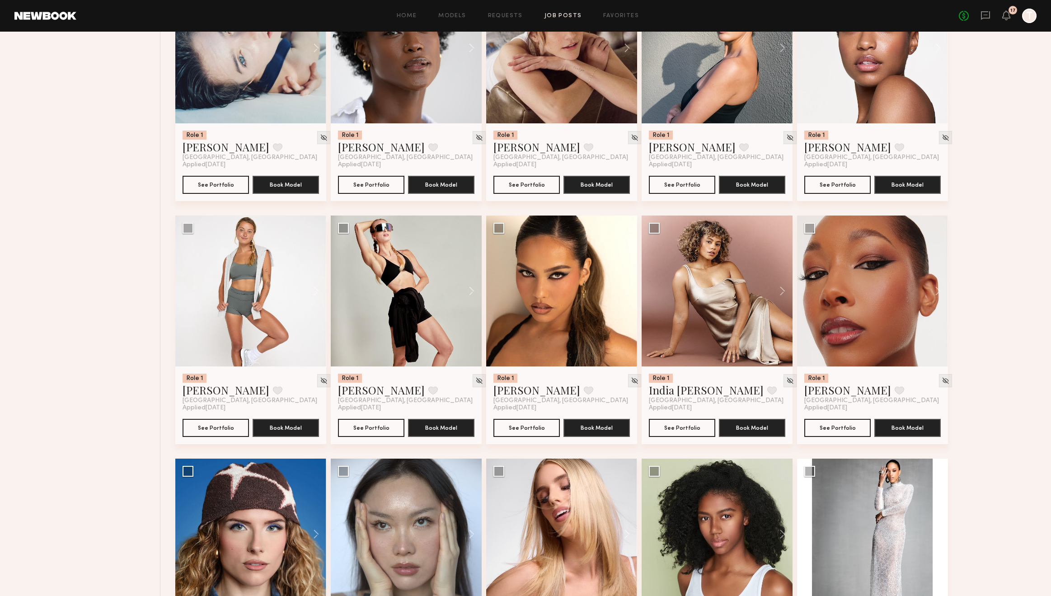
scroll to position [1908, 0]
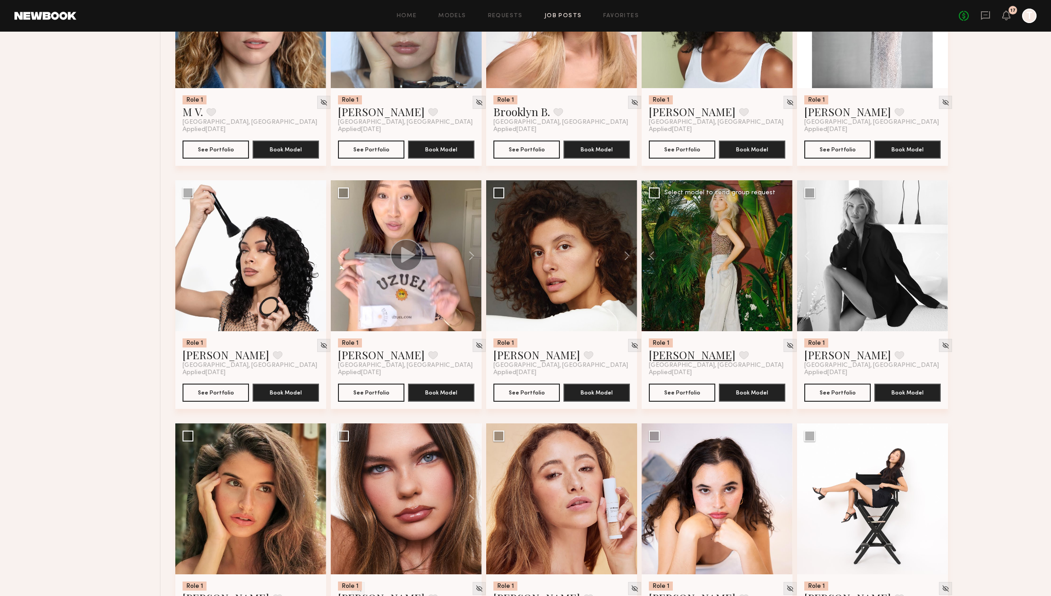
click at [673, 357] on link "[PERSON_NAME]" at bounding box center [692, 355] width 87 height 14
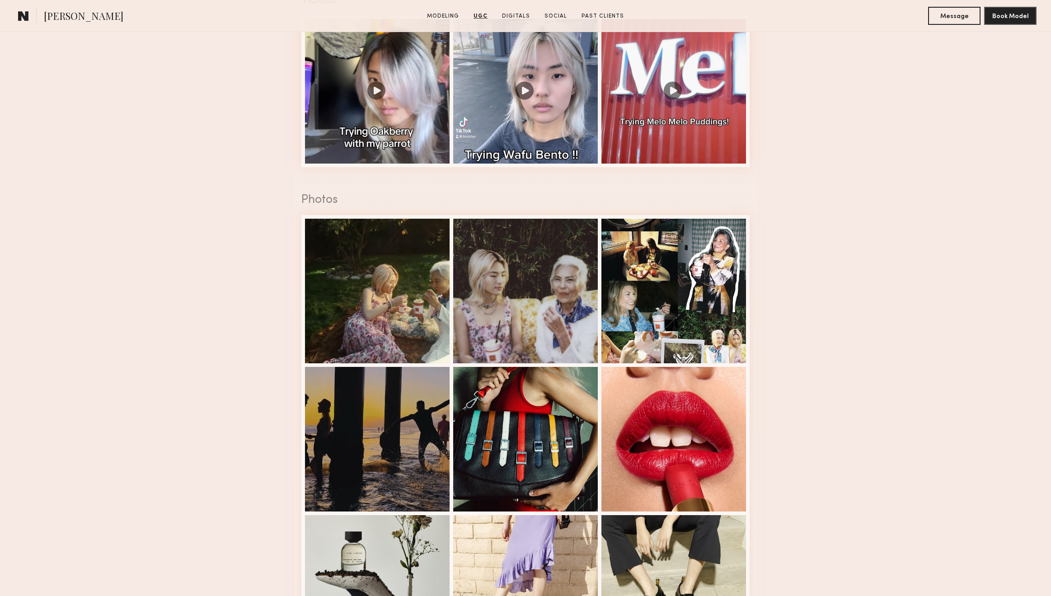
scroll to position [806, 0]
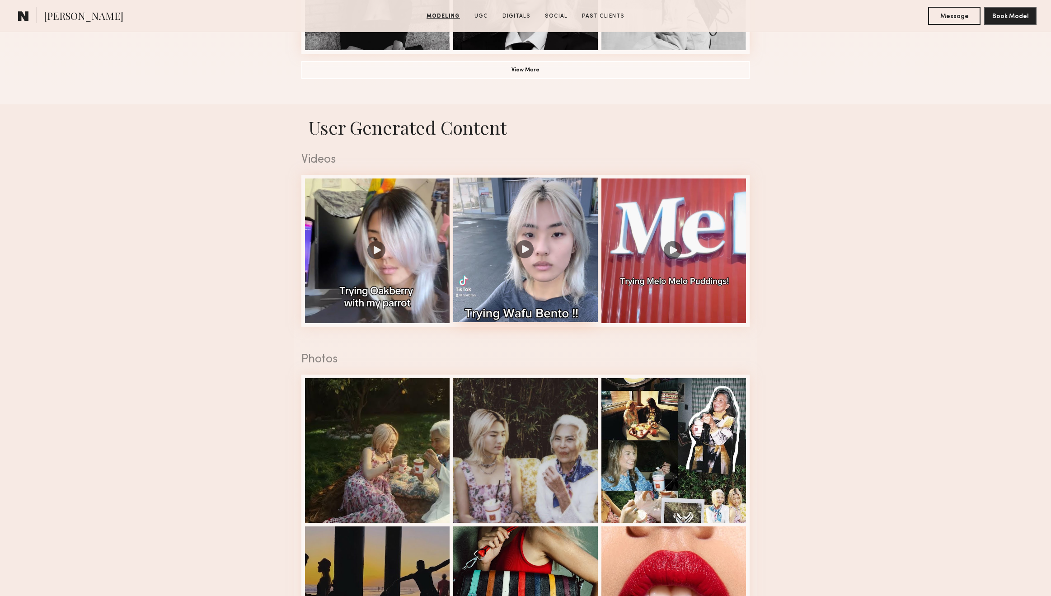
click at [510, 264] on div at bounding box center [525, 250] width 145 height 145
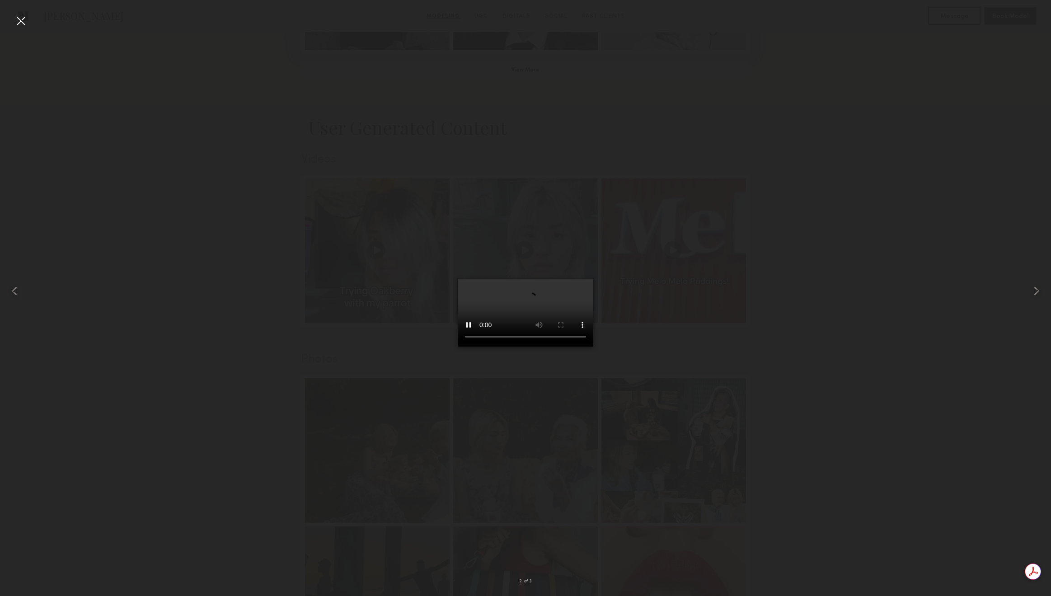
scroll to position [0, 0]
click at [25, 26] on div at bounding box center [21, 21] width 14 height 14
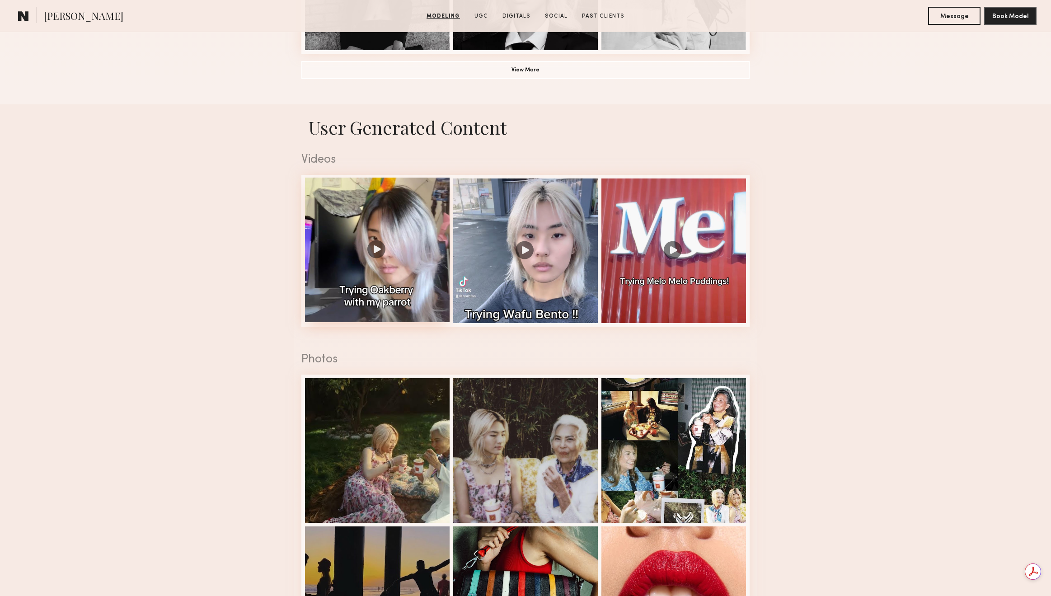
click at [372, 247] on div at bounding box center [377, 250] width 145 height 145
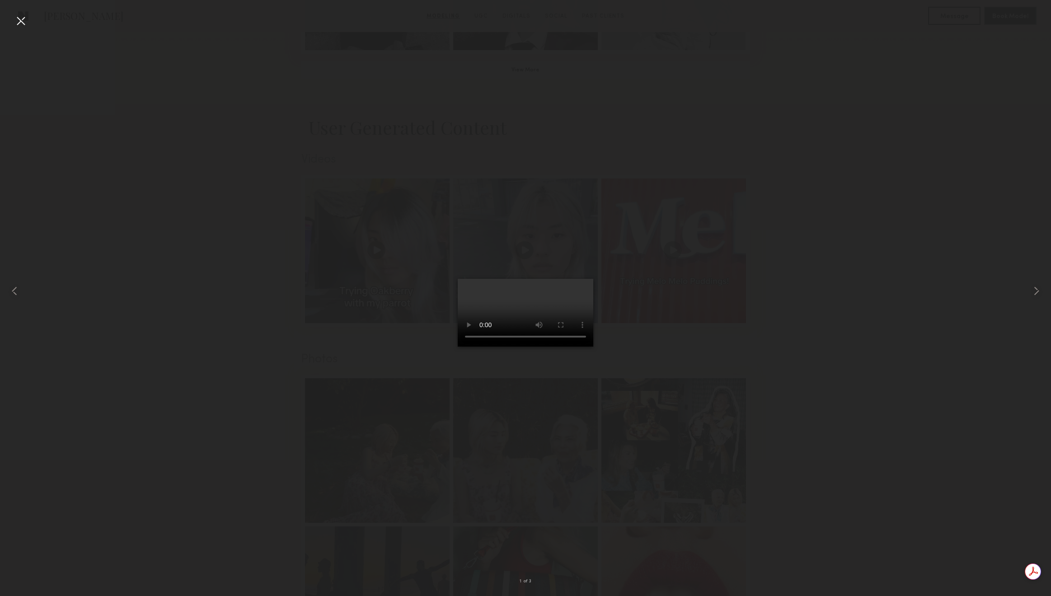
click at [27, 20] on div at bounding box center [21, 21] width 14 height 14
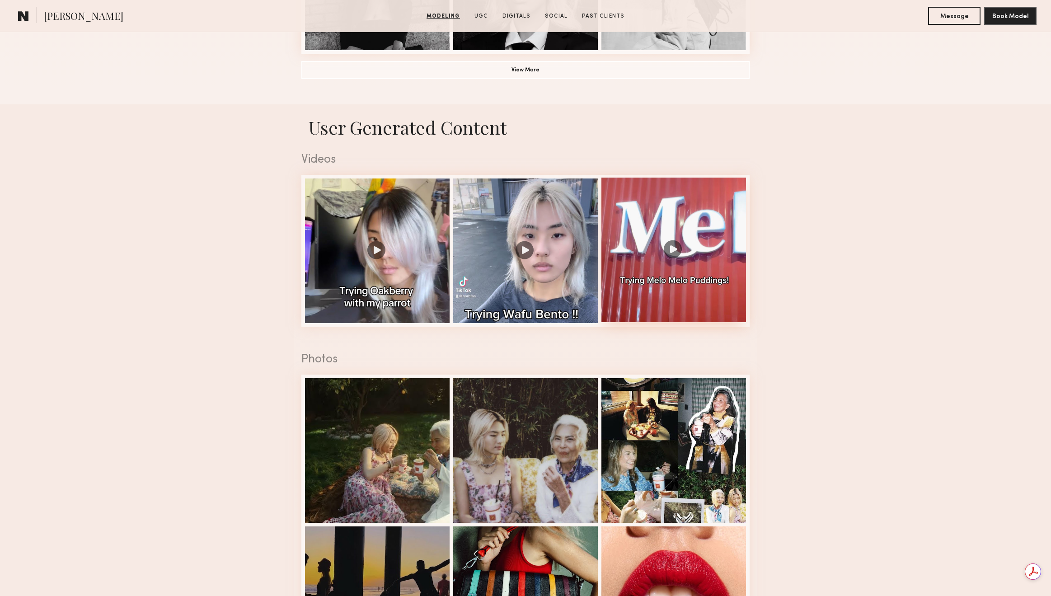
click at [672, 258] on div at bounding box center [673, 250] width 145 height 145
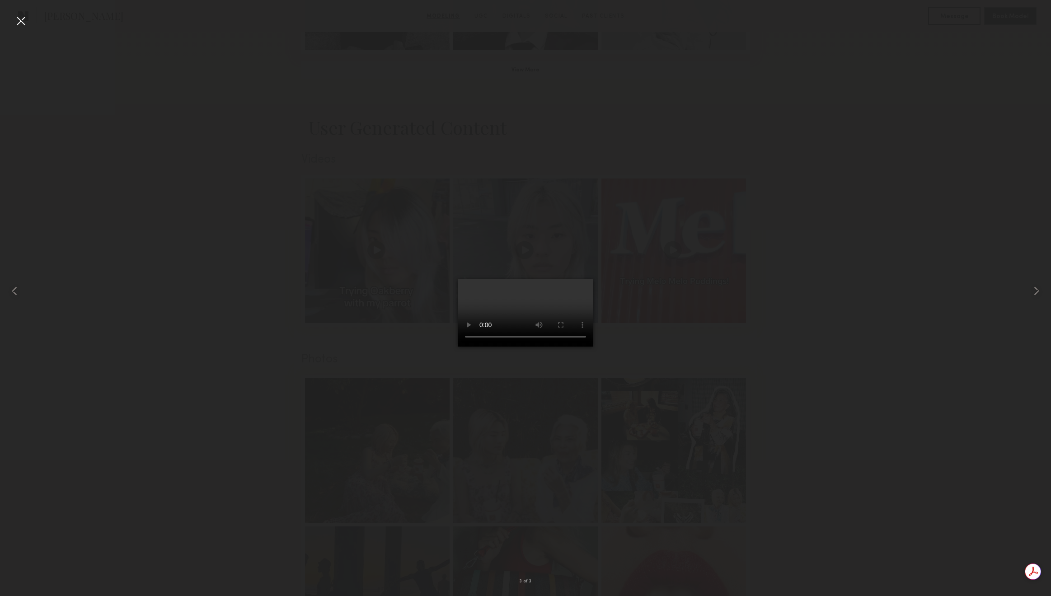
click at [811, 427] on div at bounding box center [525, 290] width 1051 height 553
click at [14, 19] on div at bounding box center [21, 21] width 14 height 14
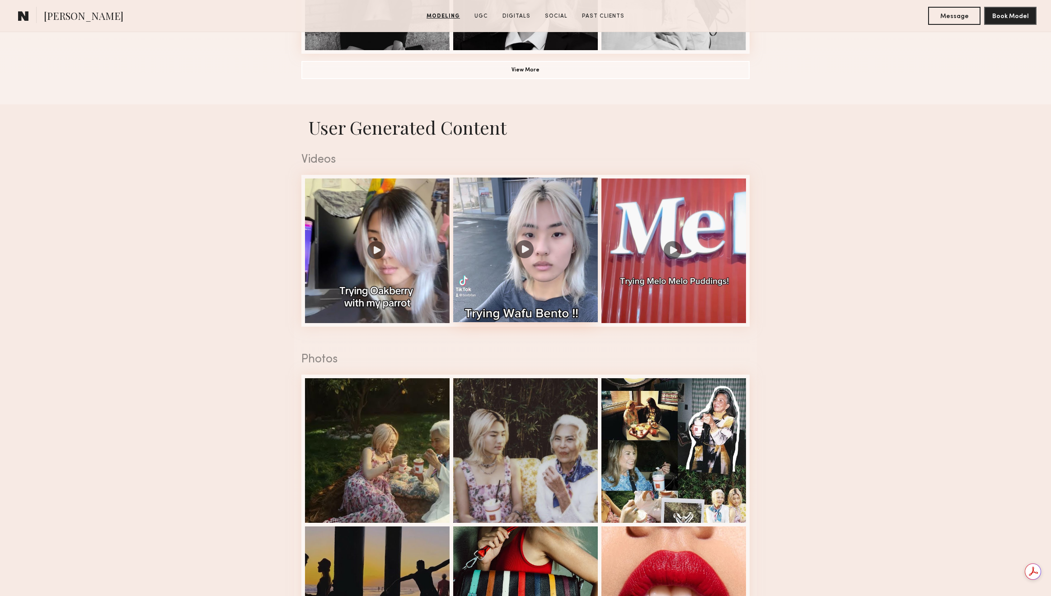
click at [557, 237] on div at bounding box center [525, 250] width 145 height 145
